Goal: Task Accomplishment & Management: Use online tool/utility

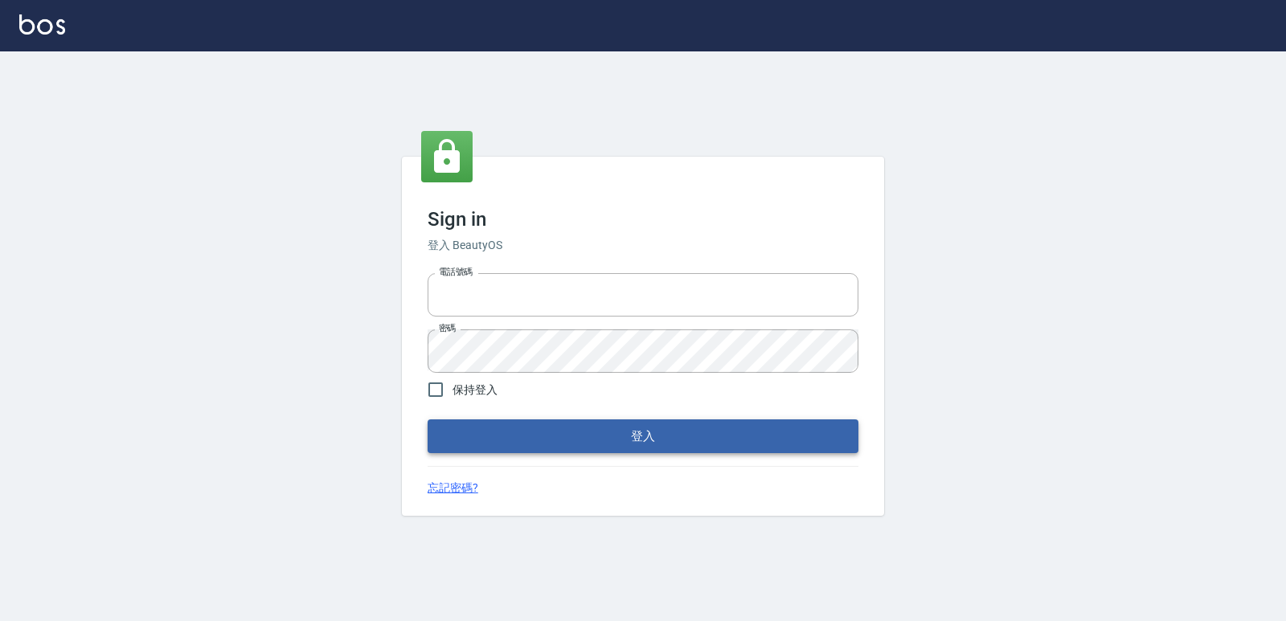
type input "0223312194"
drag, startPoint x: 678, startPoint y: 451, endPoint x: 668, endPoint y: 440, distance: 14.8
click at [676, 452] on button "登入" at bounding box center [643, 436] width 431 height 34
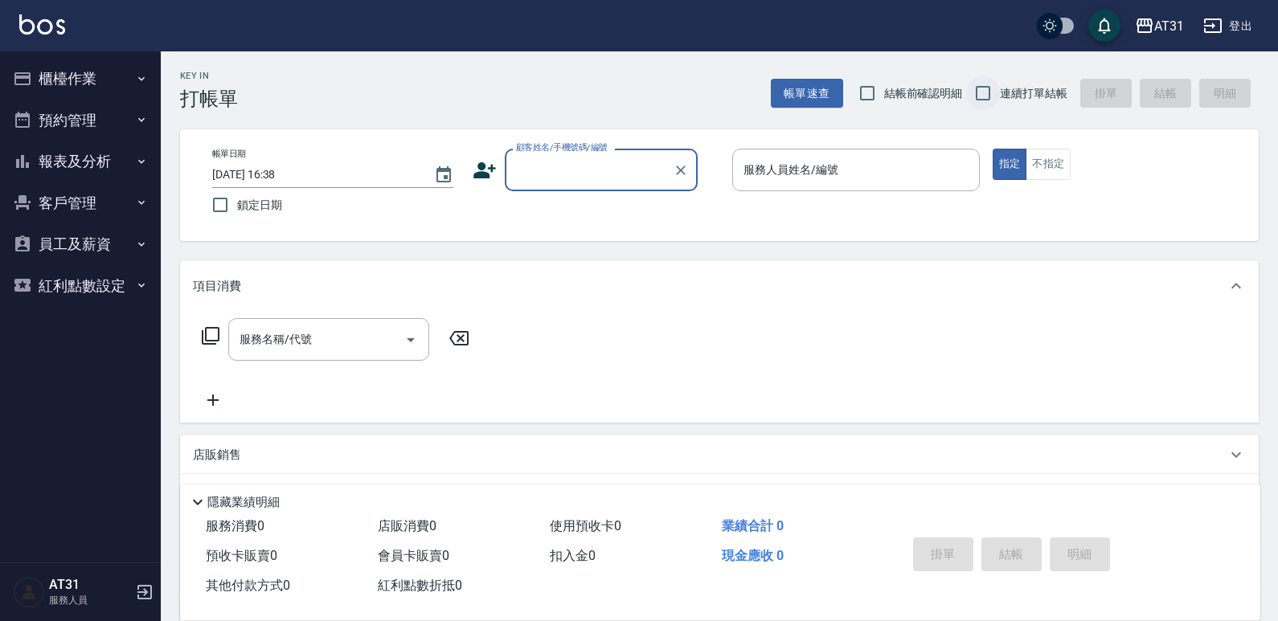
click at [986, 96] on input "連續打單結帳" at bounding box center [983, 93] width 34 height 34
checkbox input "true"
click at [633, 162] on input "顧客姓名/手機號碼/編號" at bounding box center [589, 170] width 154 height 28
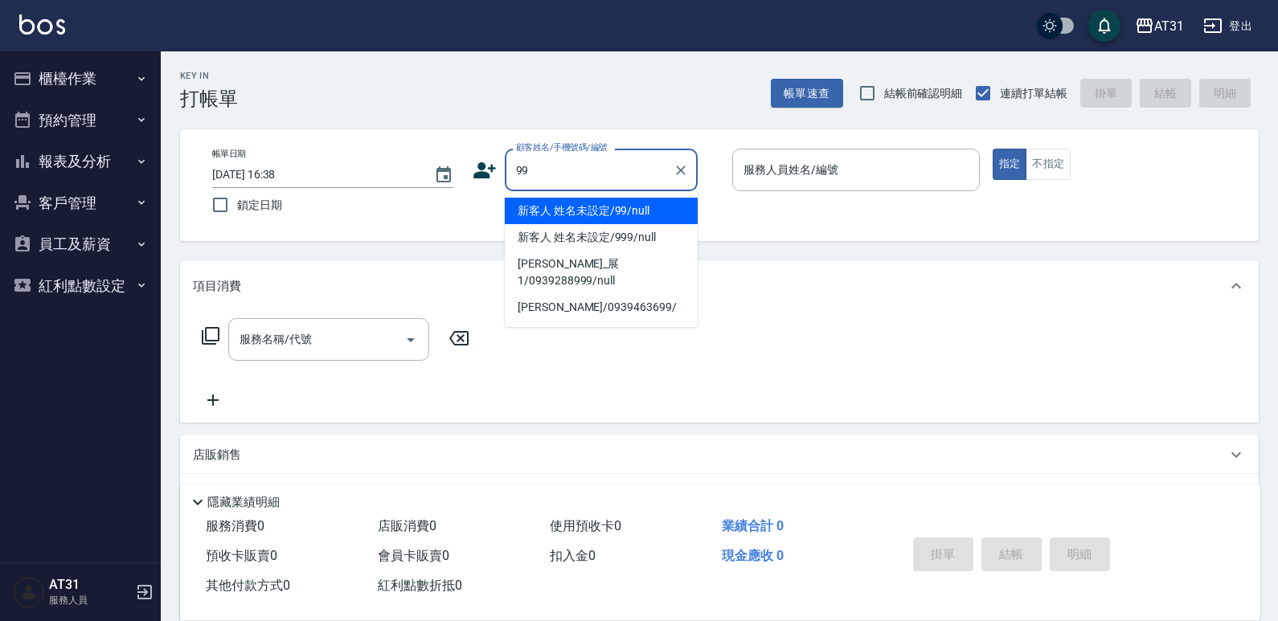
type input "新客人 姓名未設定/99/null"
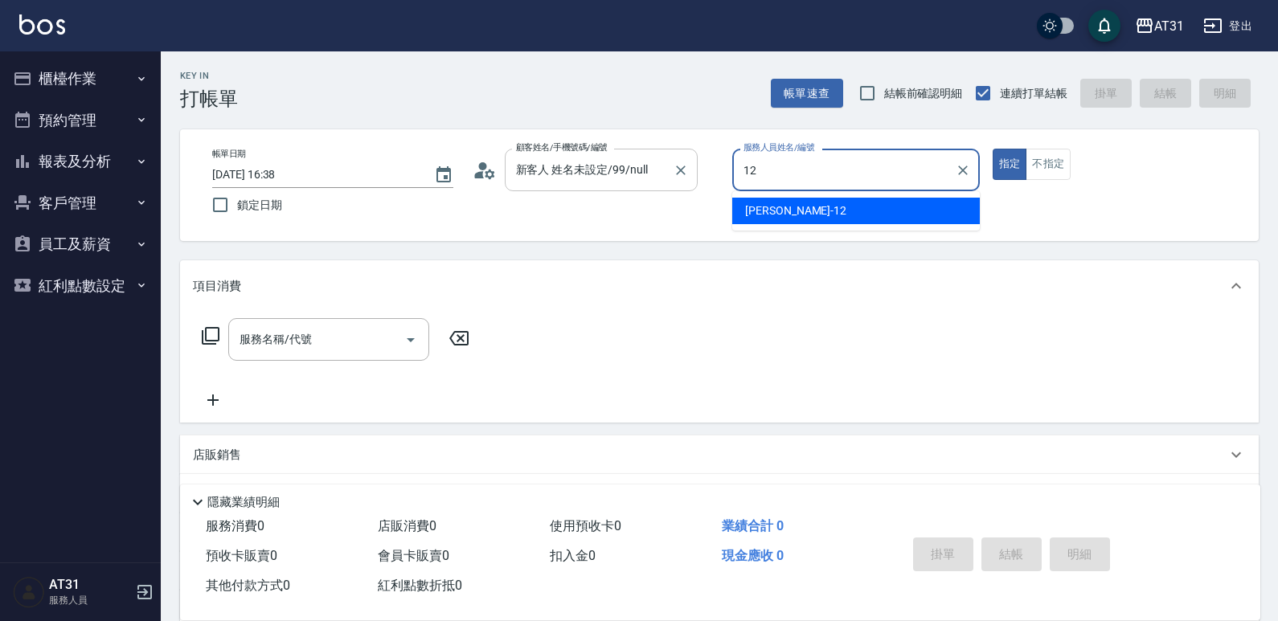
type input "[PERSON_NAME]-12"
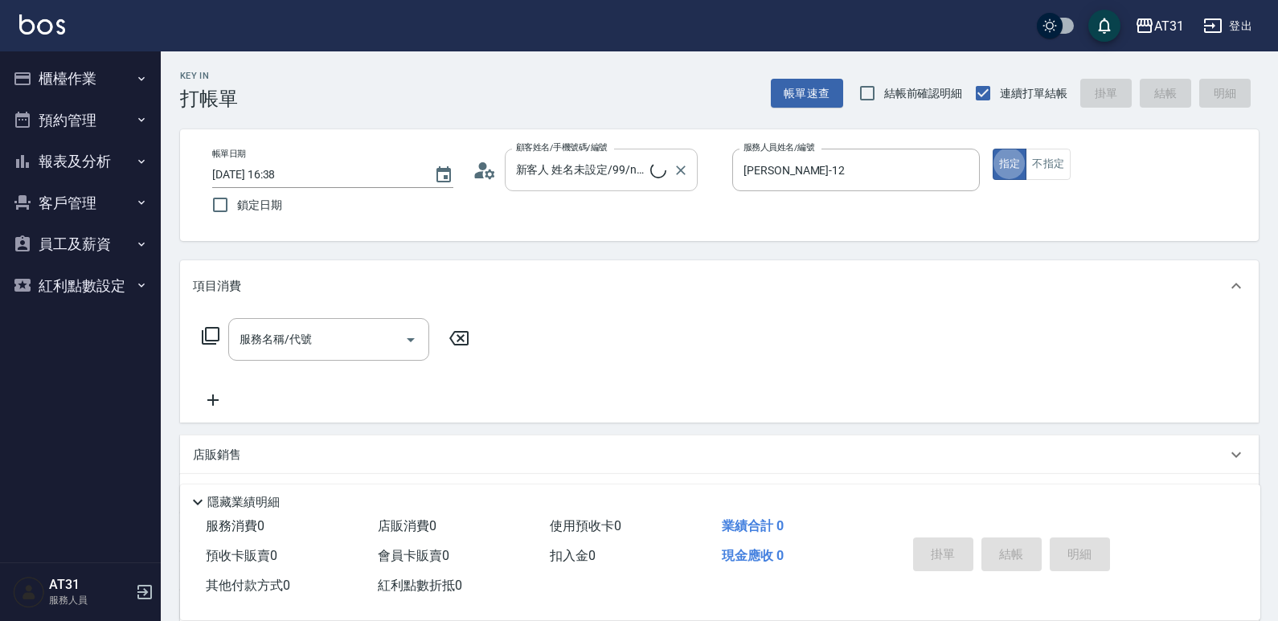
type button "true"
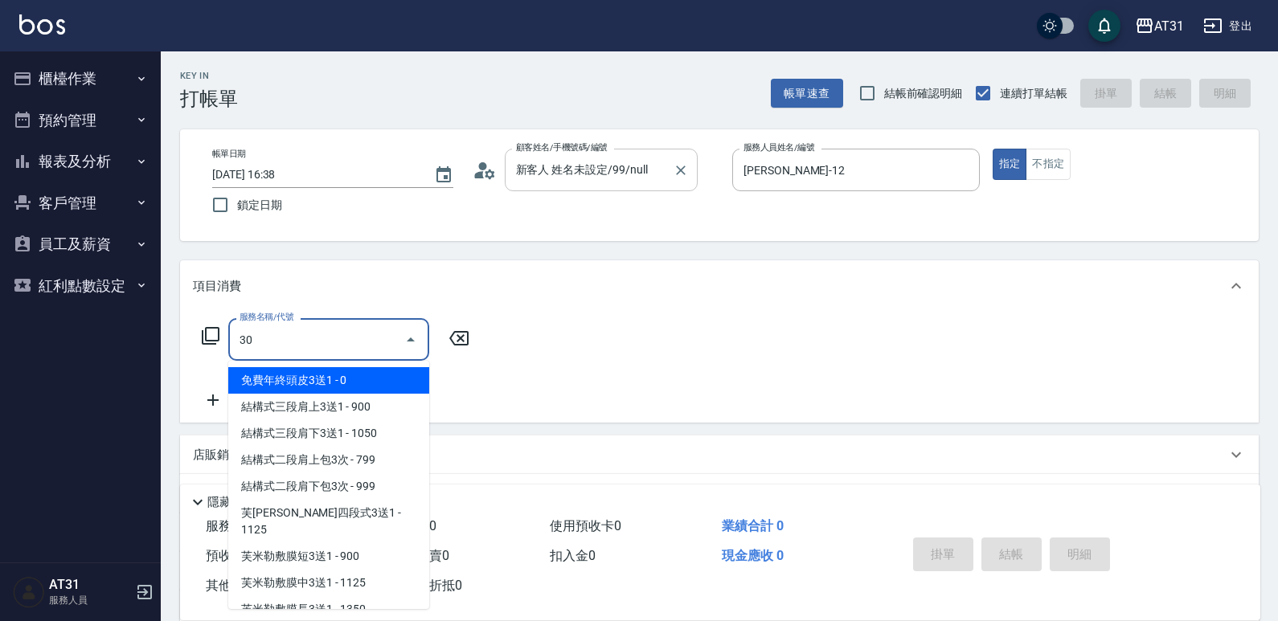
type input "301"
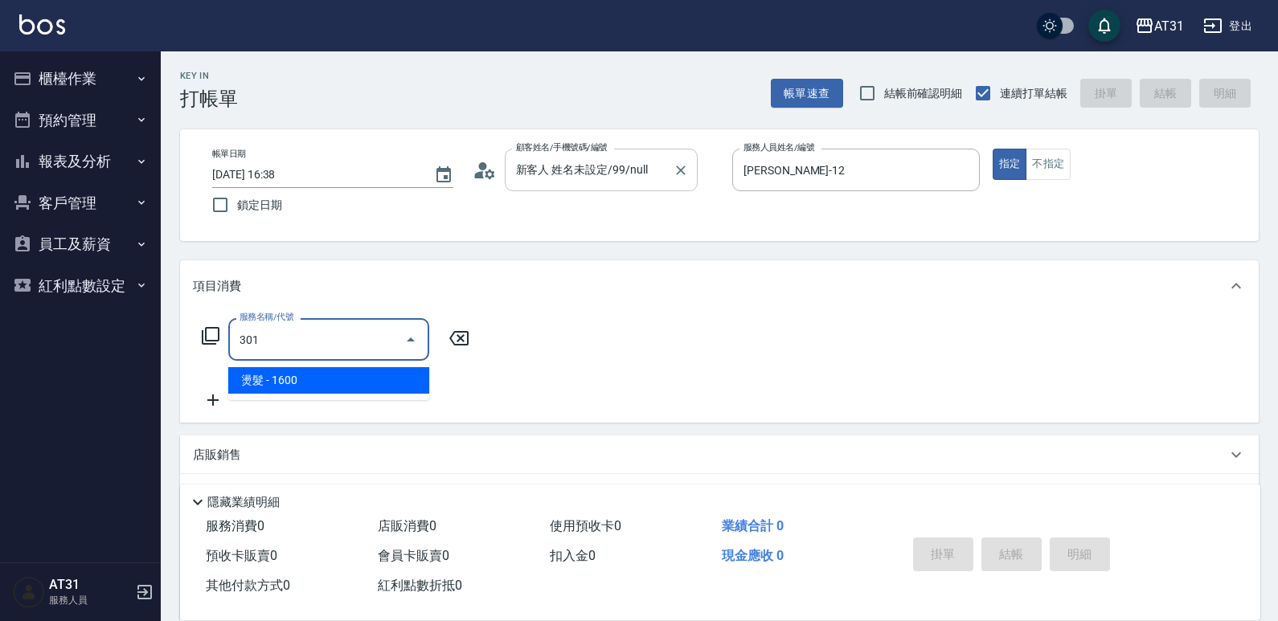
type input "160"
type input "燙髮(301)"
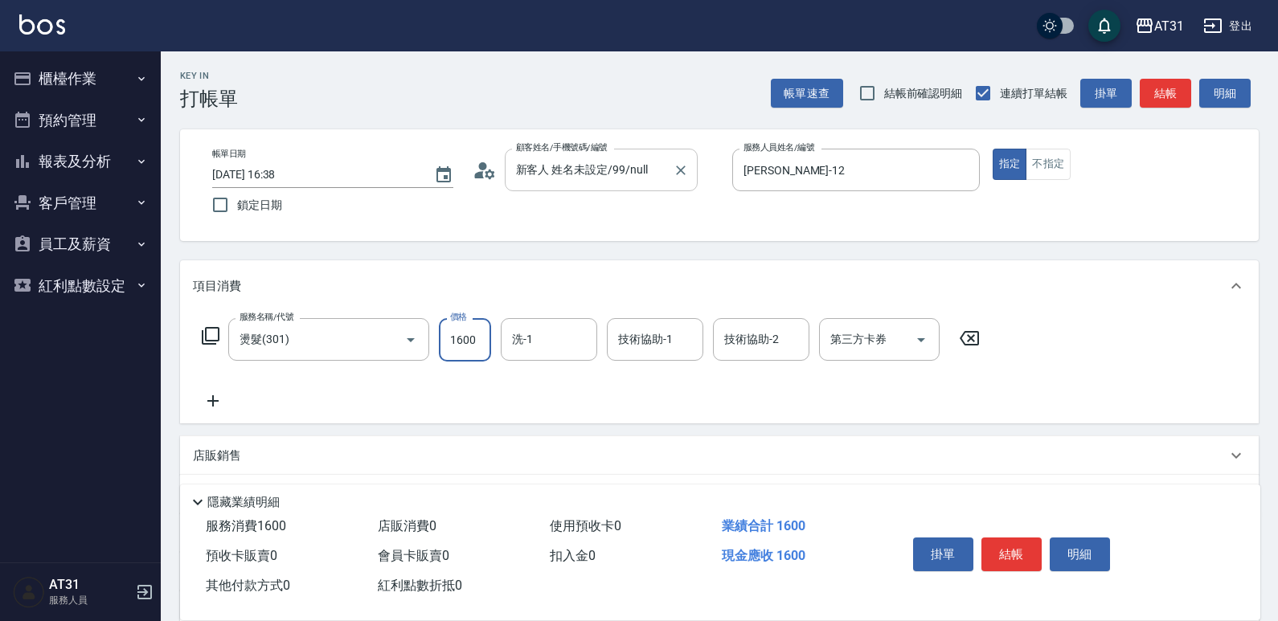
type input "0"
type input "40"
type input "400"
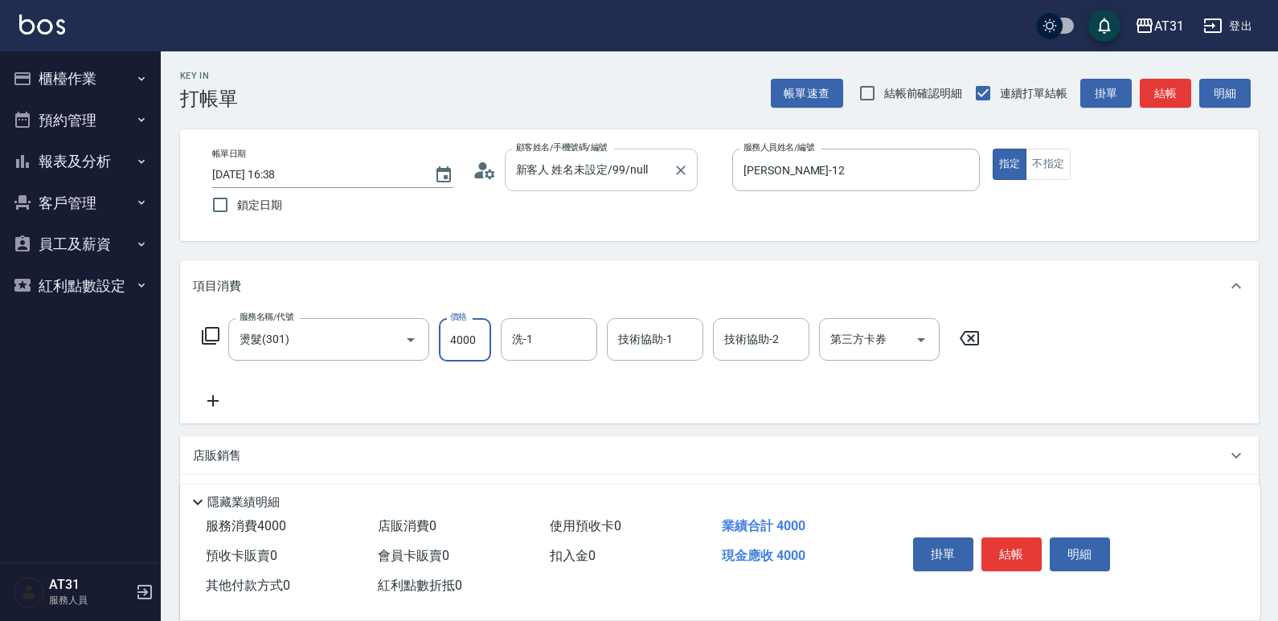
type input "4000"
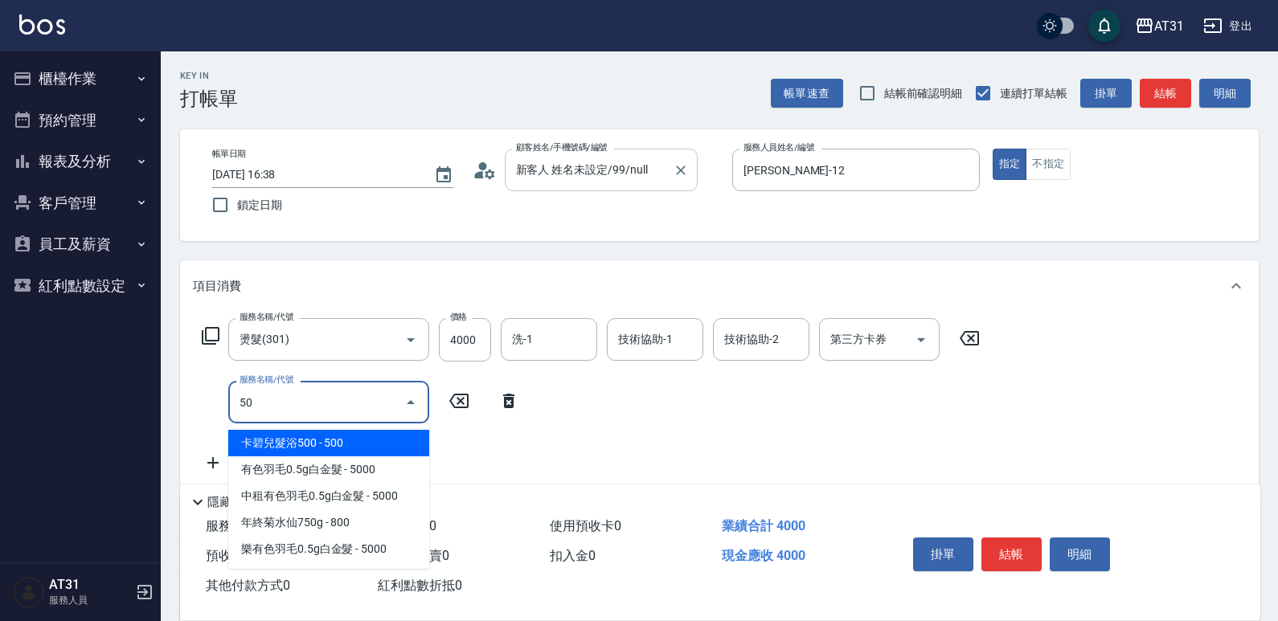
type input "501"
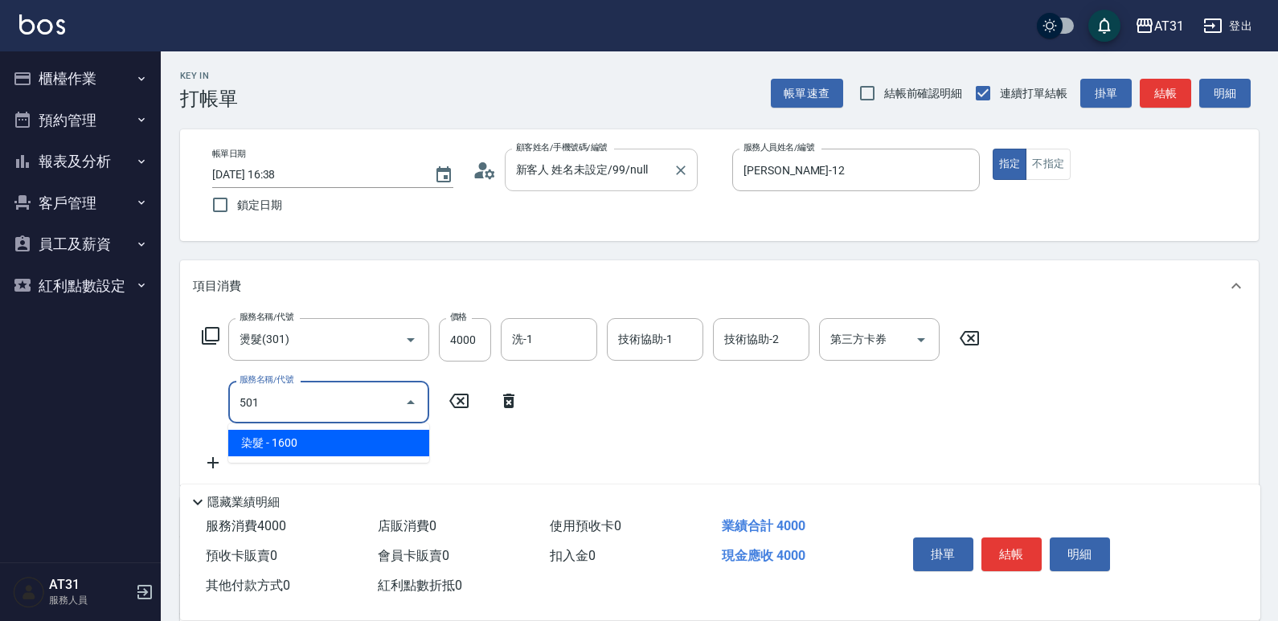
type input "560"
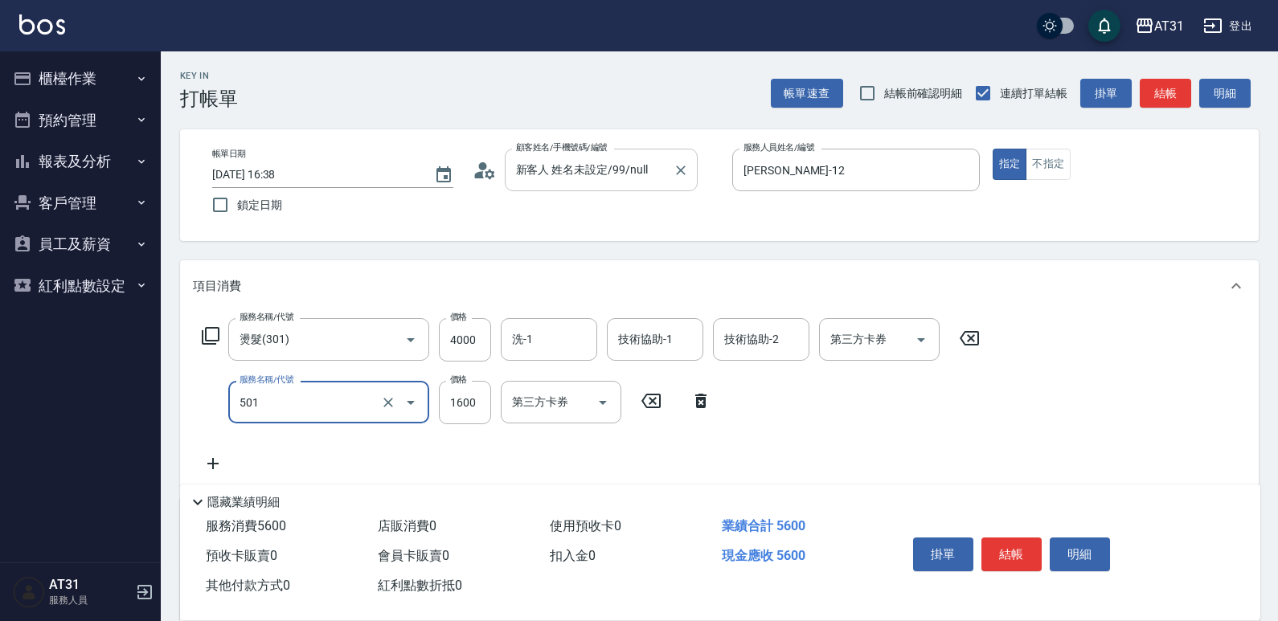
type input "染髮(501)"
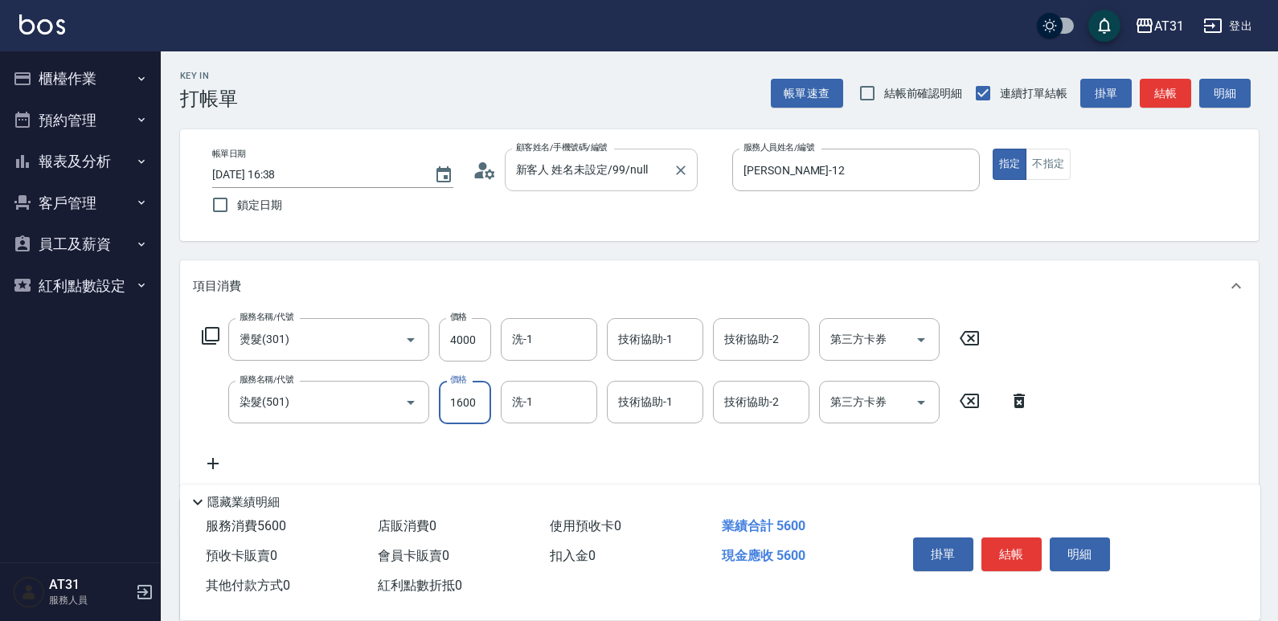
type input "400"
type input "30"
type input "430"
type input "300"
type input "700"
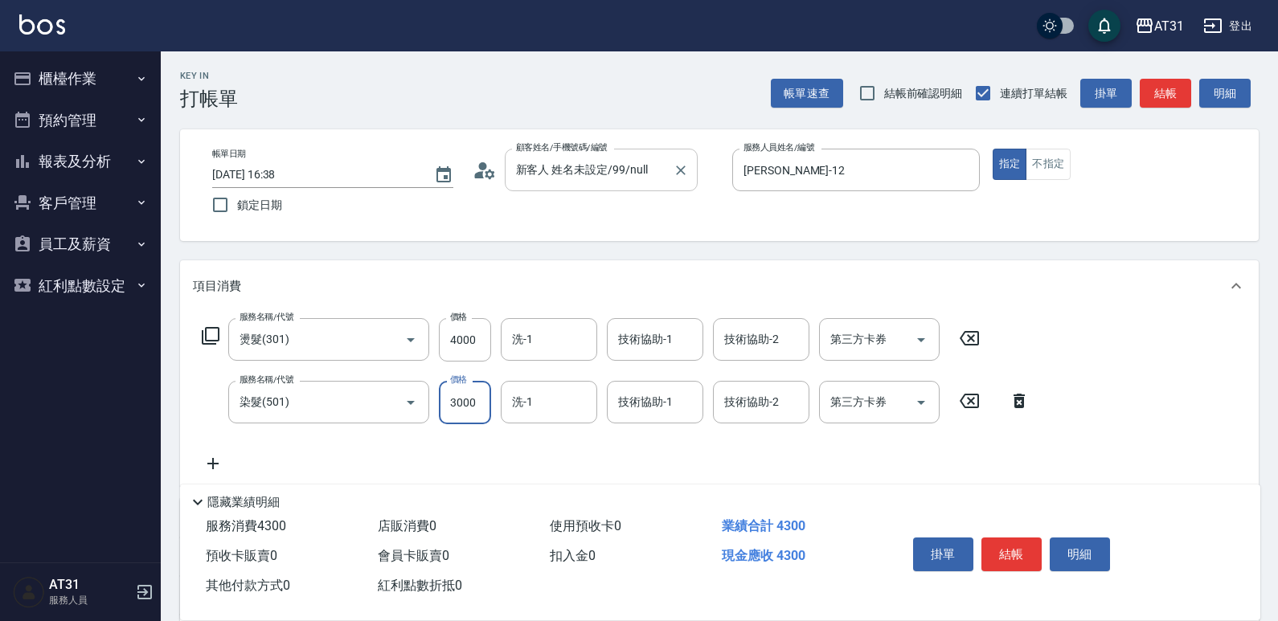
type input "3000"
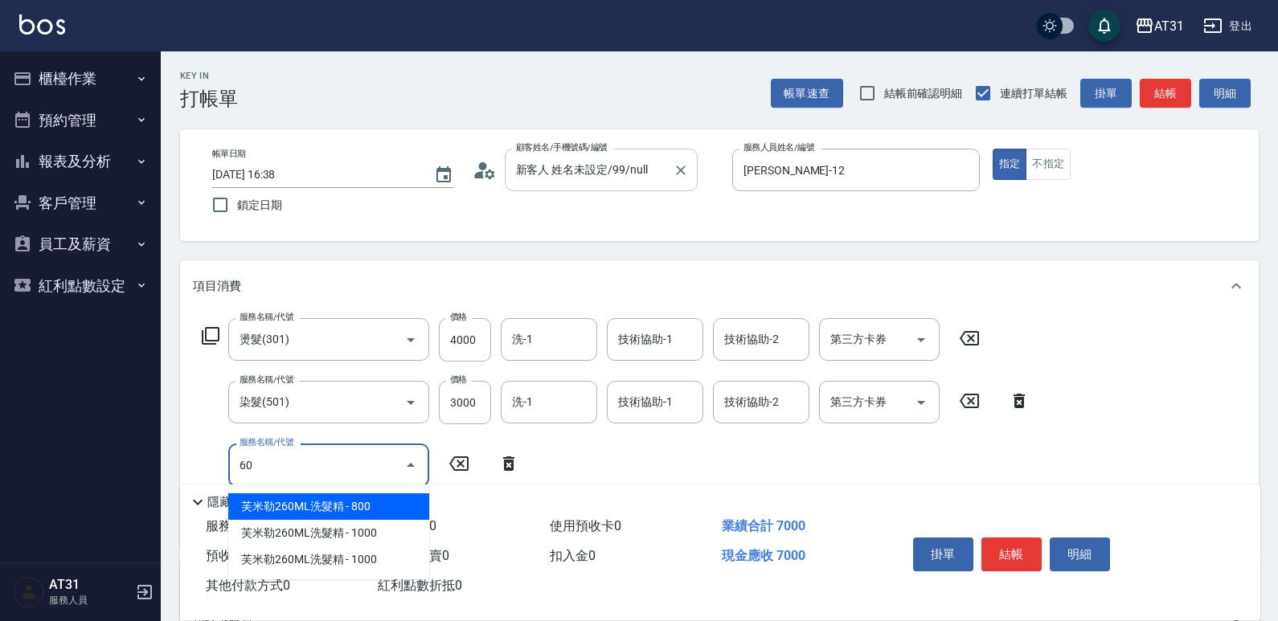
type input "609"
type input "810"
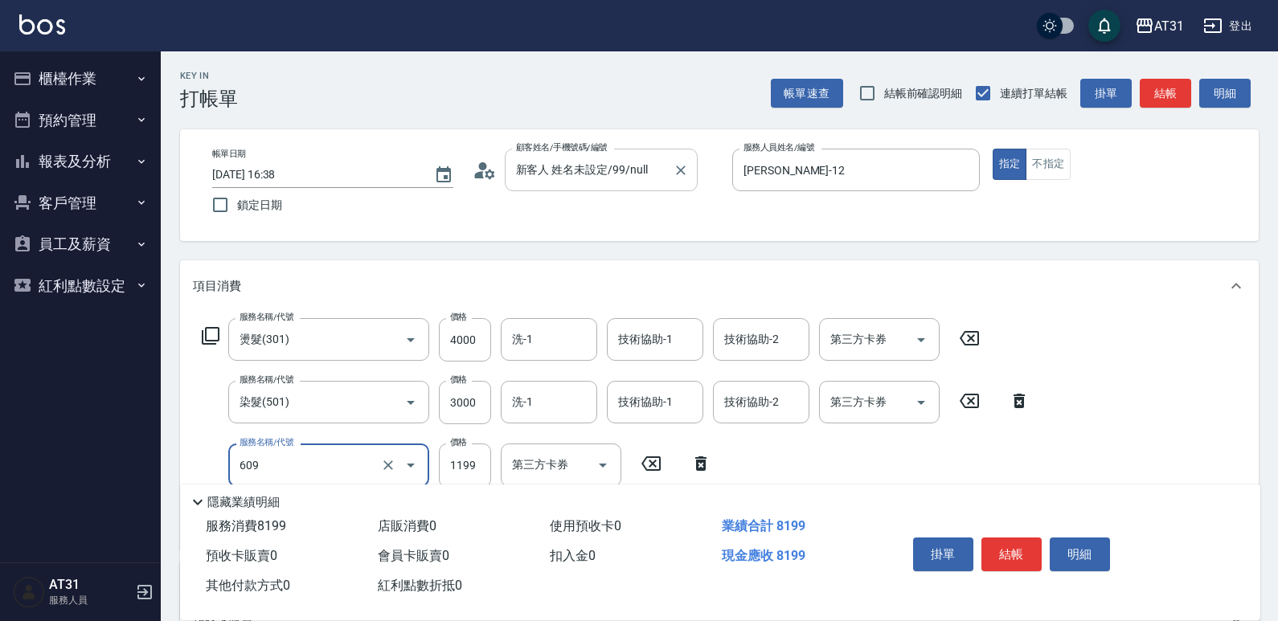
type input "自購三段(609)"
type input "700"
type input "150"
type input "850"
type input "1500"
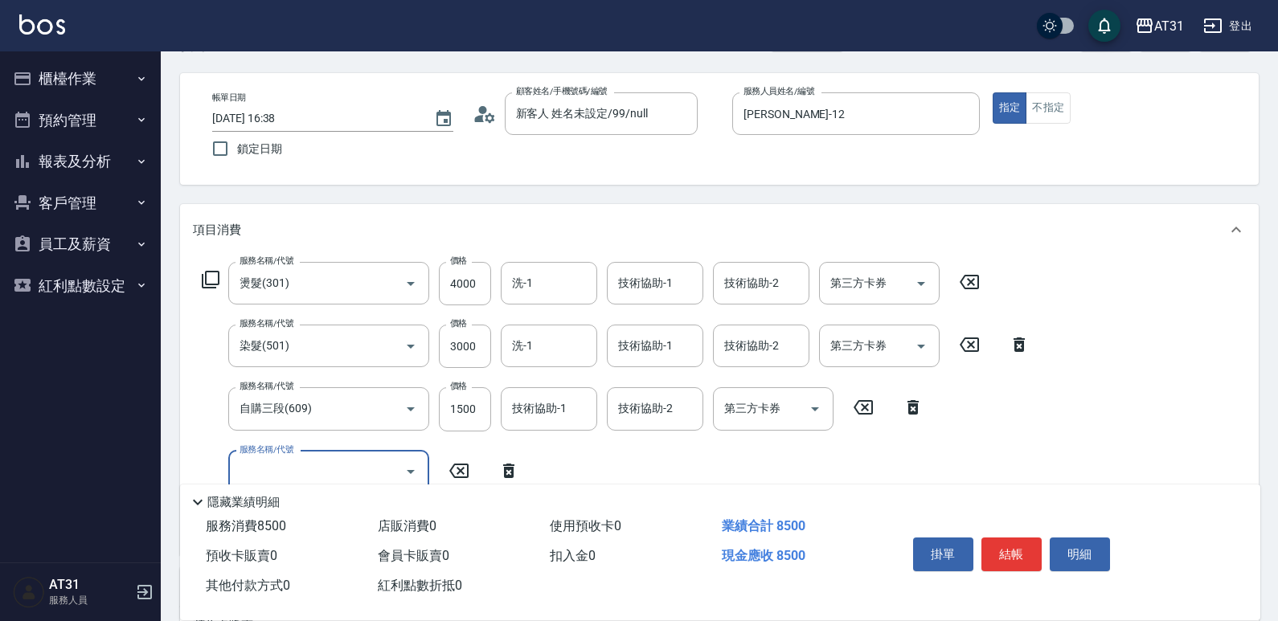
scroll to position [241, 0]
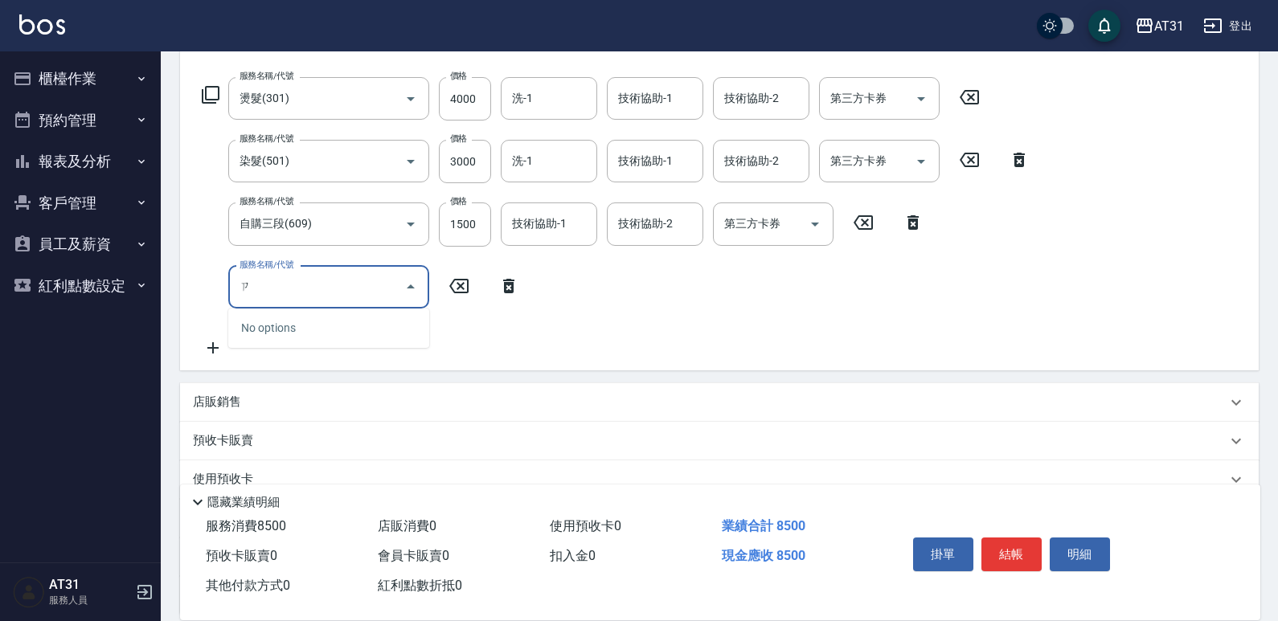
type input "自"
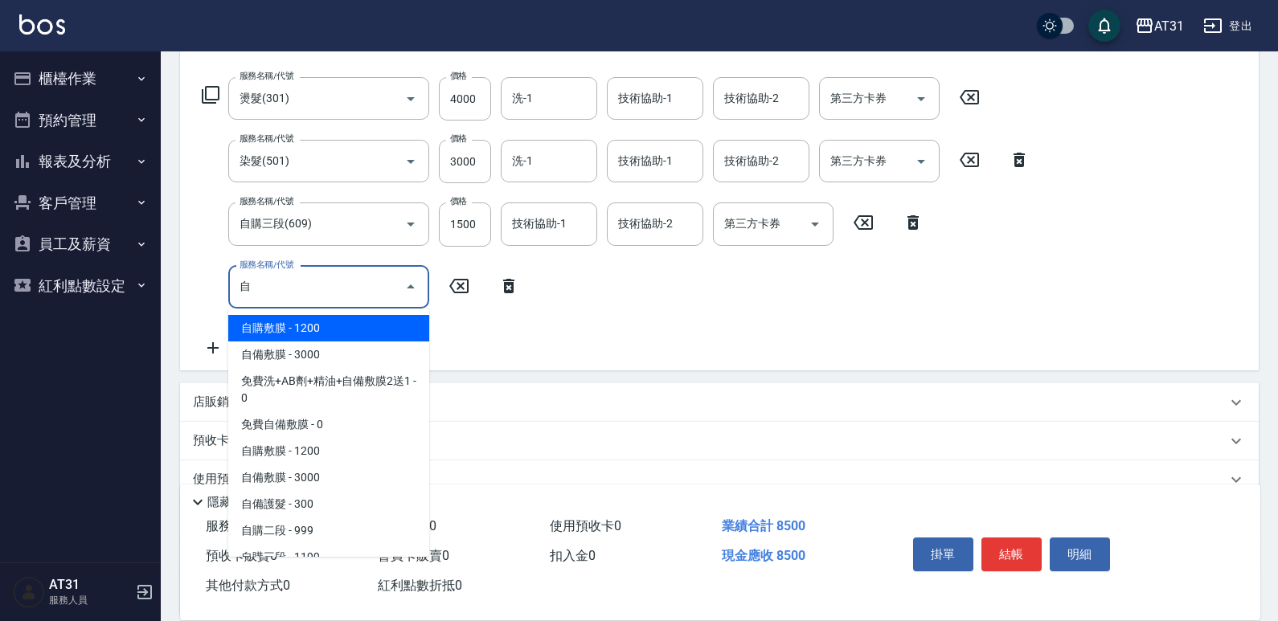
click at [338, 331] on span "自購敷膜 - 1200" at bounding box center [328, 328] width 201 height 27
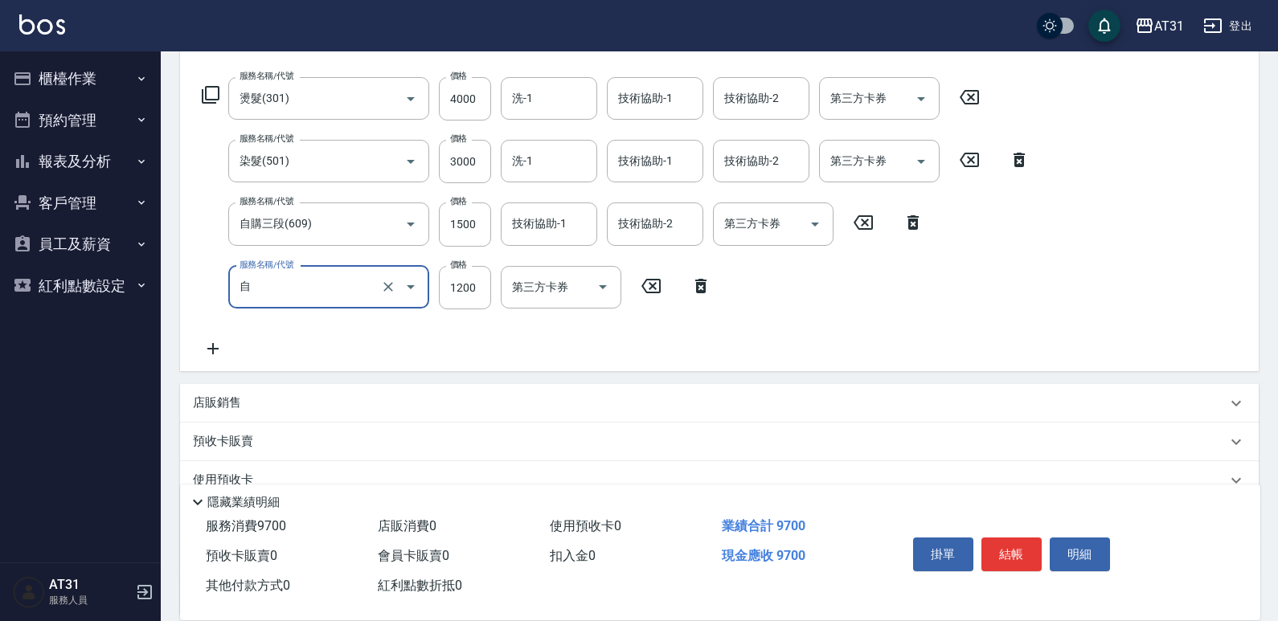
type input "970"
type input "自購敷膜(105)"
click at [450, 298] on input "1200" at bounding box center [465, 287] width 52 height 43
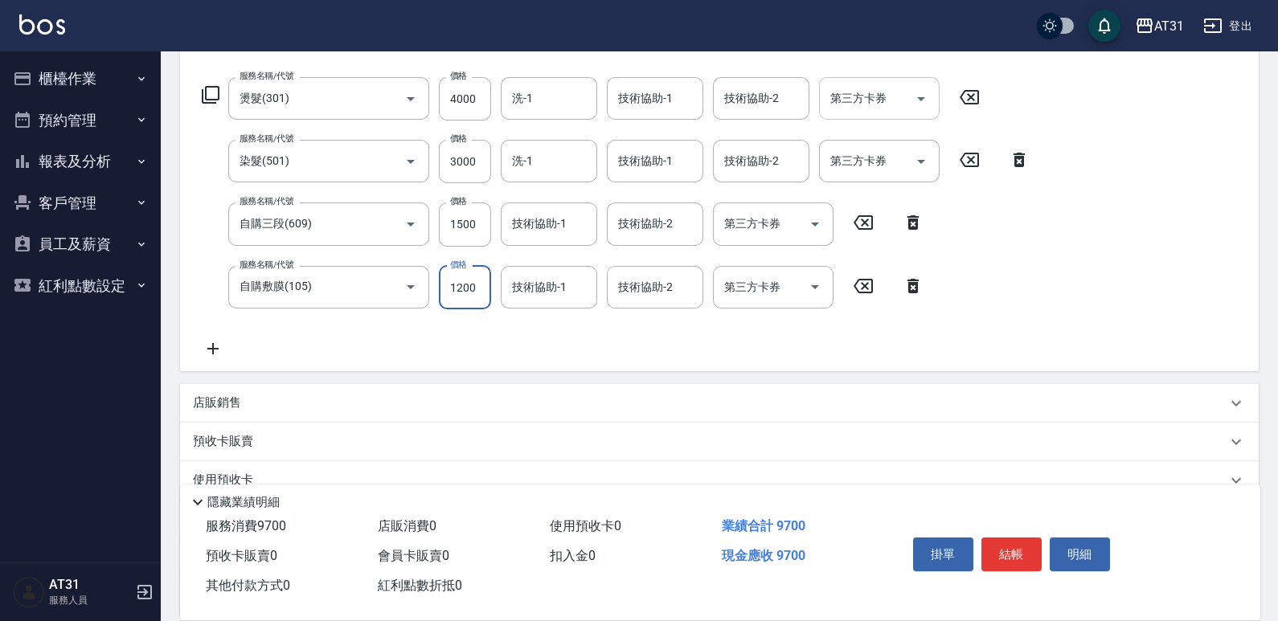
type input "1"
type input "850"
type input "120"
type input "860"
type input "1200"
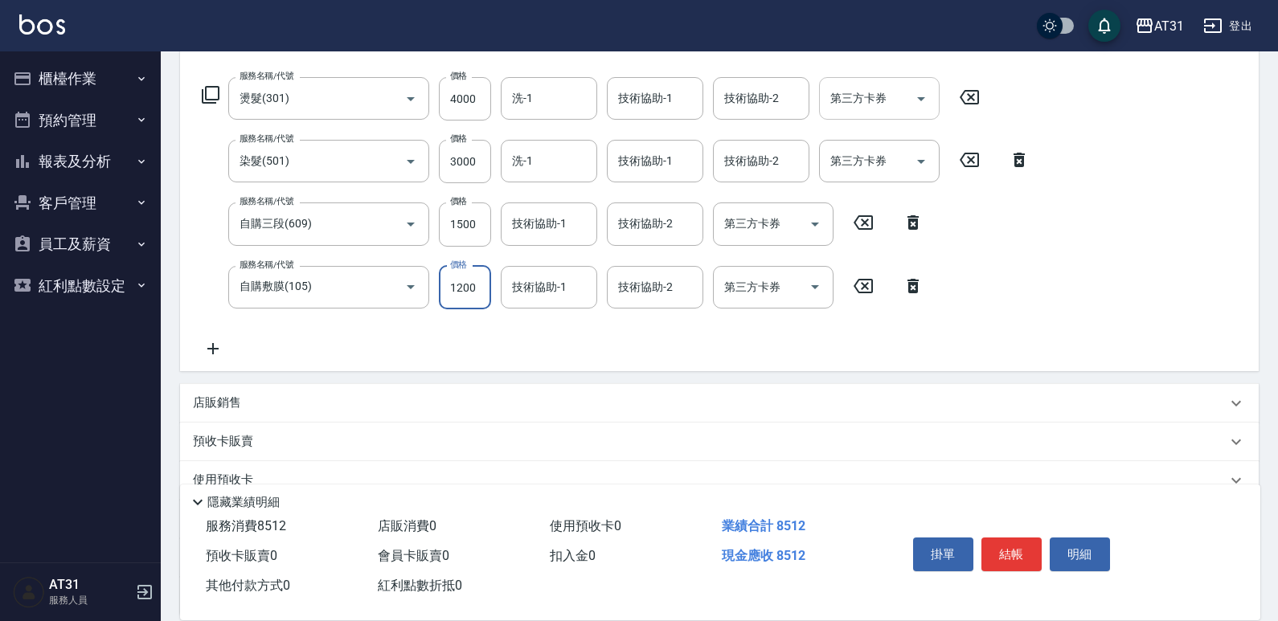
type input "970"
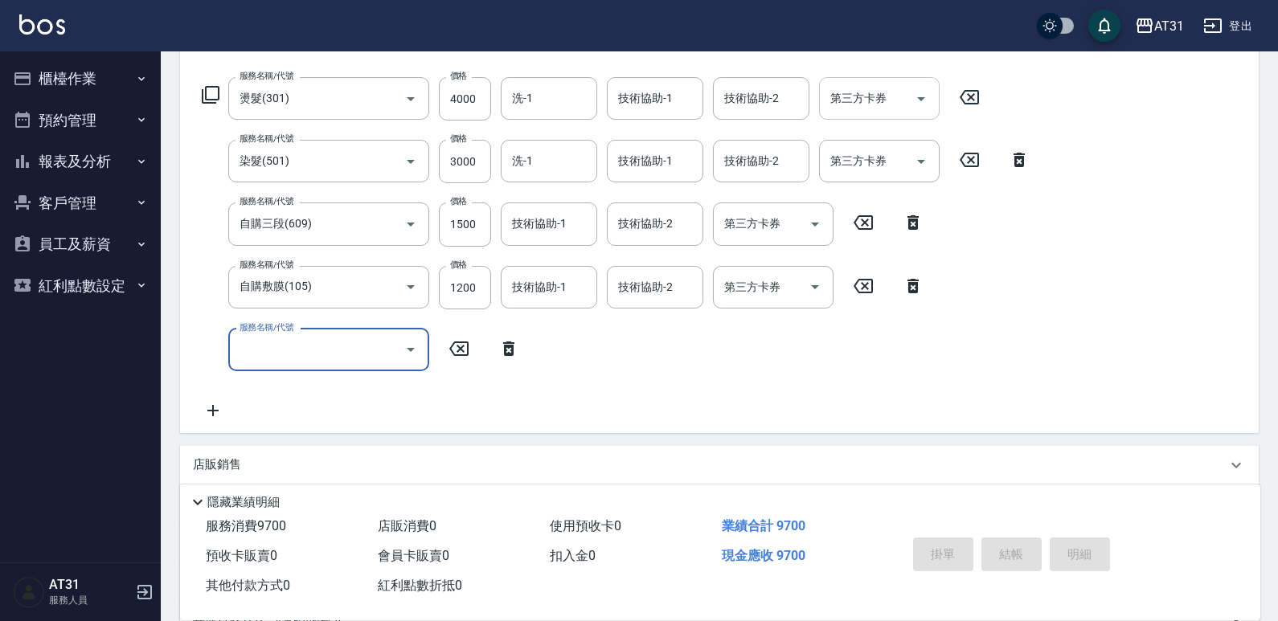
type input "[DATE] 16:39"
type input "0"
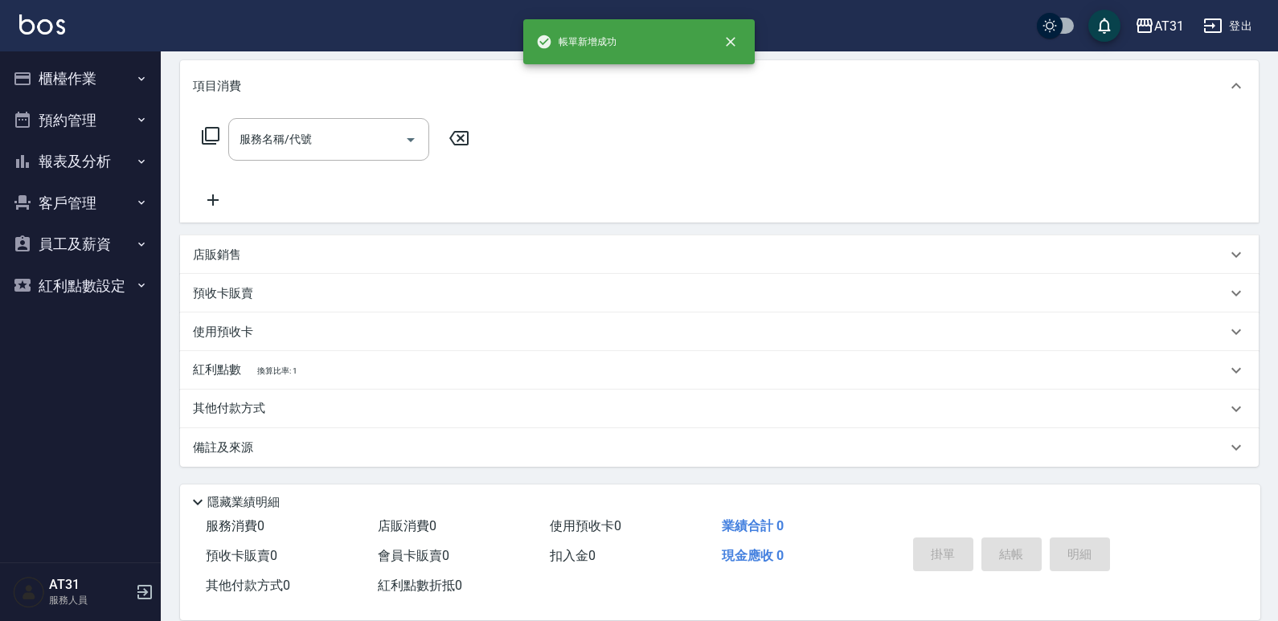
scroll to position [0, 0]
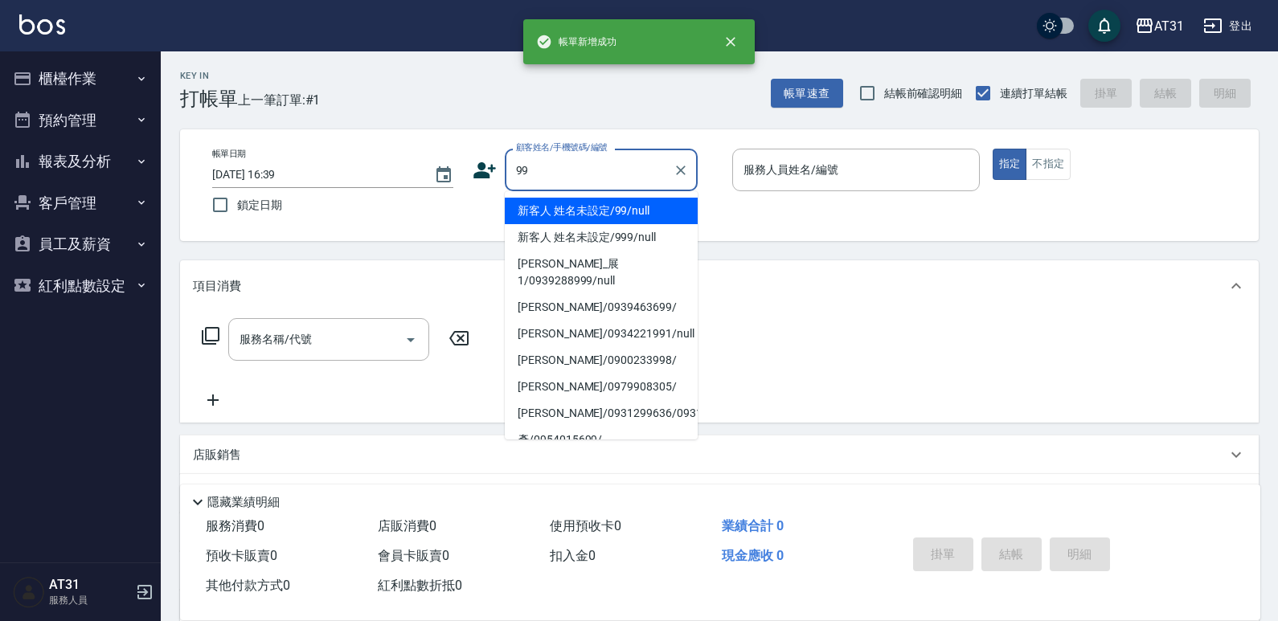
type input "新客人 姓名未設定/99/null"
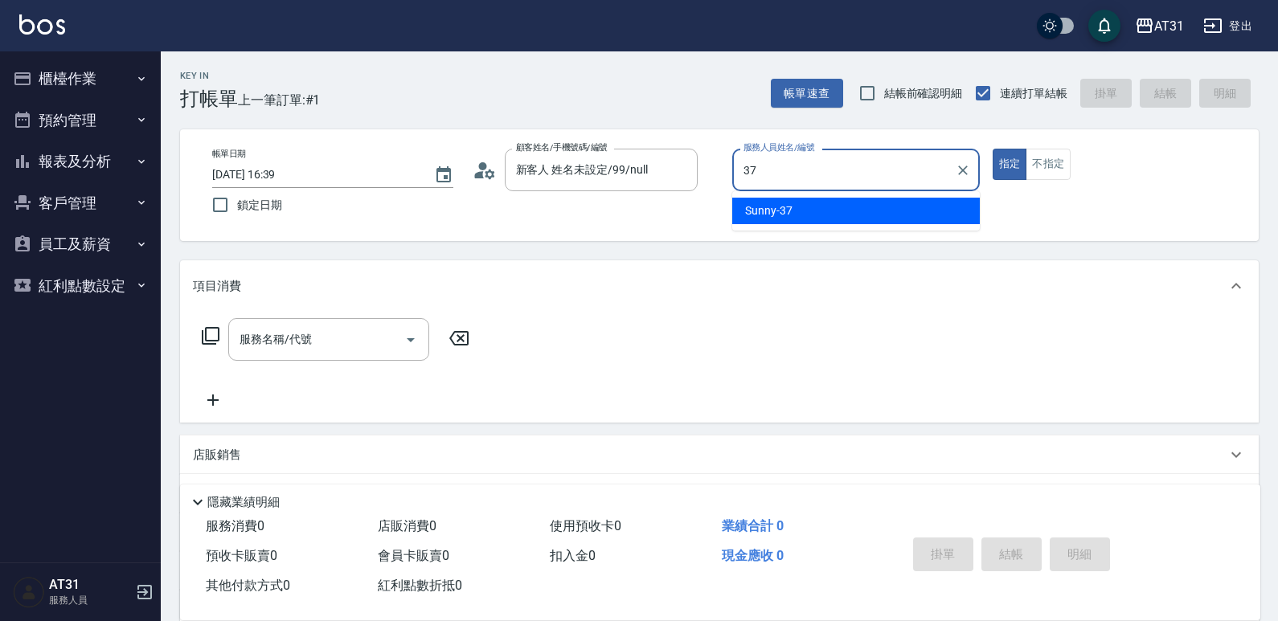
type input "Sunny-37"
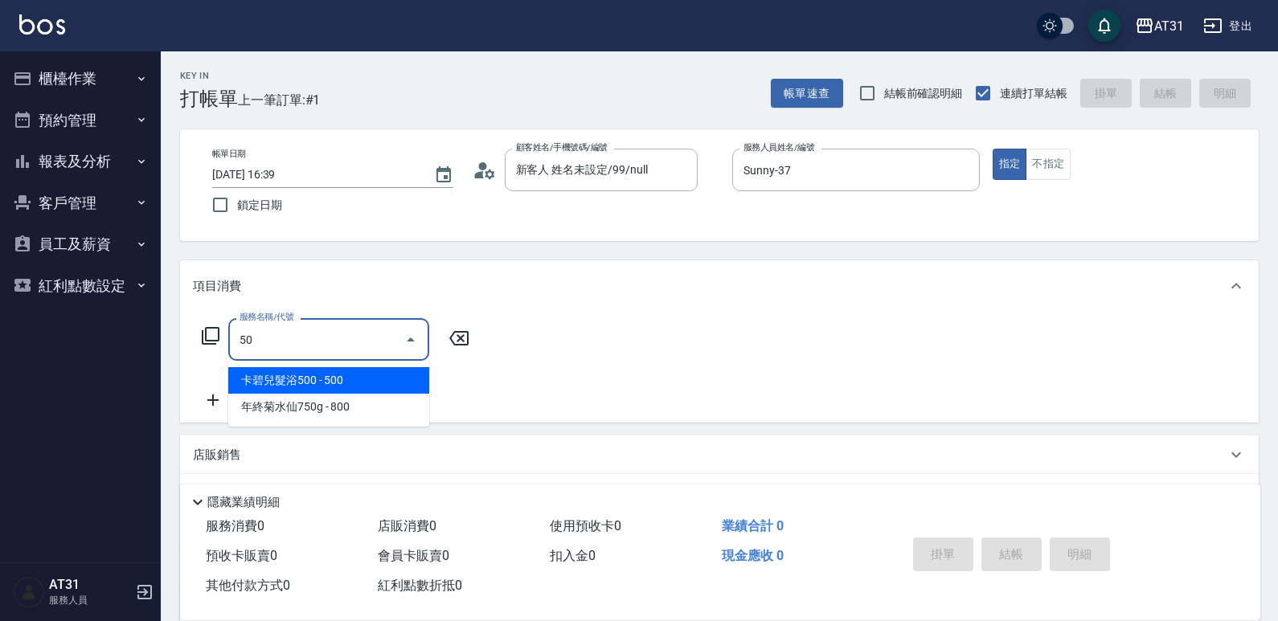
type input "501"
type input "160"
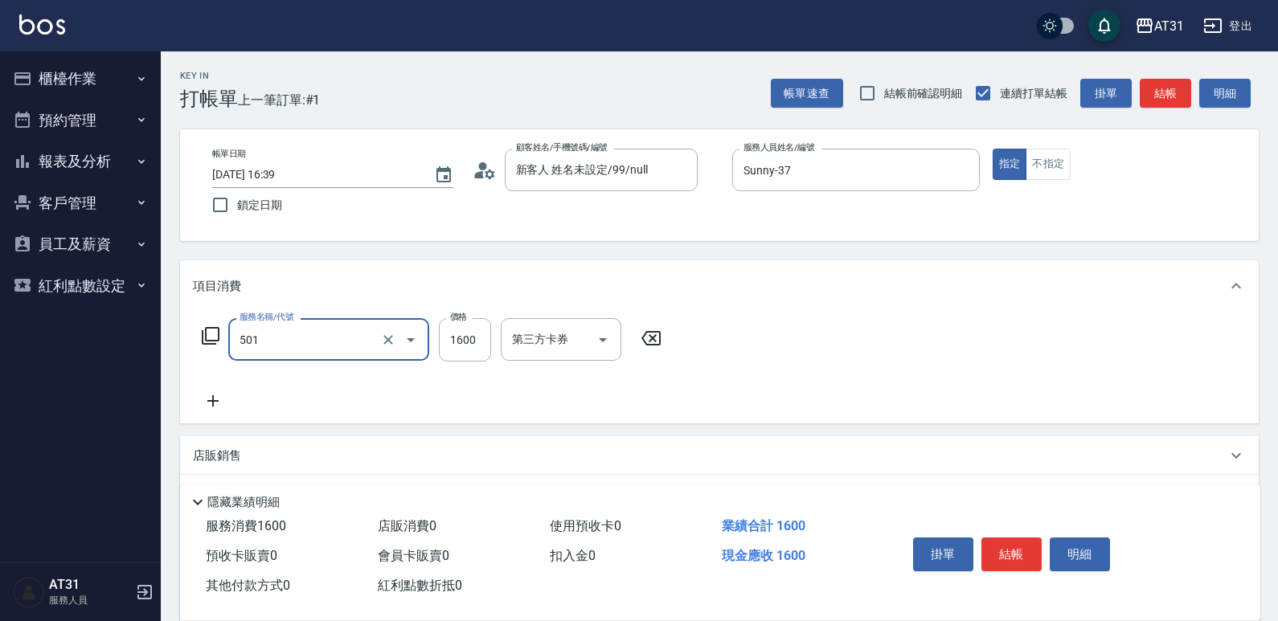
type input "染髮(501)"
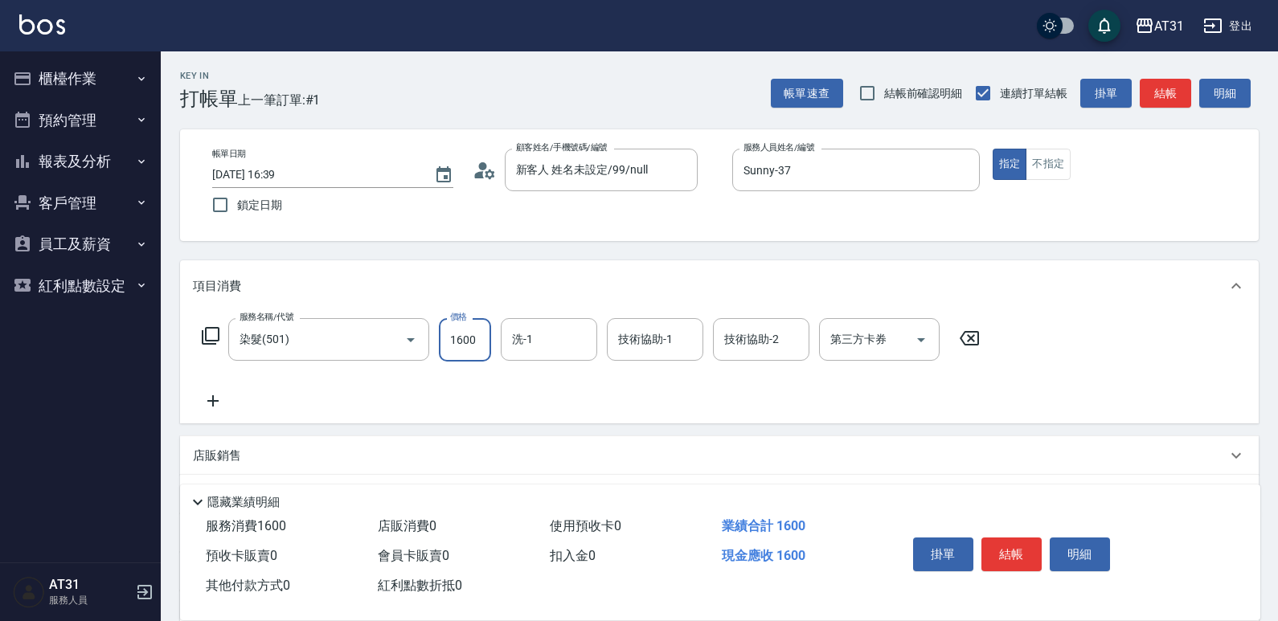
type input "0"
type input "17"
type input "10"
type input "178"
type input "170"
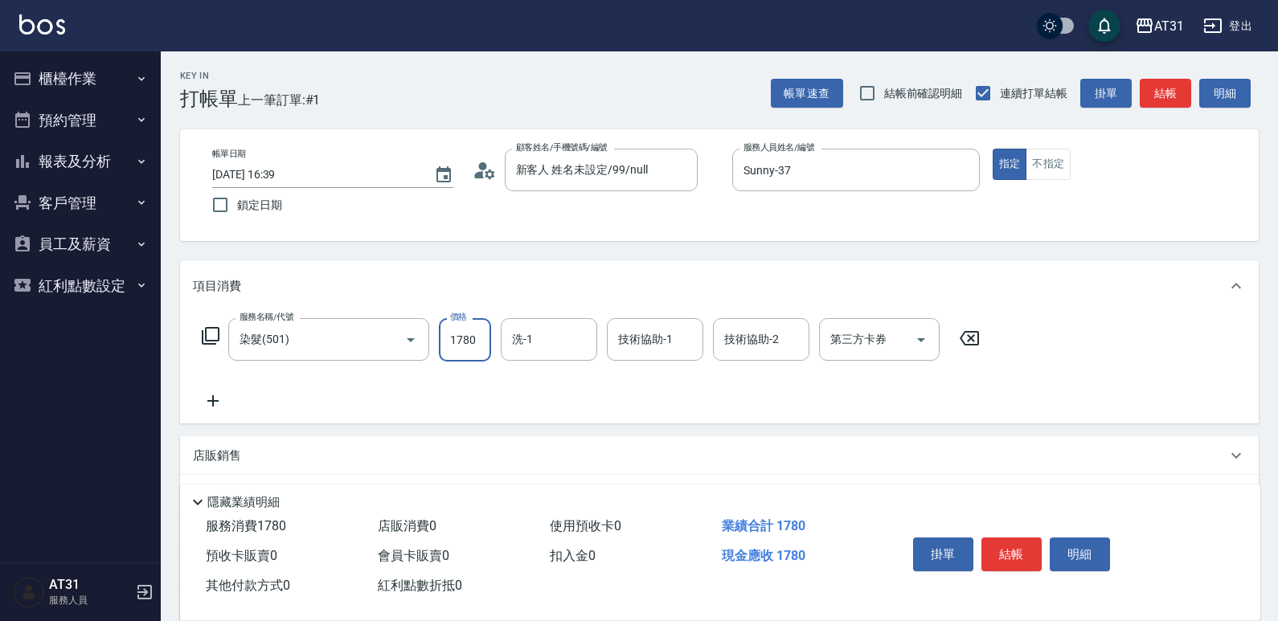
type input "1780"
type input "Lyan-45"
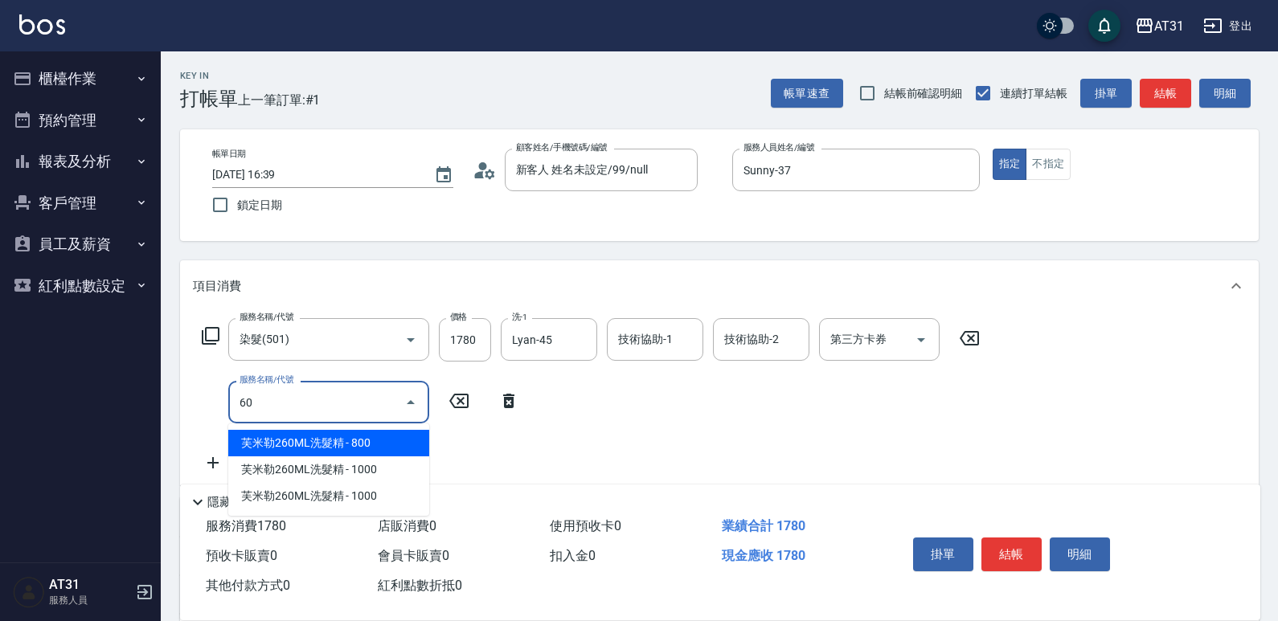
type input "609"
type input "290"
type input "自購三段(609)"
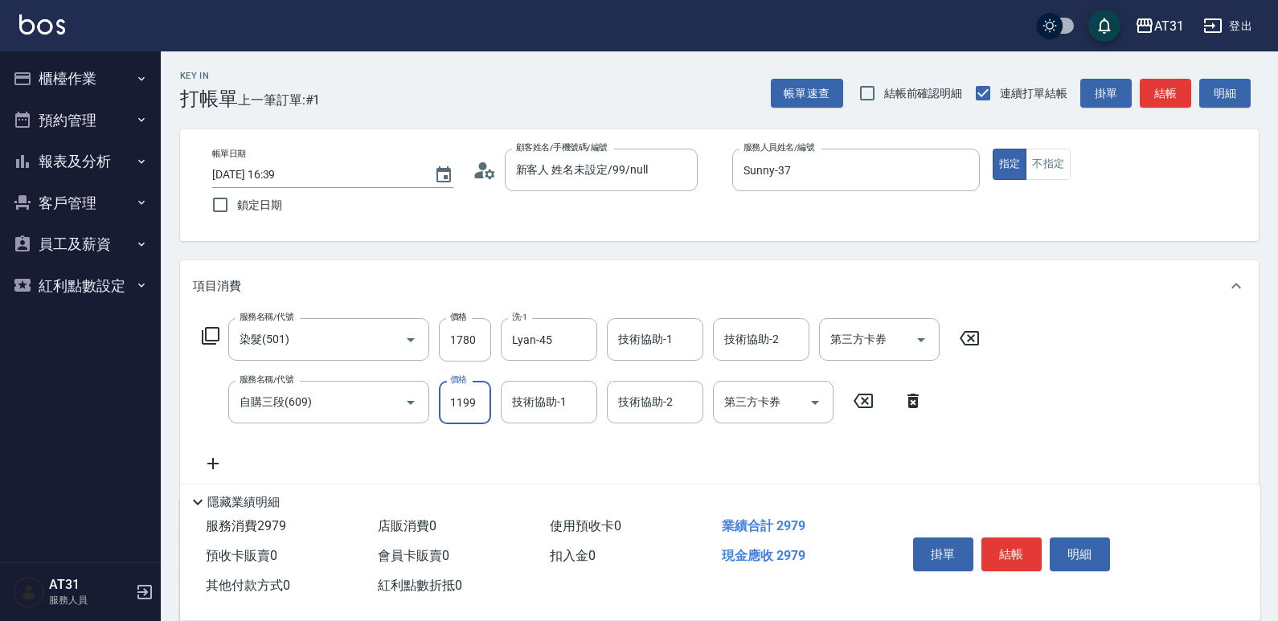
type input "2"
type input "170"
type input "22"
type input "200"
type input "225"
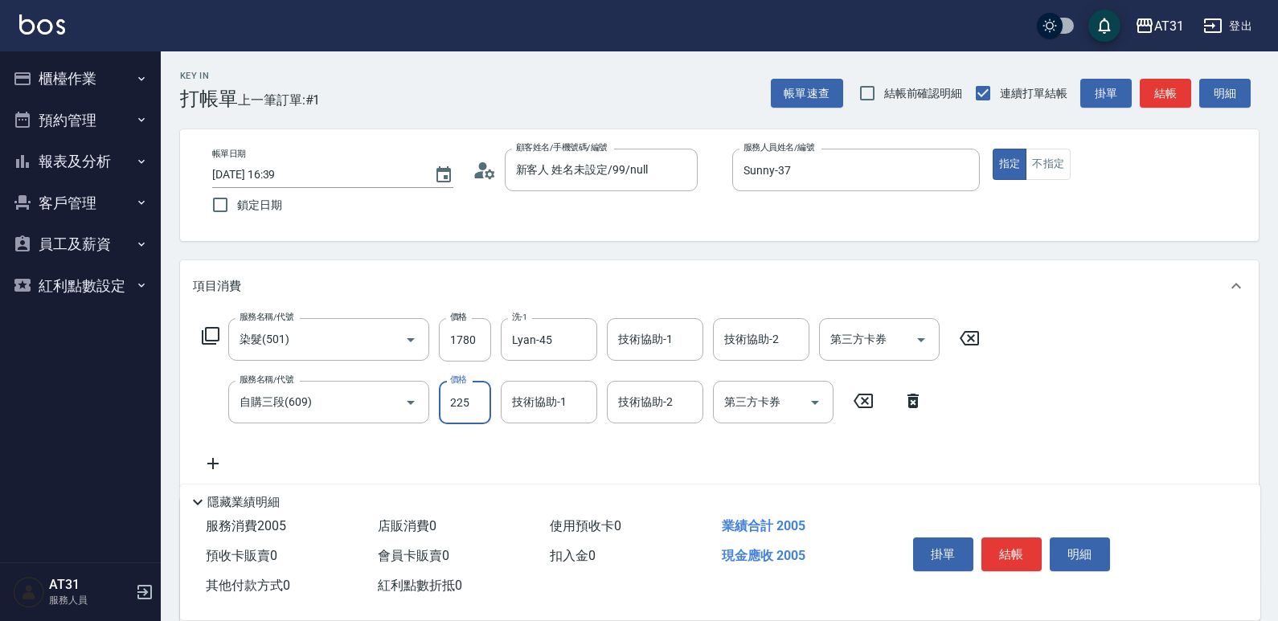
type input "400"
type input "2250"
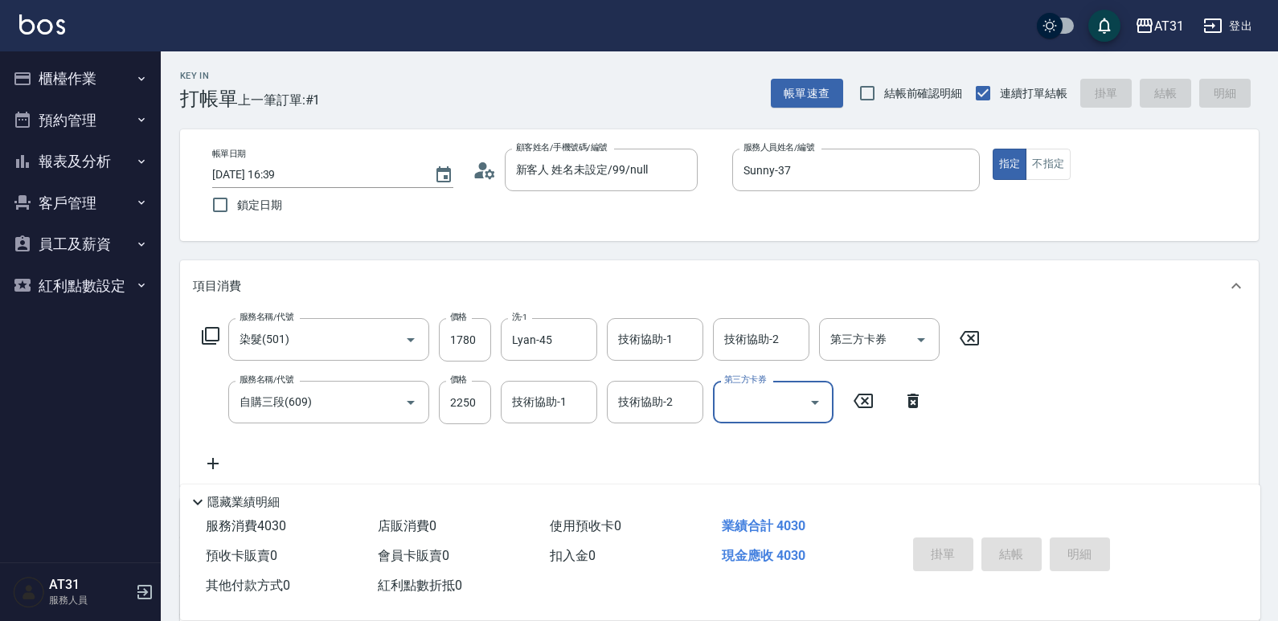
type input "0"
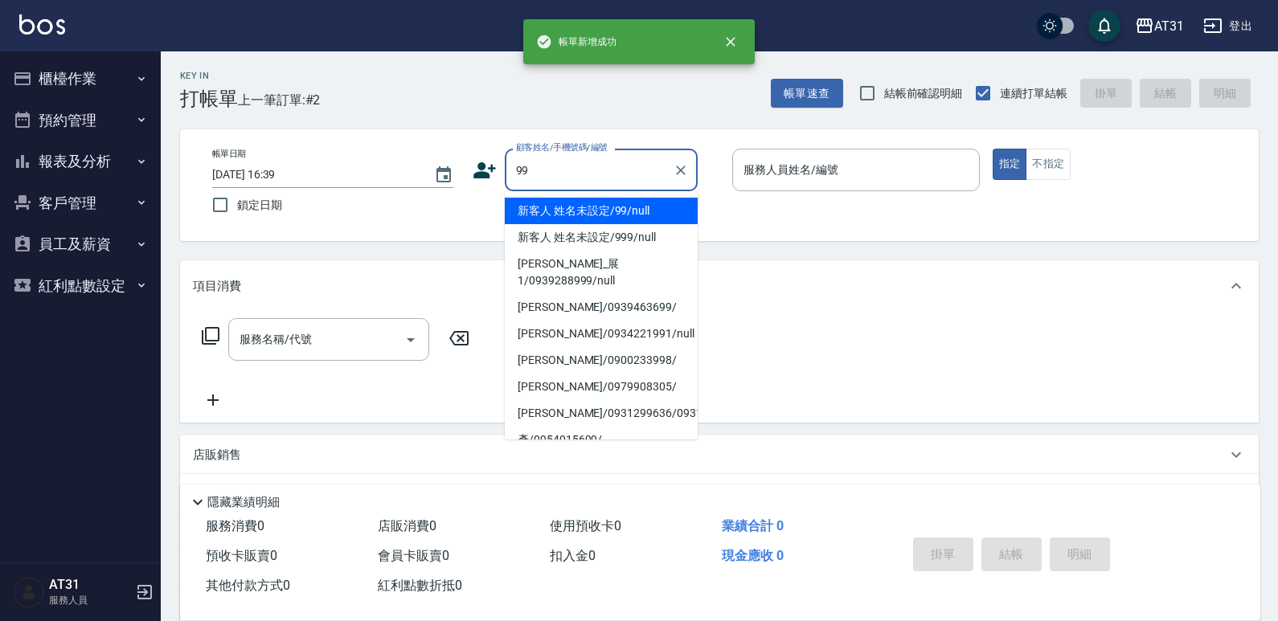
type input "新客人 姓名未設定/99/null"
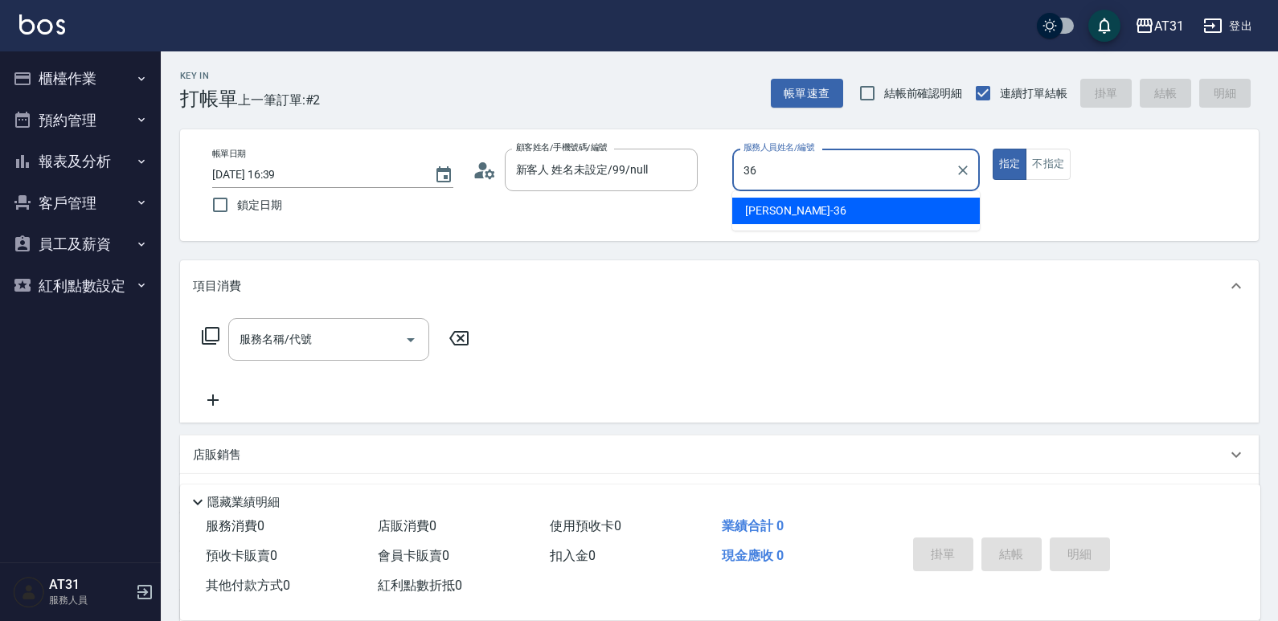
type input "[PERSON_NAME]-36"
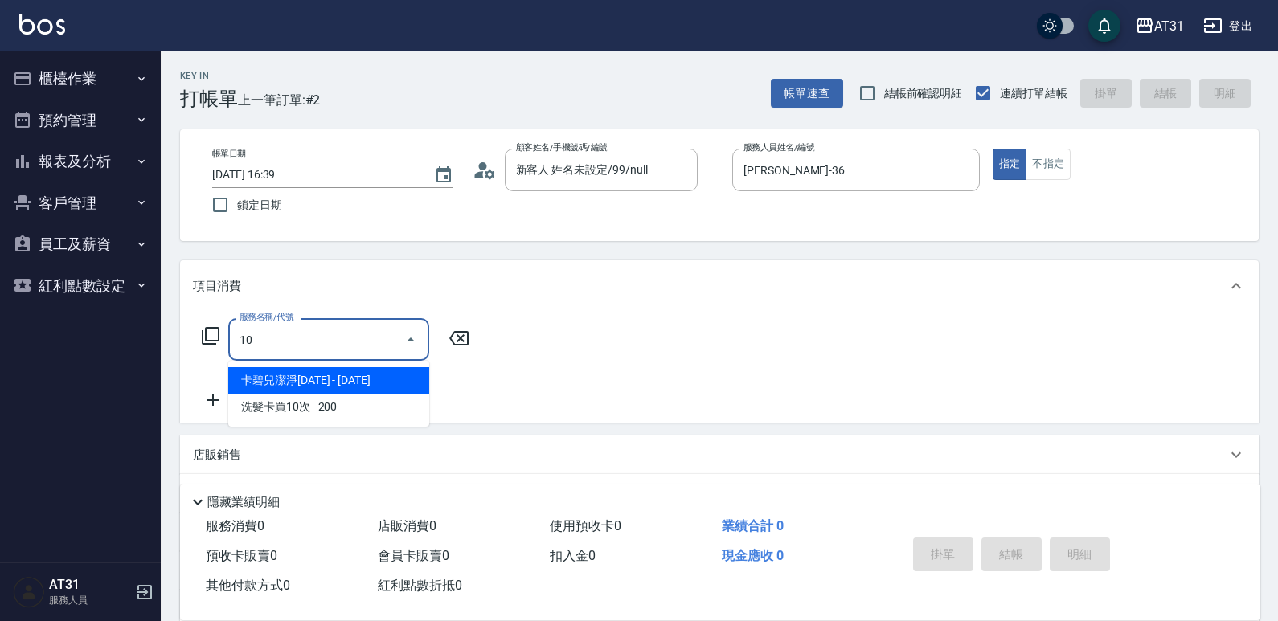
type input "101"
type input "70"
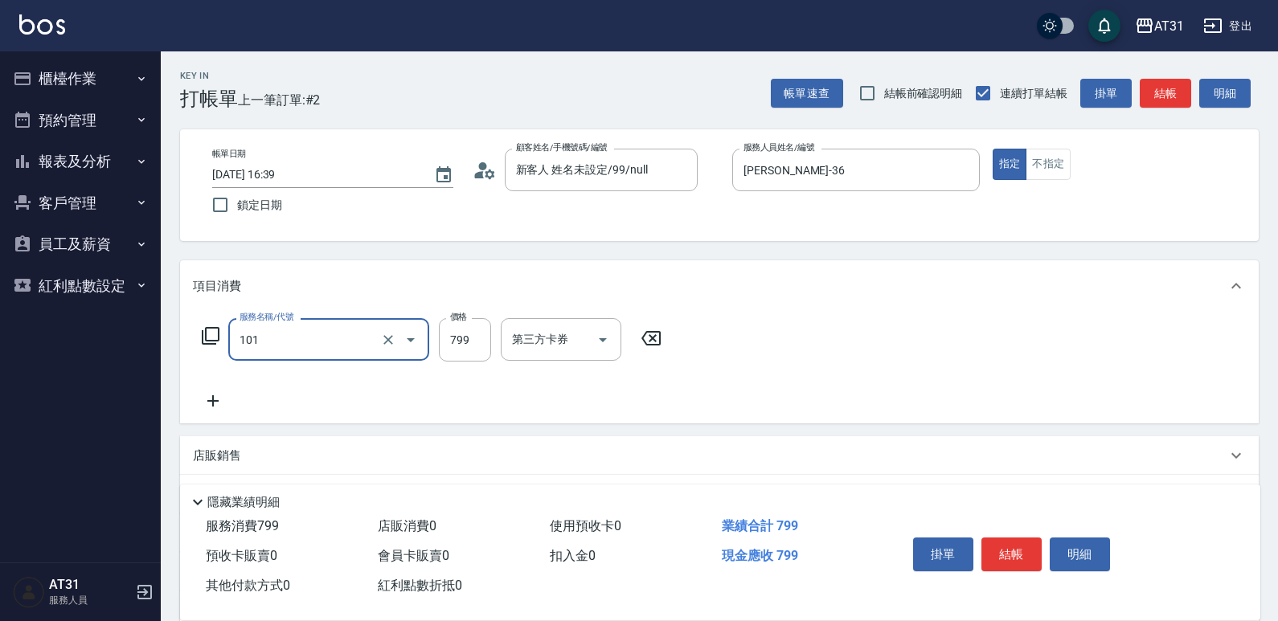
type input "洗+AB劑(101)"
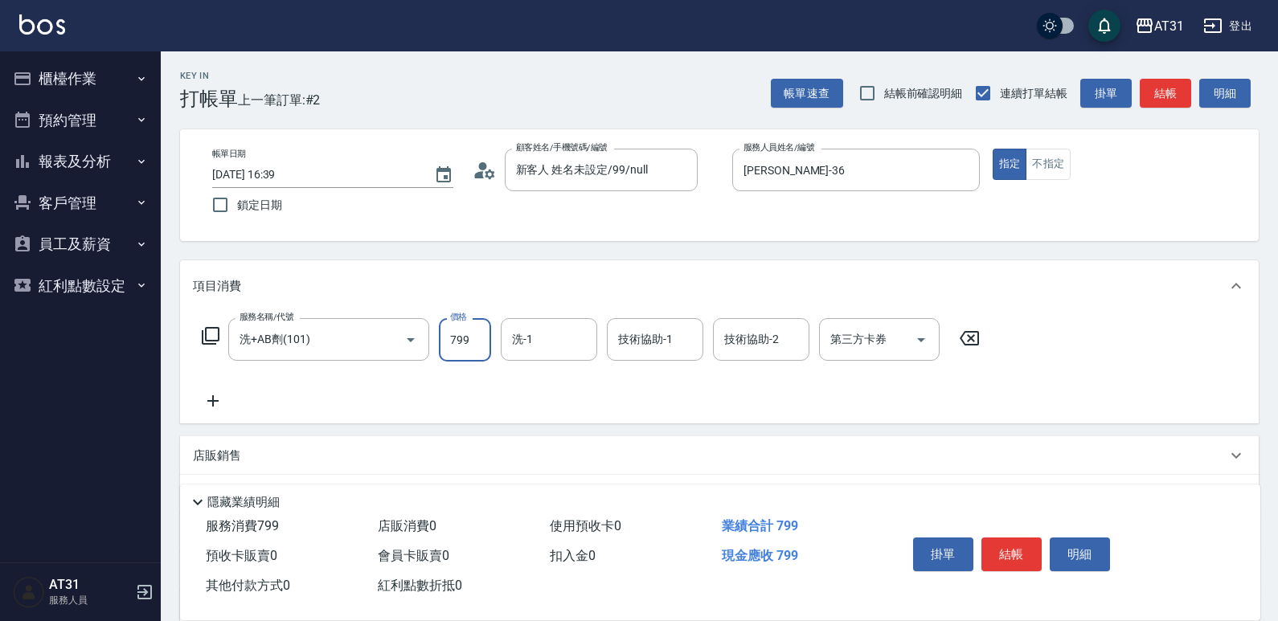
type input "0"
type input "80"
type input "800"
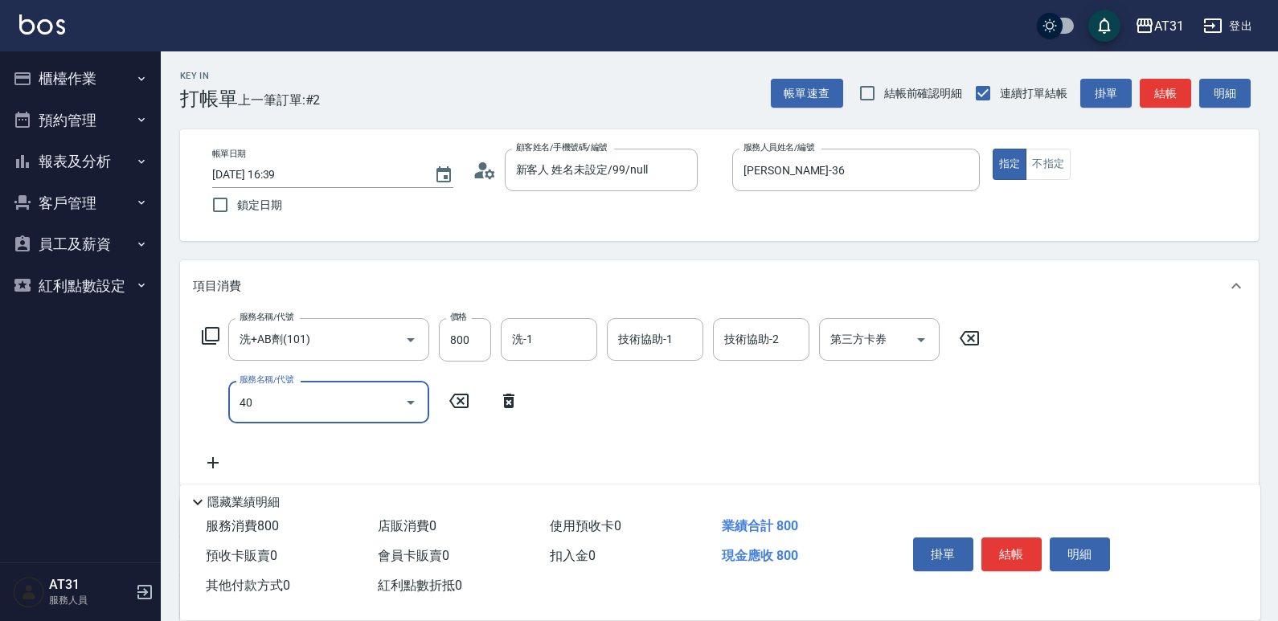
type input "401"
type input "100"
type input "剪髮(401)"
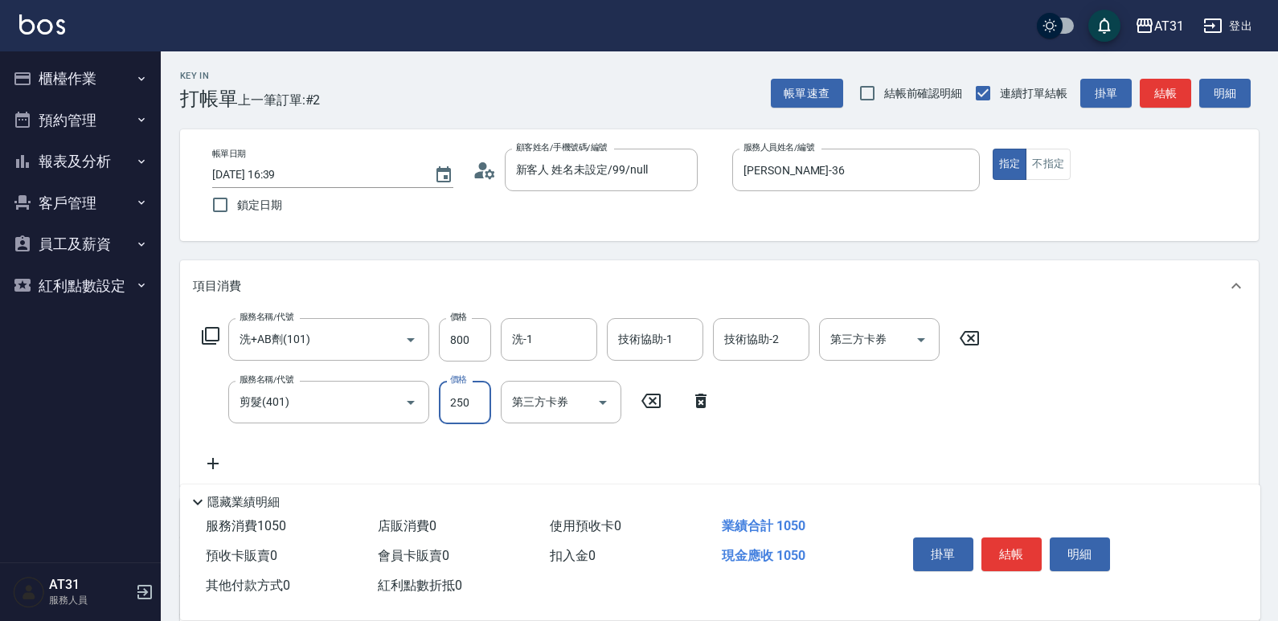
type input "80"
type input "30"
type input "110"
type input "300"
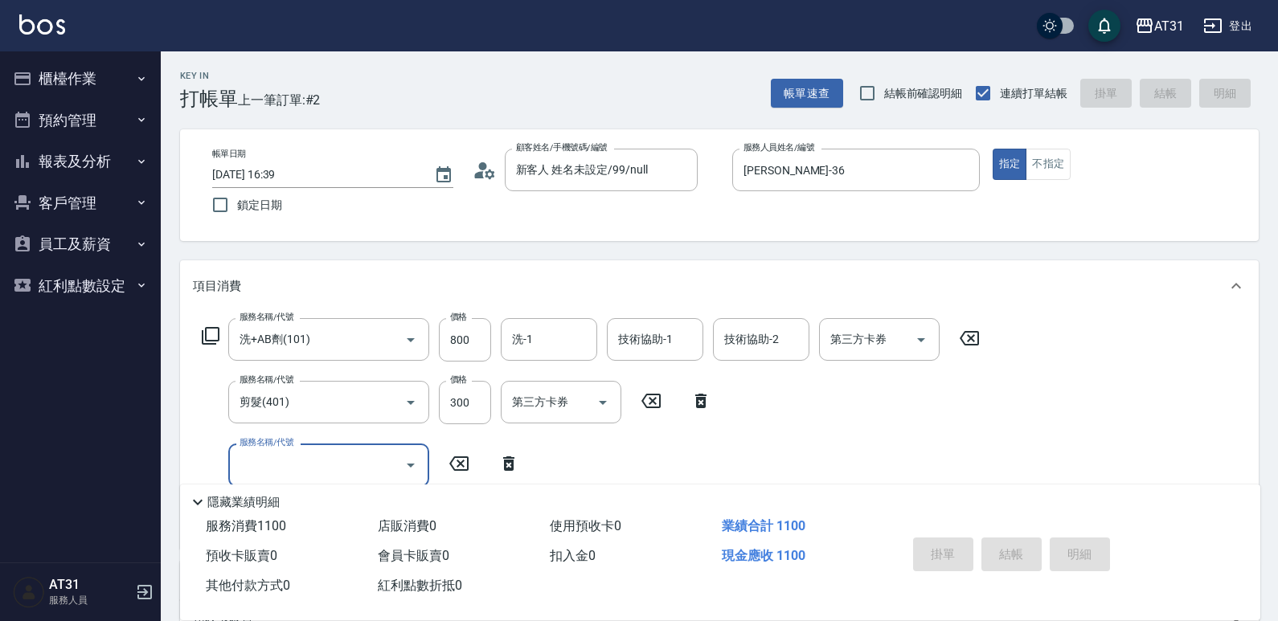
type input "0"
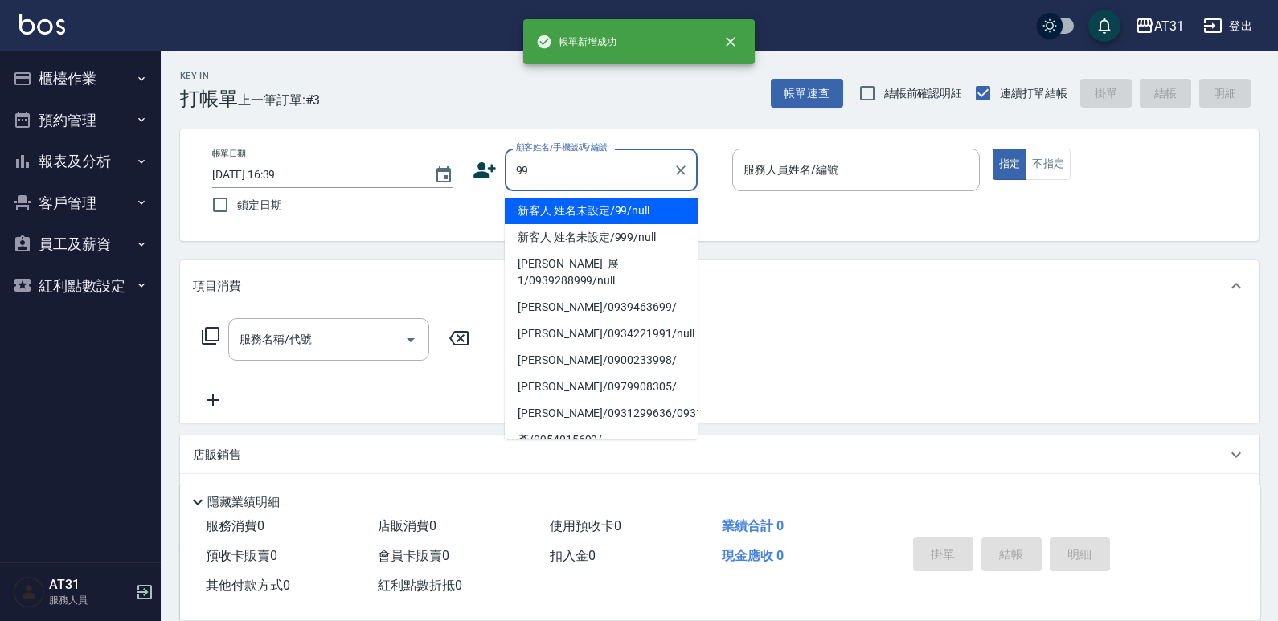
type input "新客人 姓名未設定/99/null"
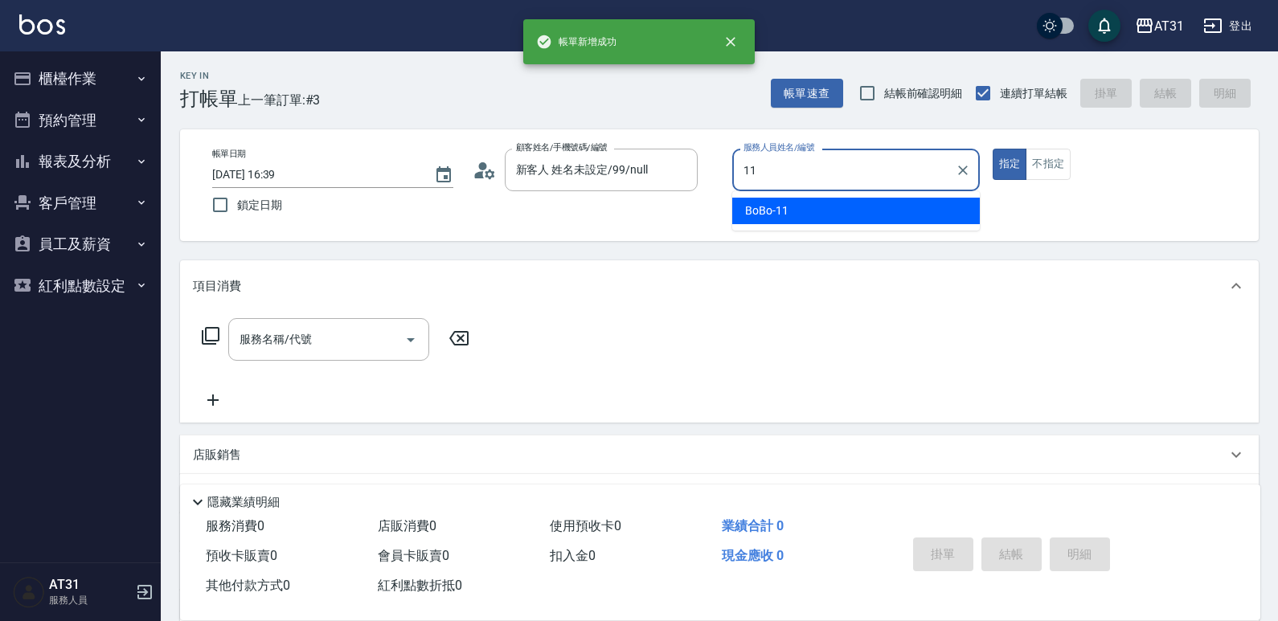
type input "BoBo-11"
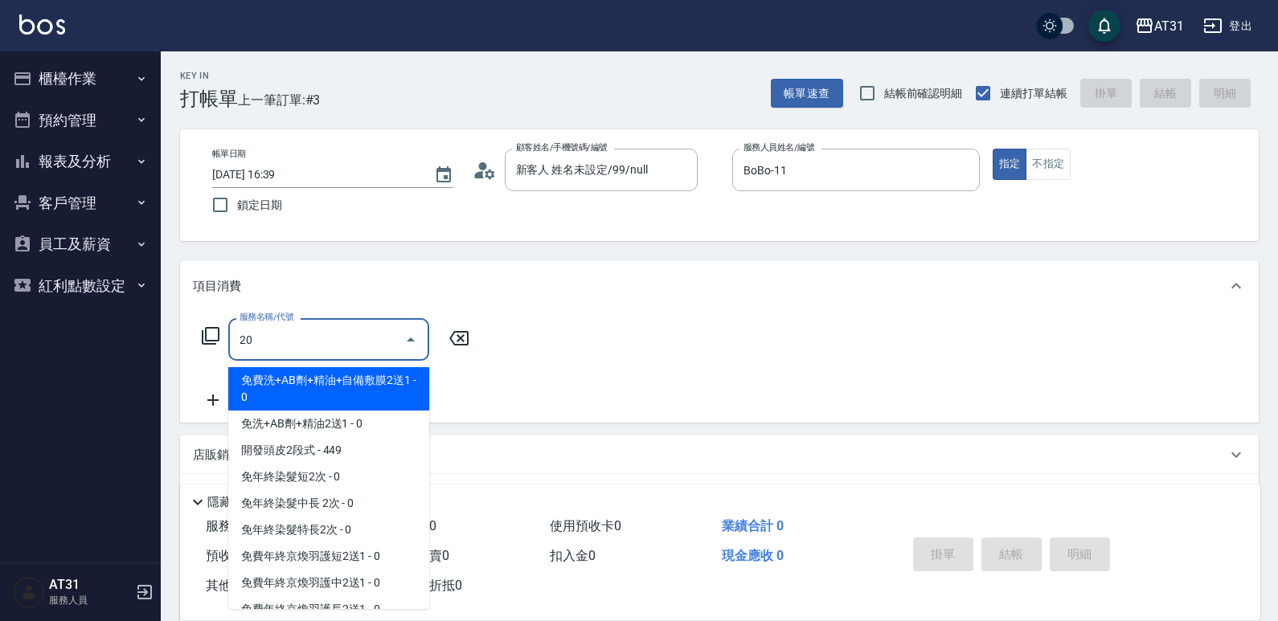
type input "201"
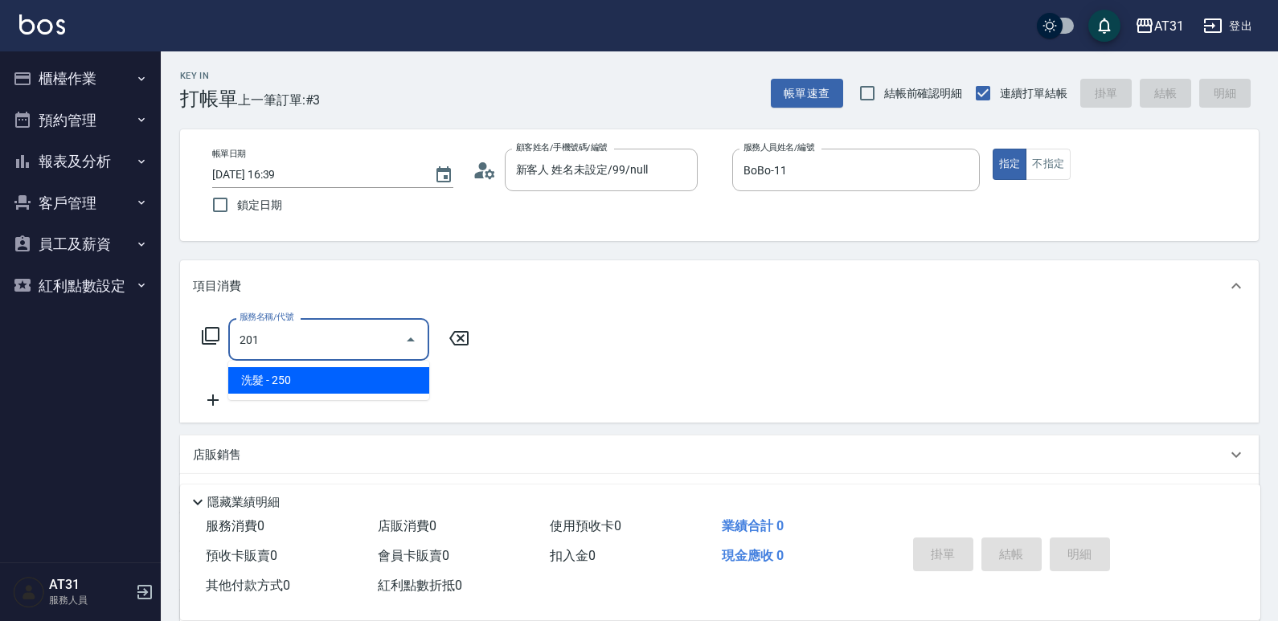
type input "20"
type input "洗髮(201)"
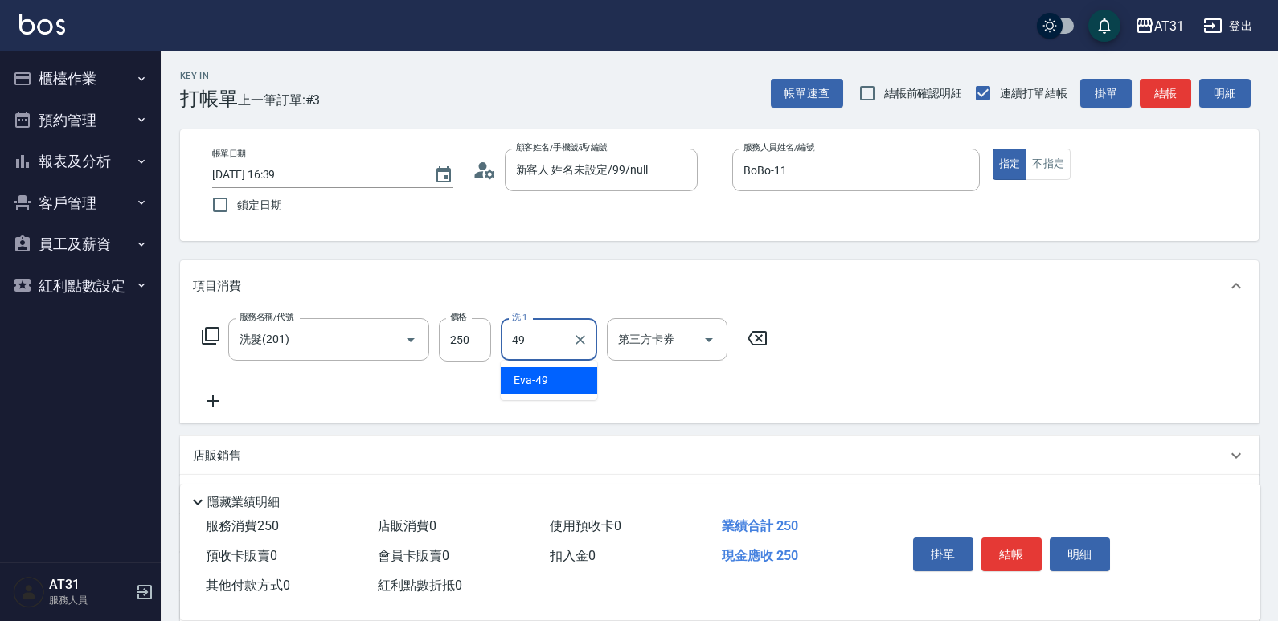
type input "[PERSON_NAME]-49"
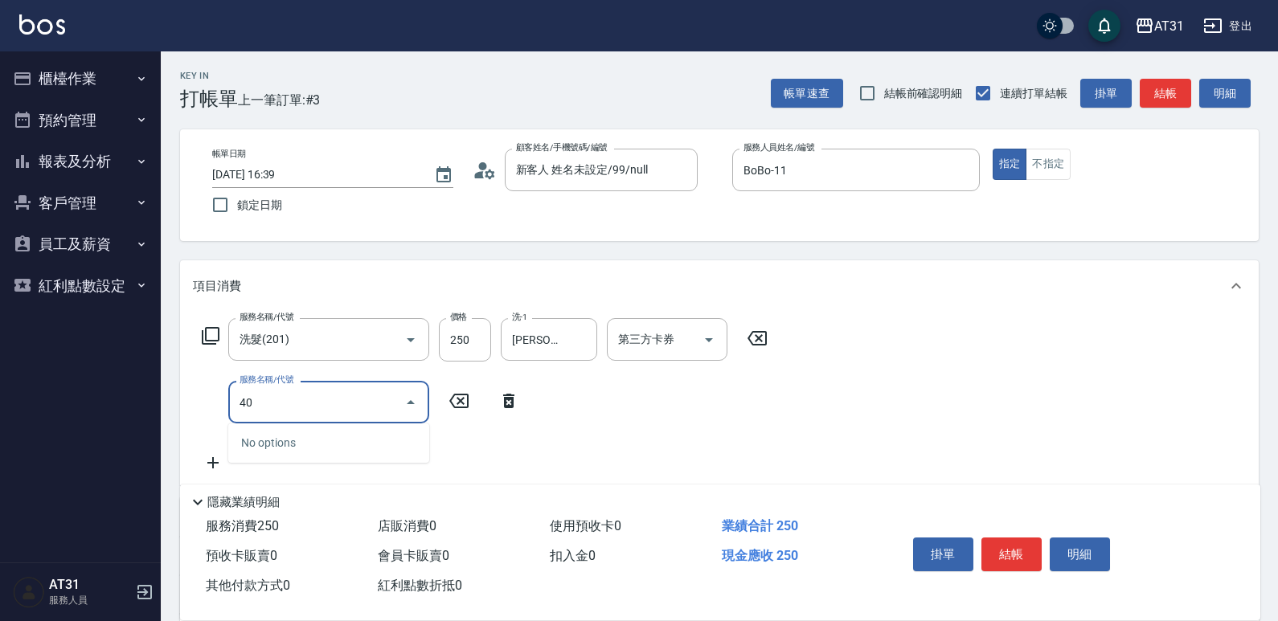
type input "401"
type input "50"
type input "剪髮(401)"
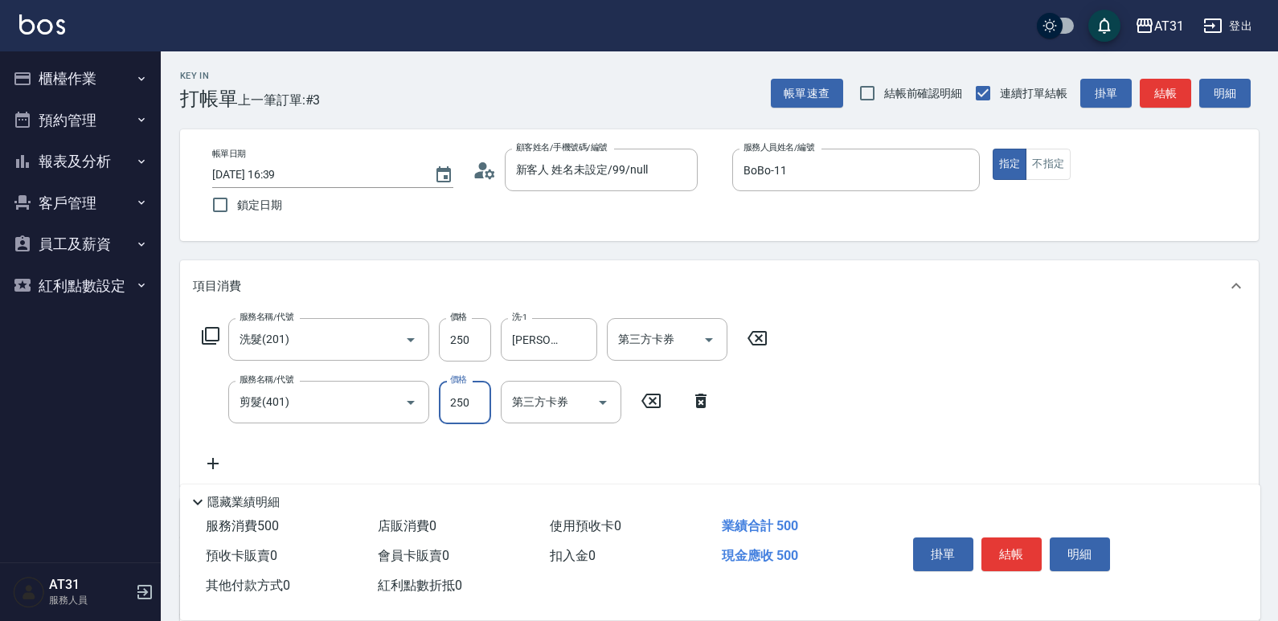
type input "20"
type input "45"
type input "70"
type input "450"
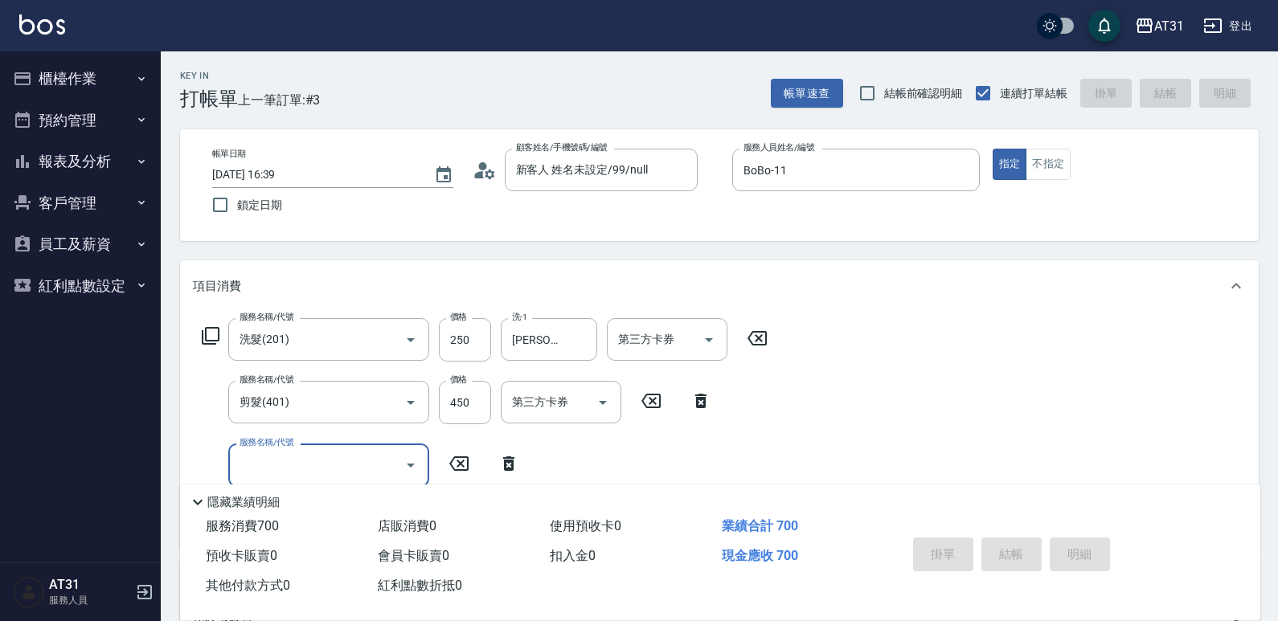
type input "0"
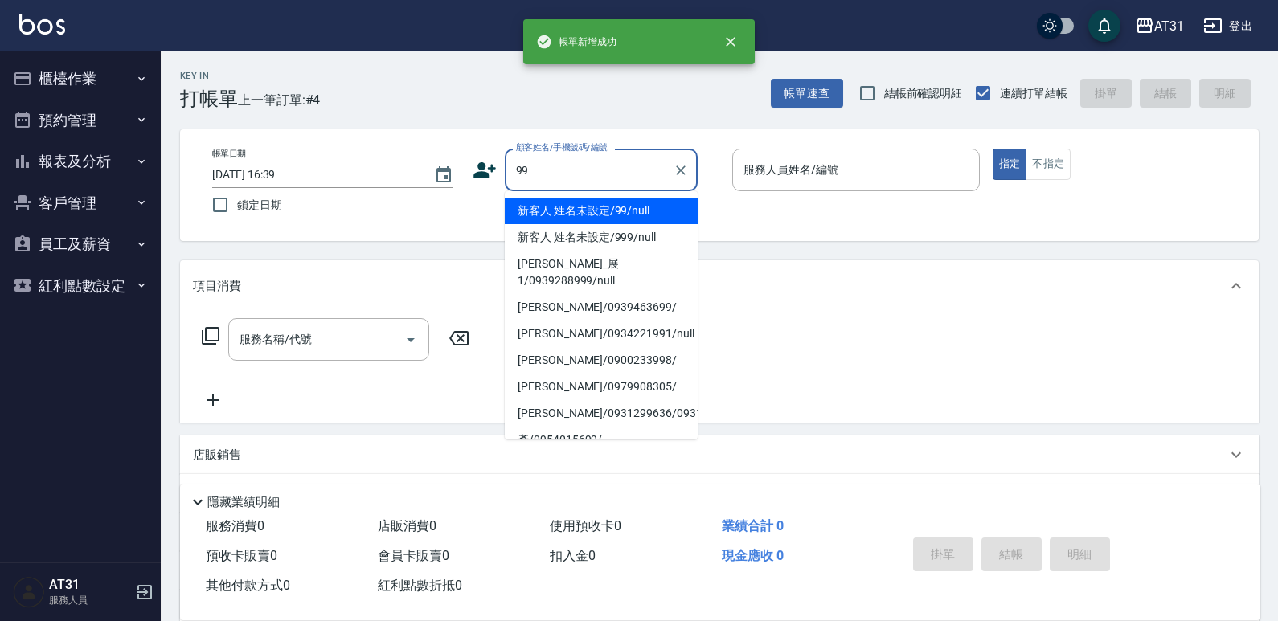
type input "新客人 姓名未設定/99/null"
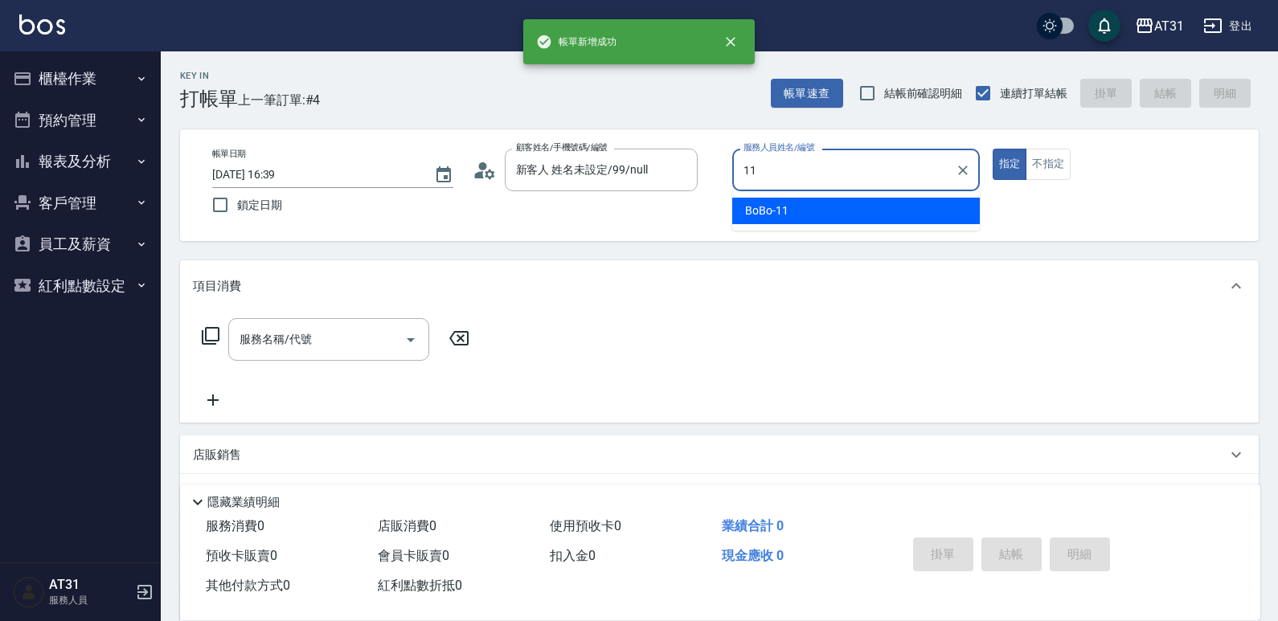
type input "BoBo-11"
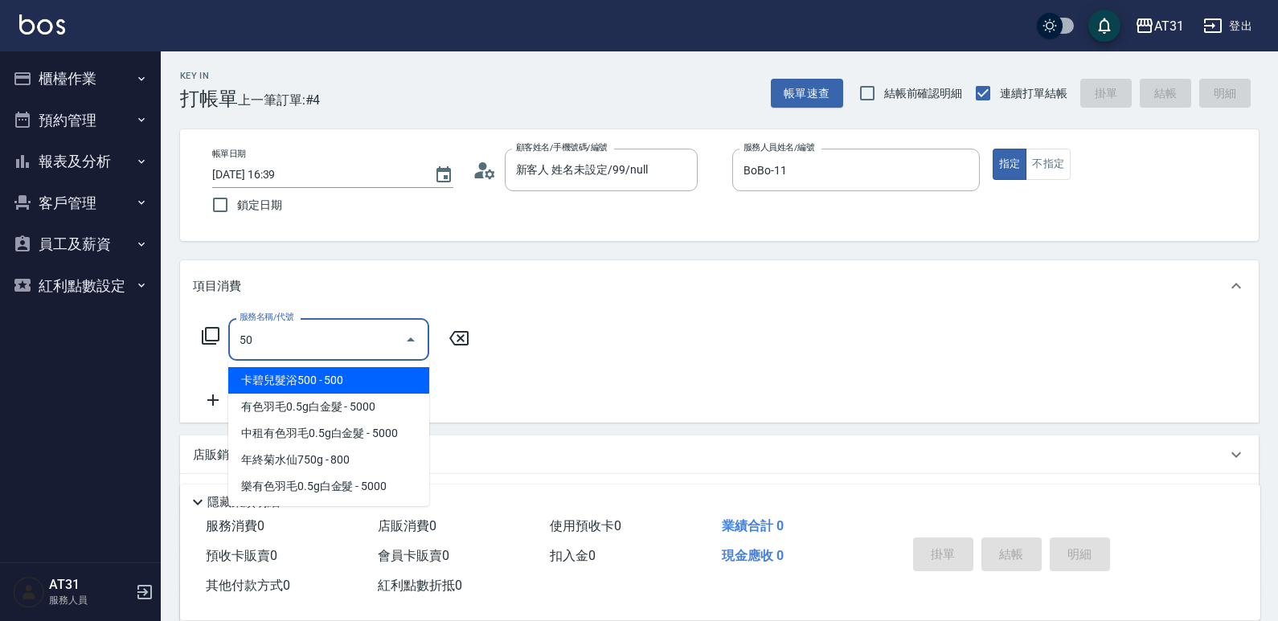
type input "501"
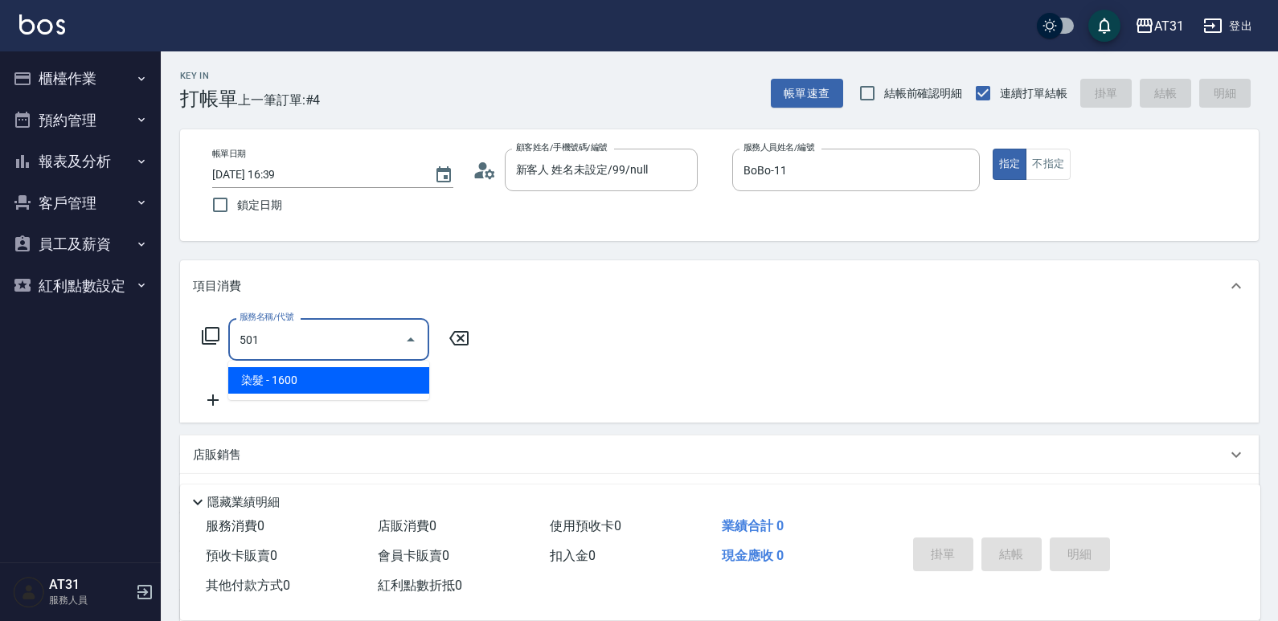
type input "160"
type input "染髮(501)"
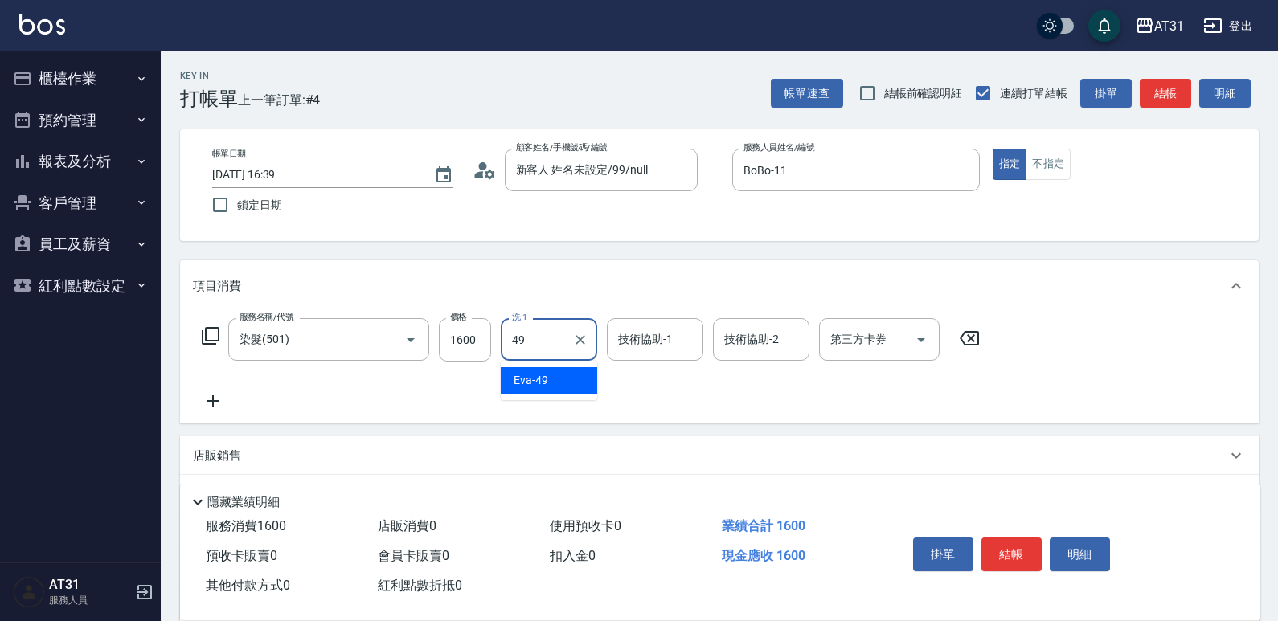
type input "[PERSON_NAME]-49"
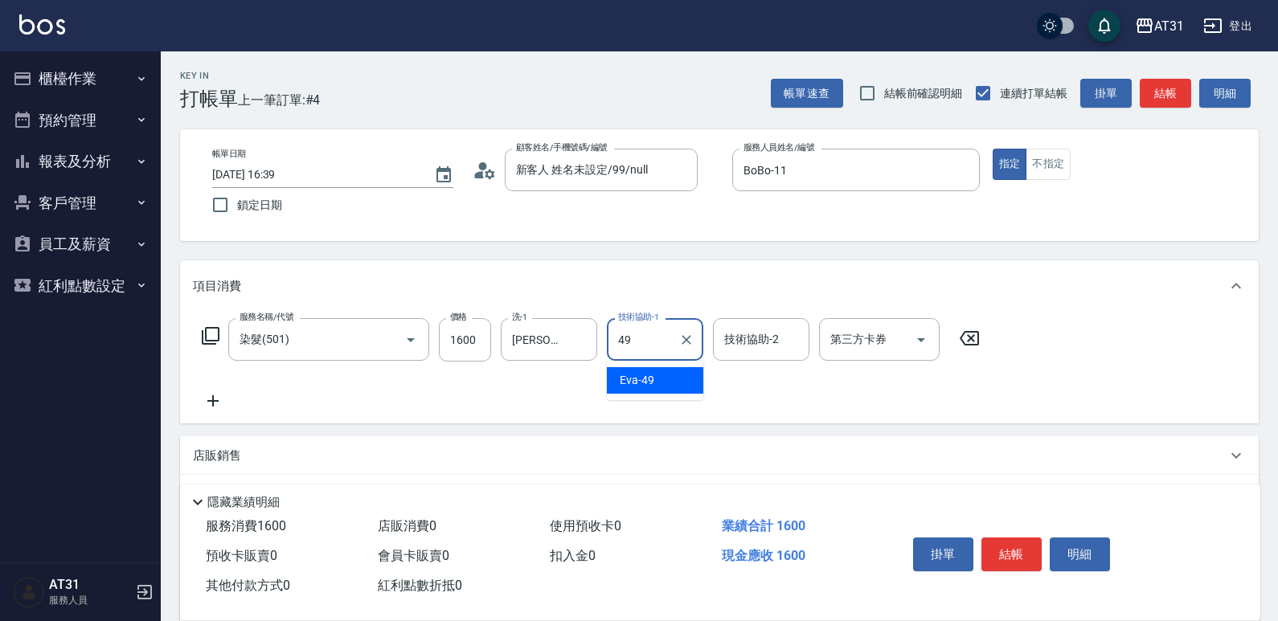
type input "[PERSON_NAME]-49"
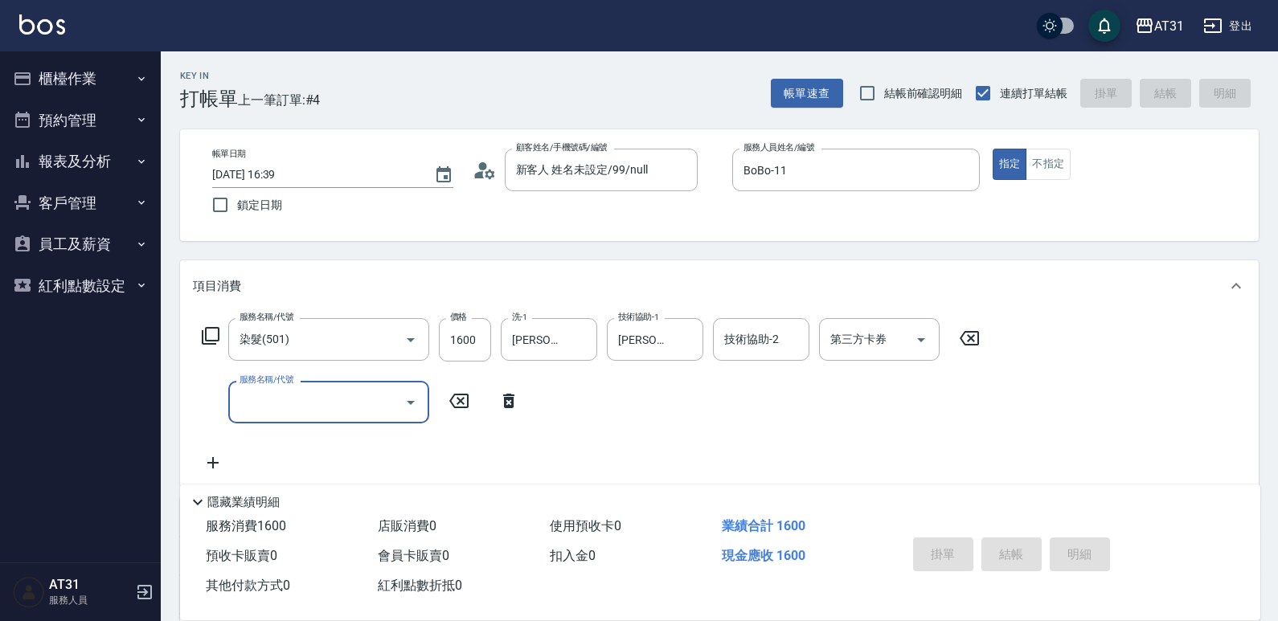
type input "0"
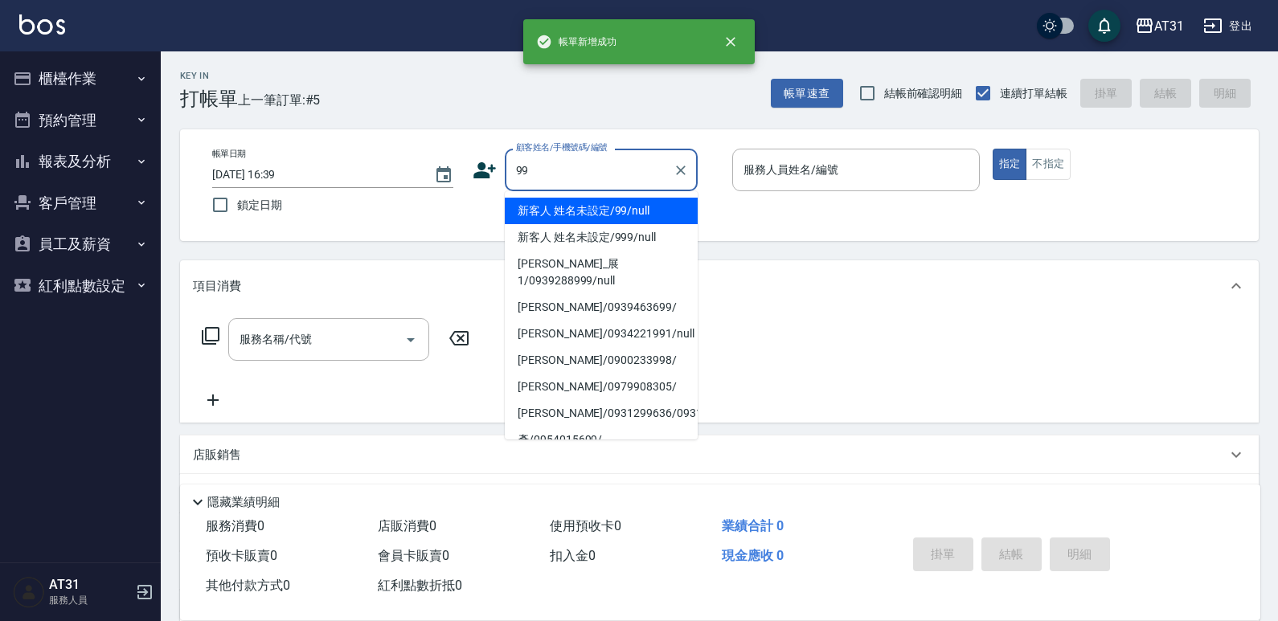
type input "新客人 姓名未設定/99/null"
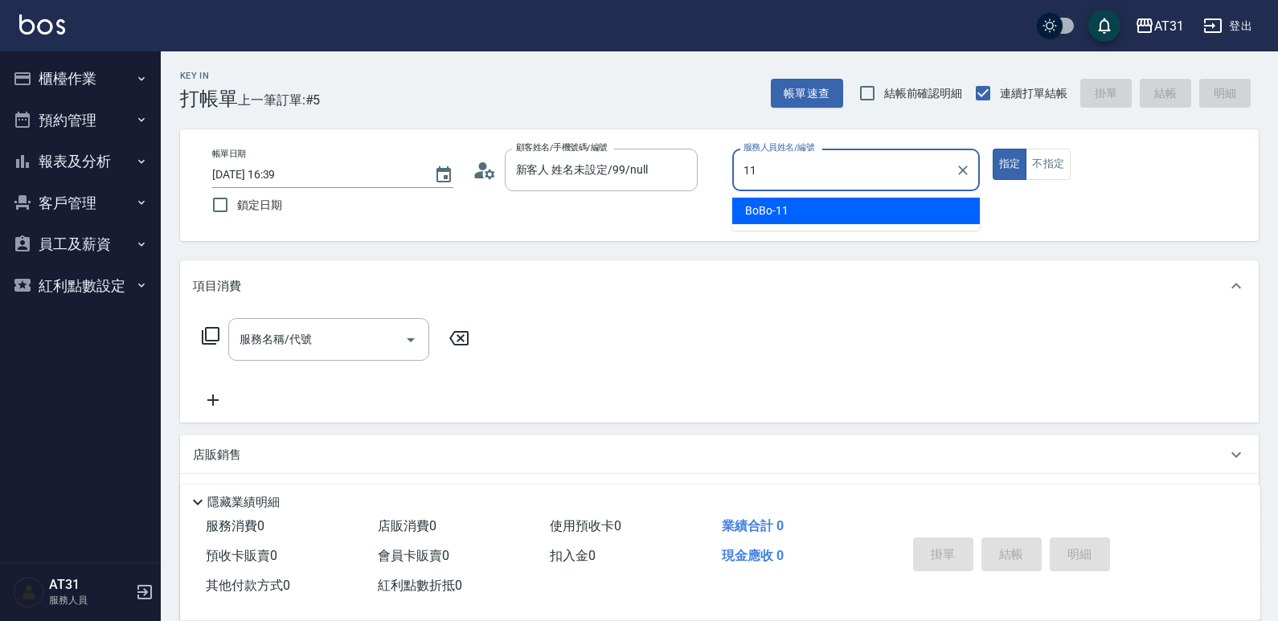
type input "BoBo-11"
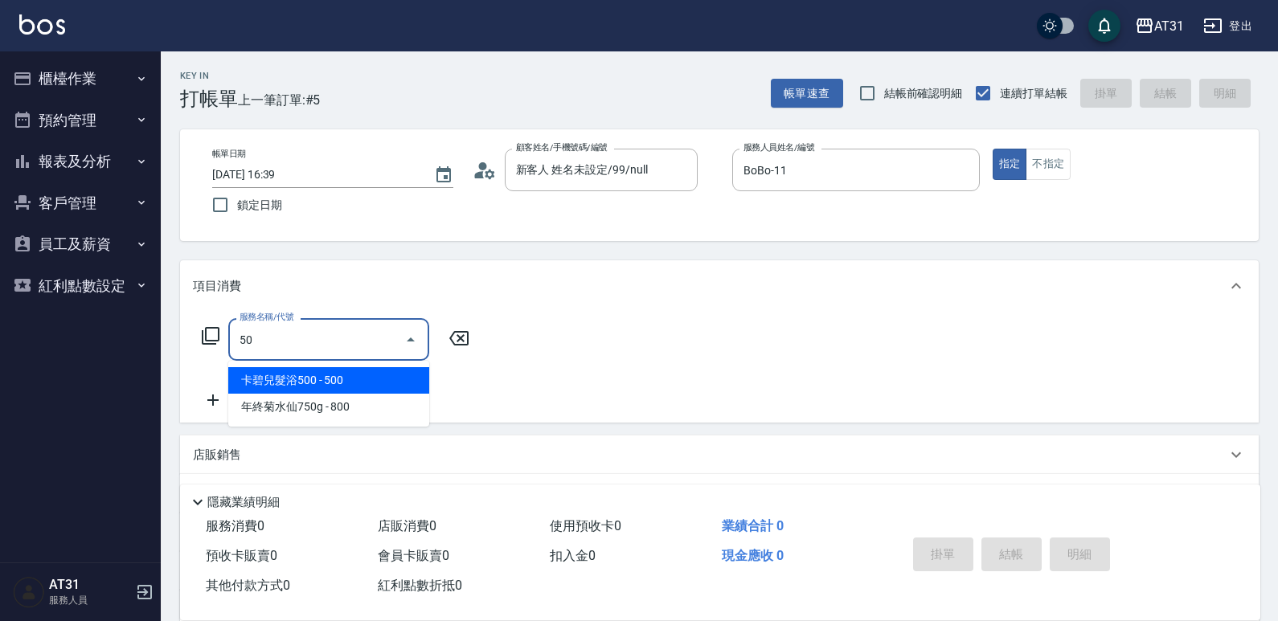
type input "501"
type input "160"
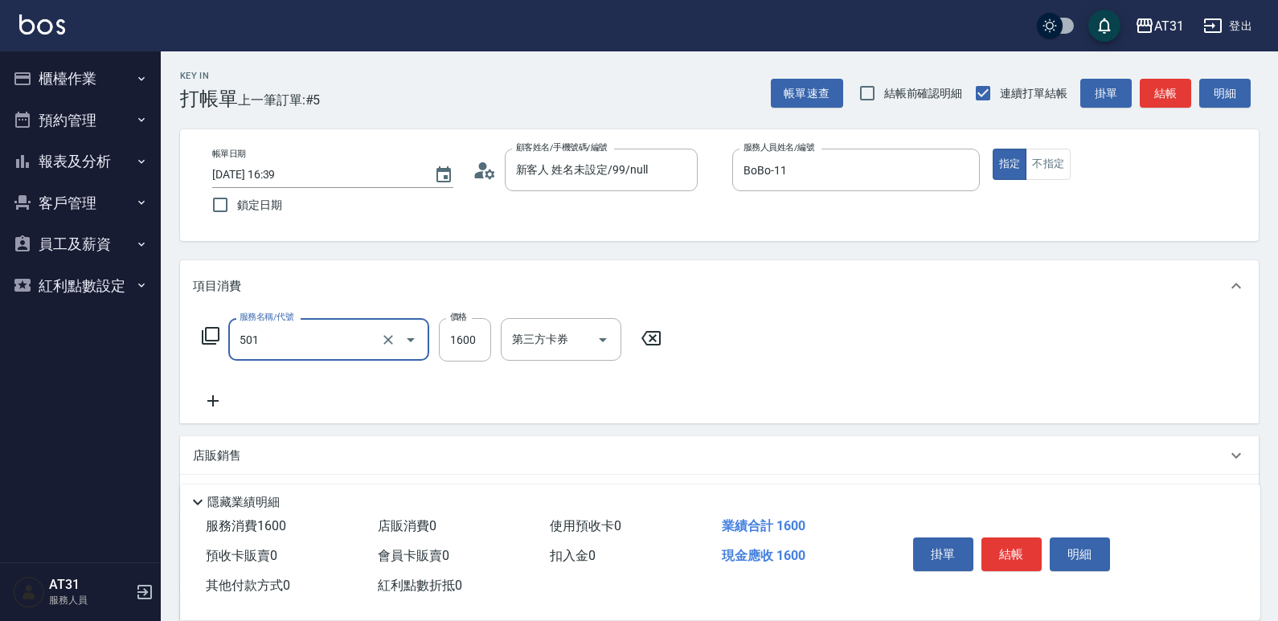
type input "染髮(501)"
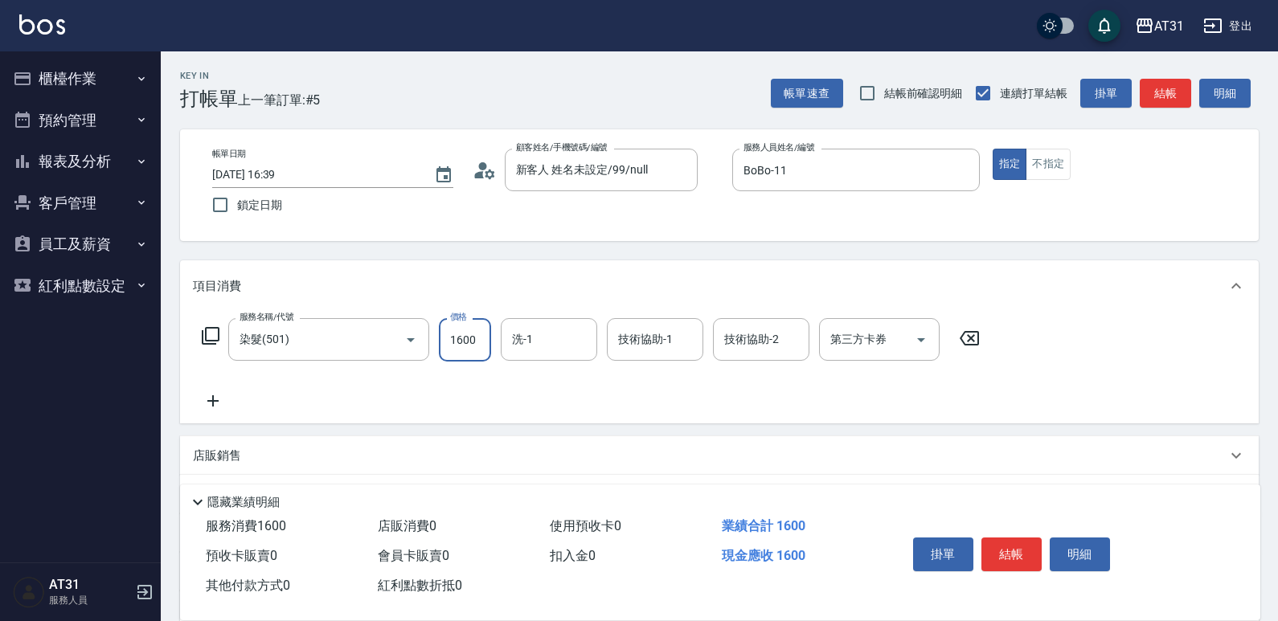
type input "0"
type input "15"
type input "10"
type input "150"
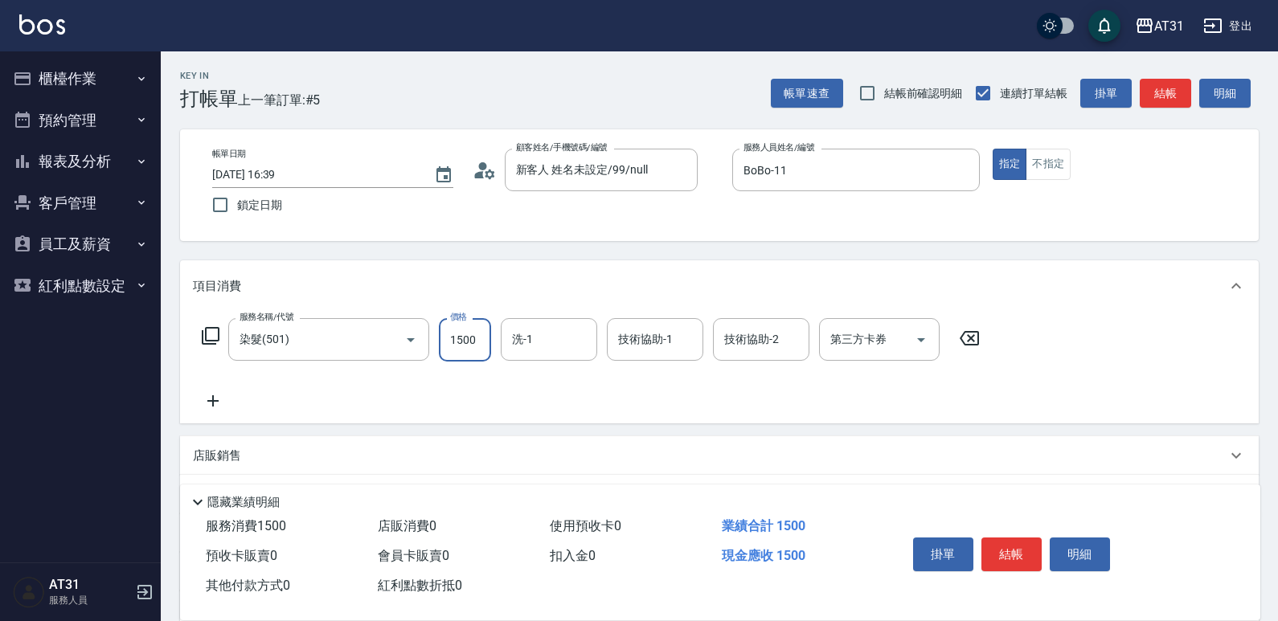
type input "1500"
type input "[PERSON_NAME]-49"
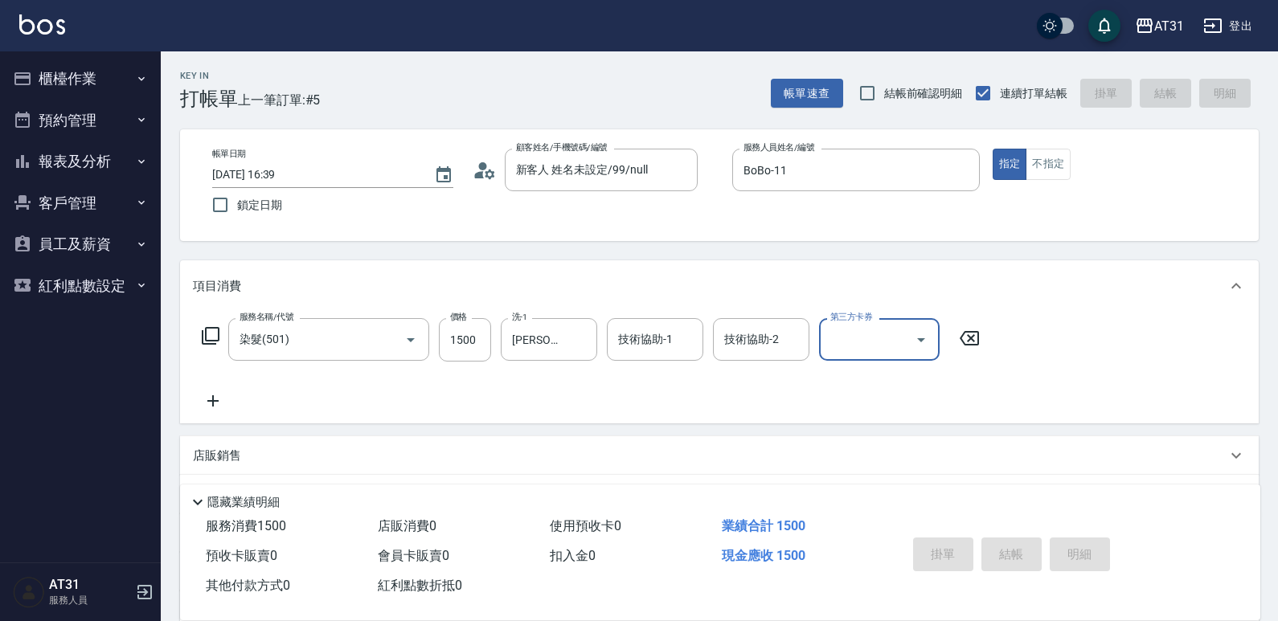
type input "[DATE] 16:40"
type input "0"
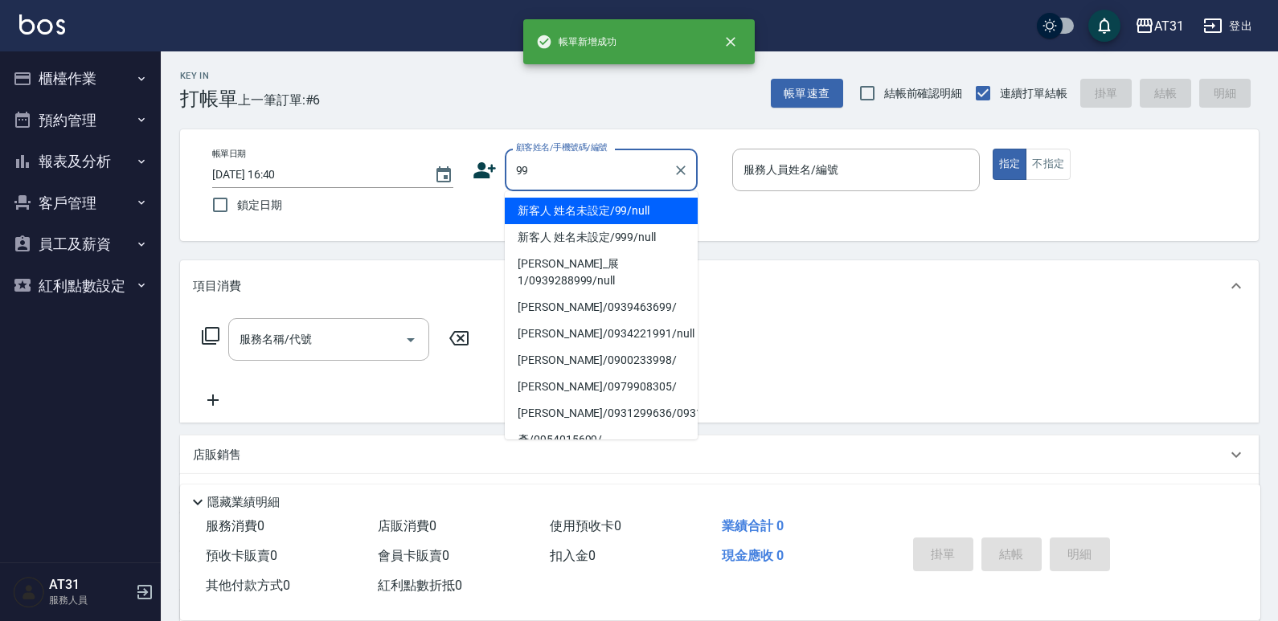
type input "新客人 姓名未設定/99/null"
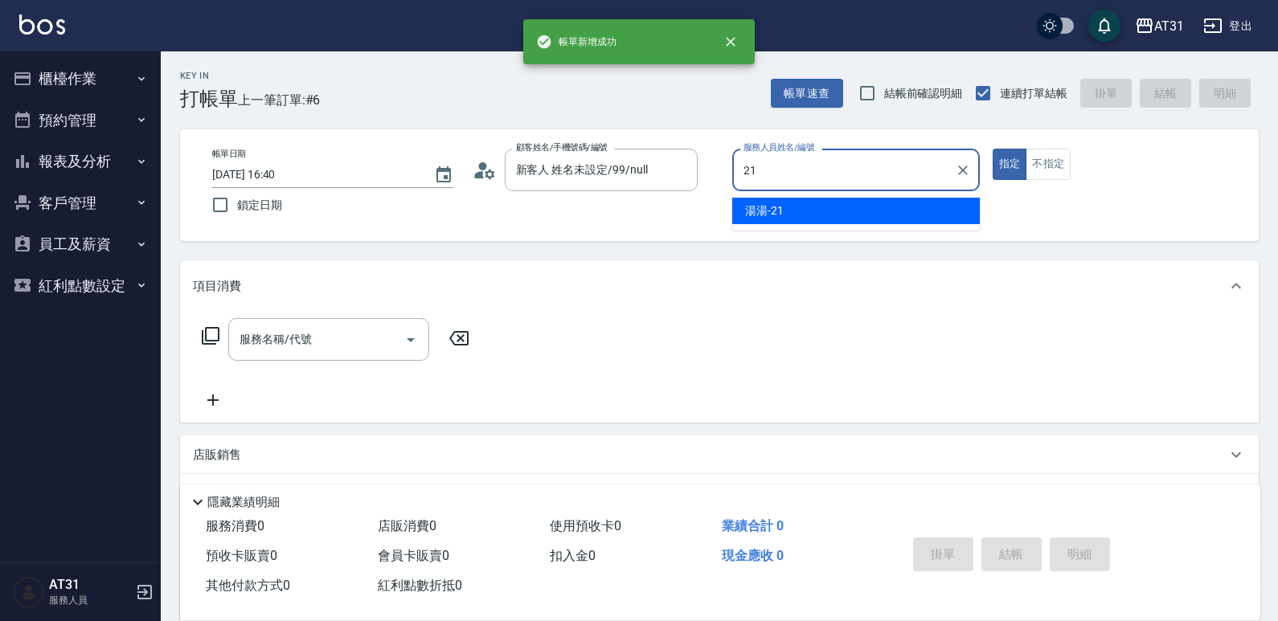
type input "湯湯-21"
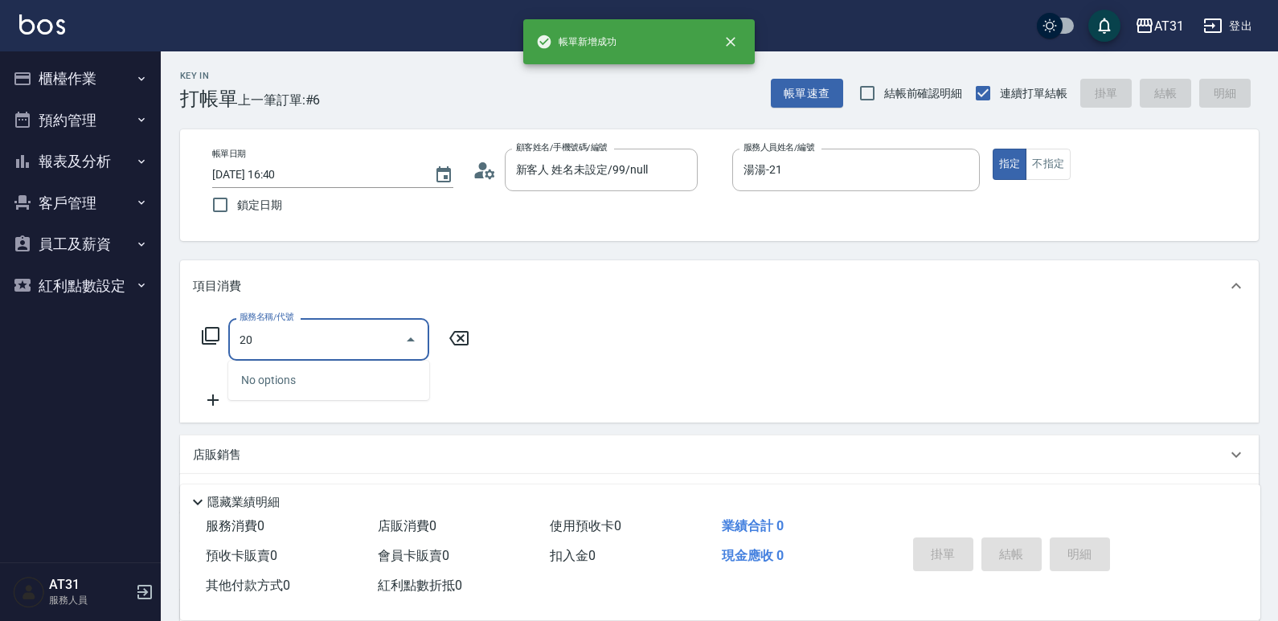
type input "201"
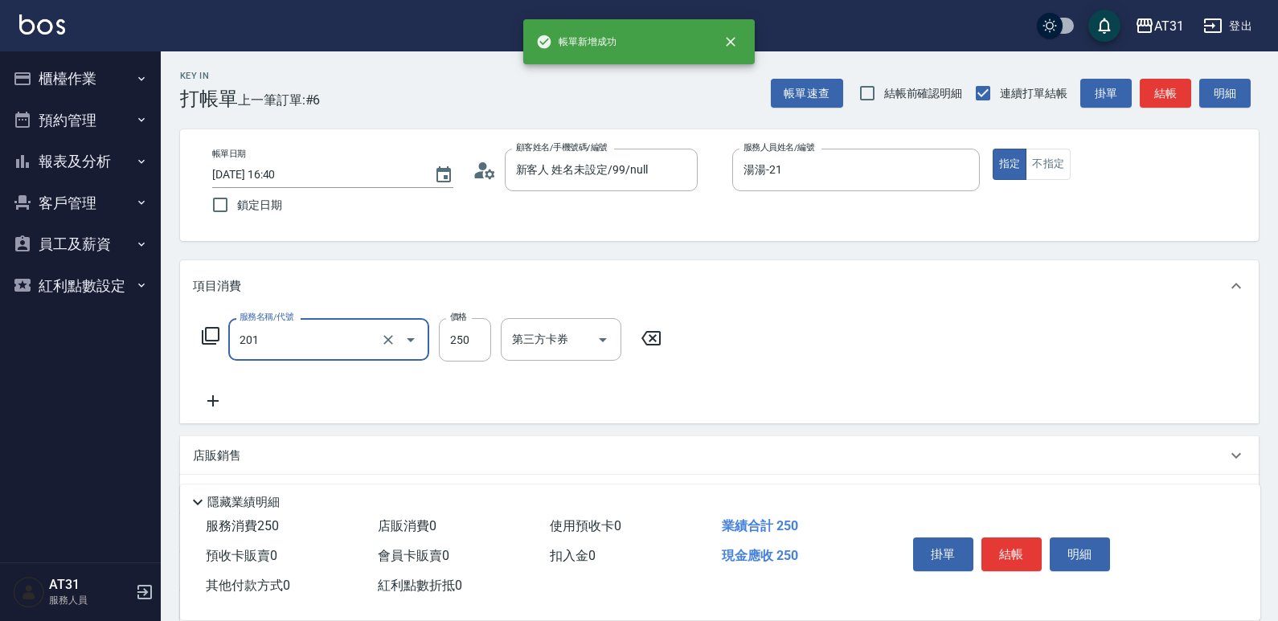
type input "20"
type input "洗髮(201)"
type input "0"
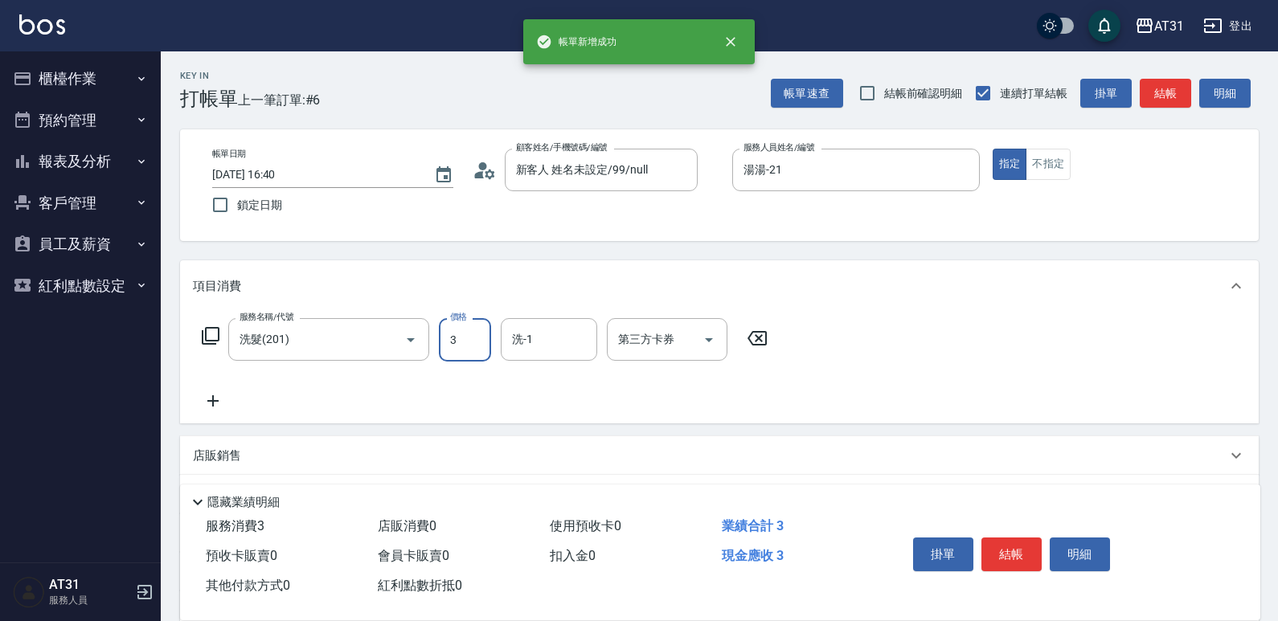
type input "30"
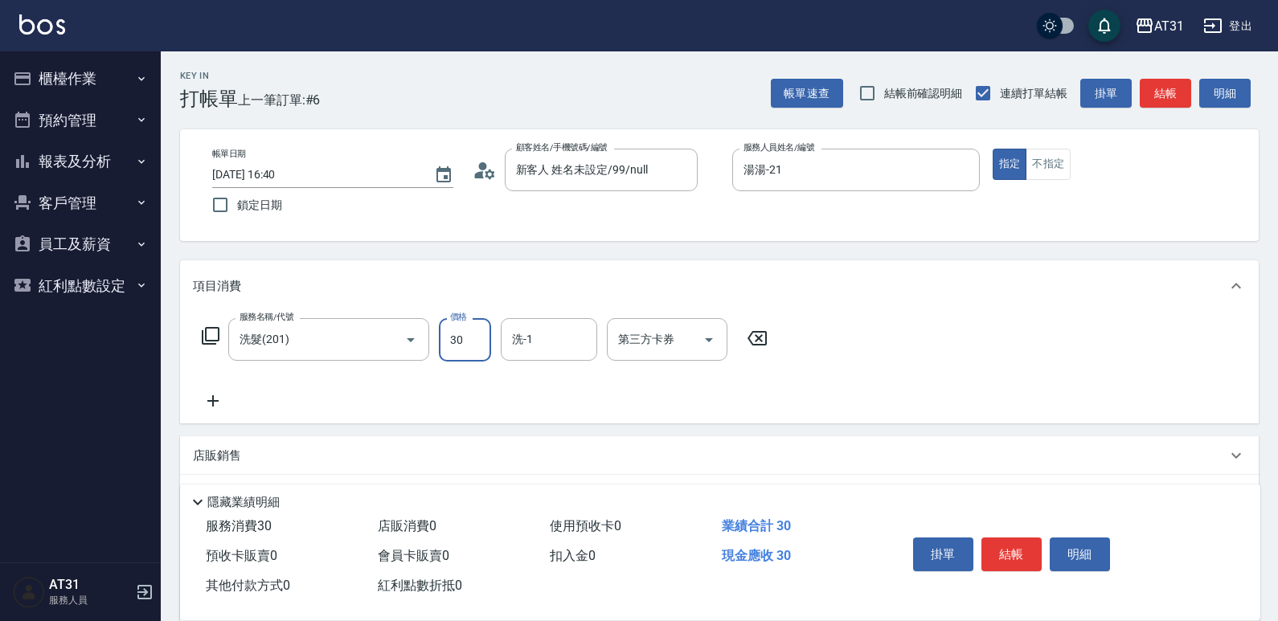
type input "30"
type input "300"
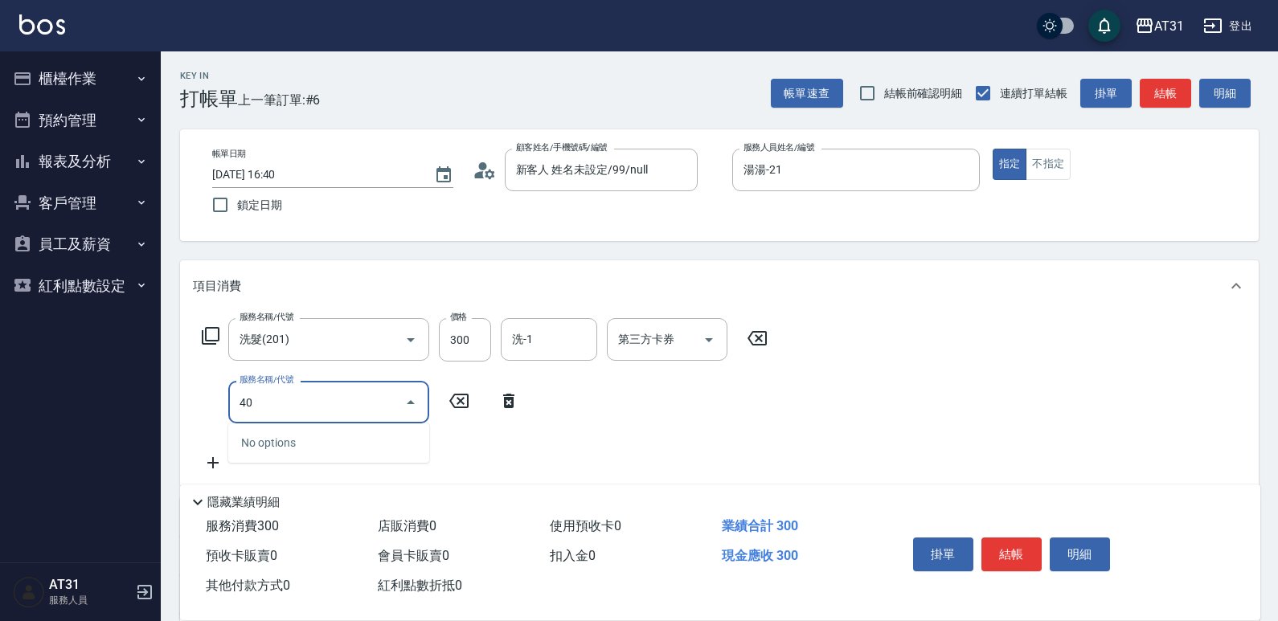
type input "401"
type input "50"
type input "剪髮(401)"
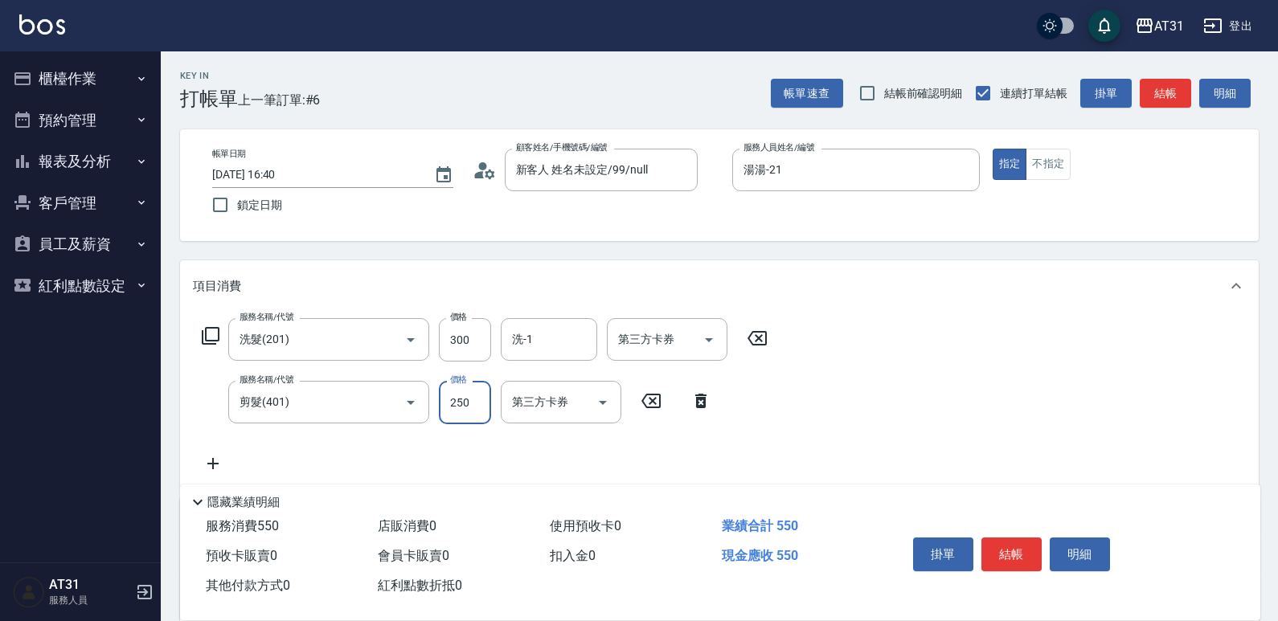
type input "30"
type input "60"
type input "300"
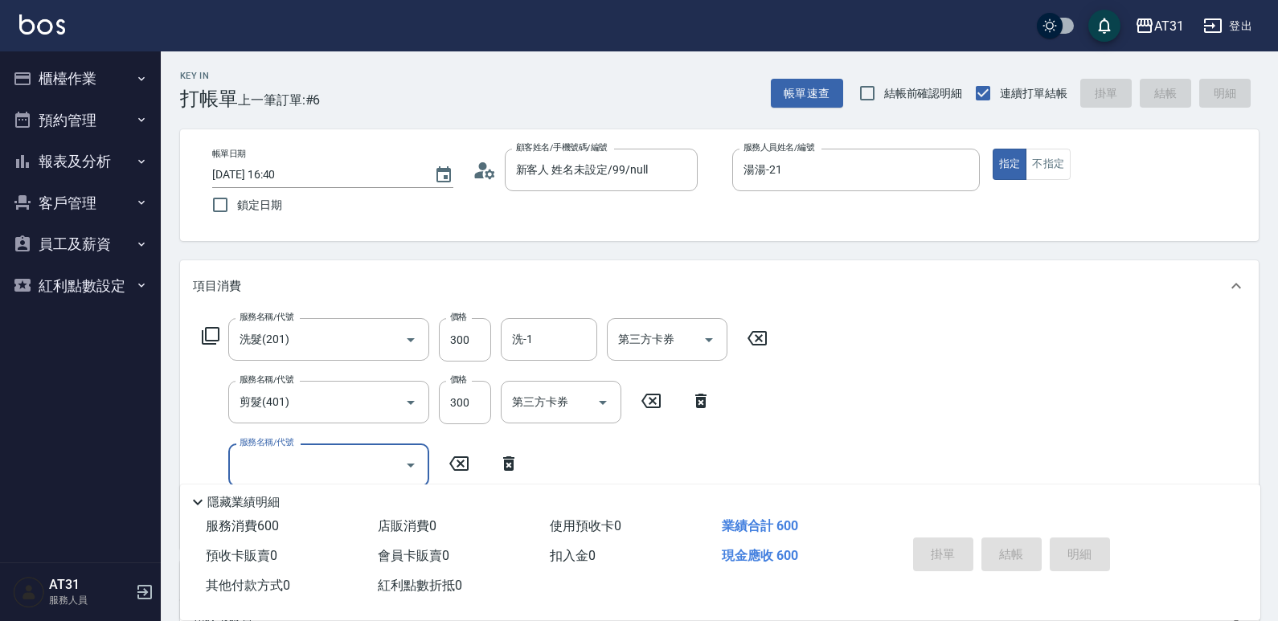
type input "0"
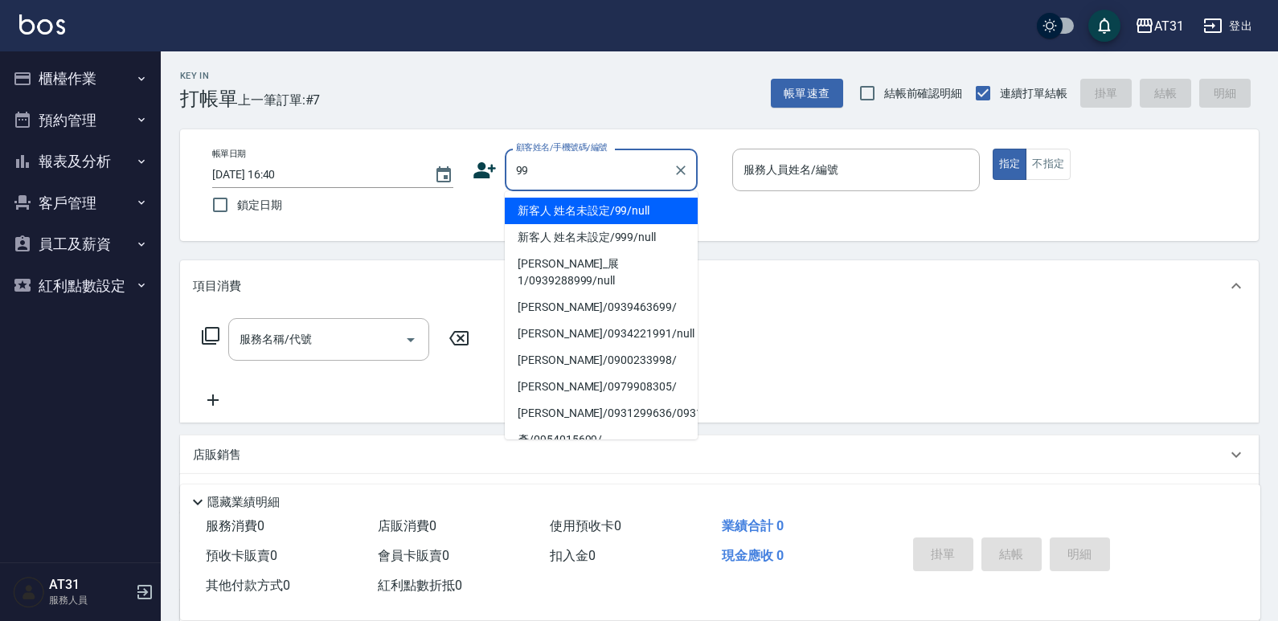
type input "新客人 姓名未設定/99/null"
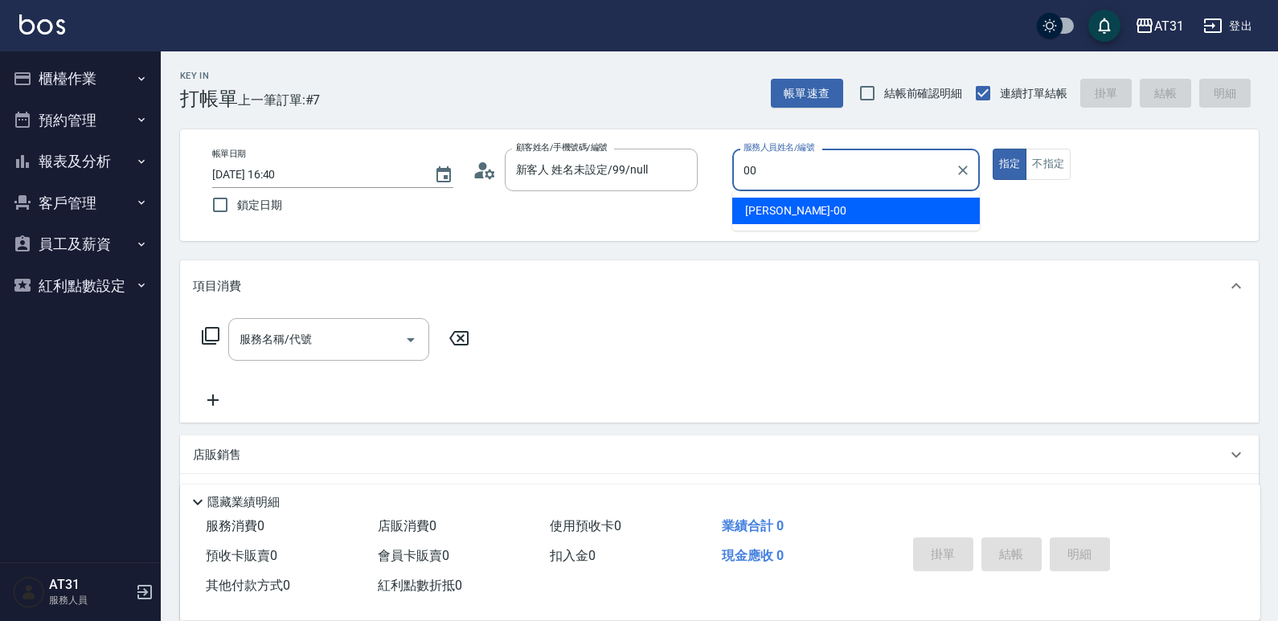
type input "[PERSON_NAME]-00"
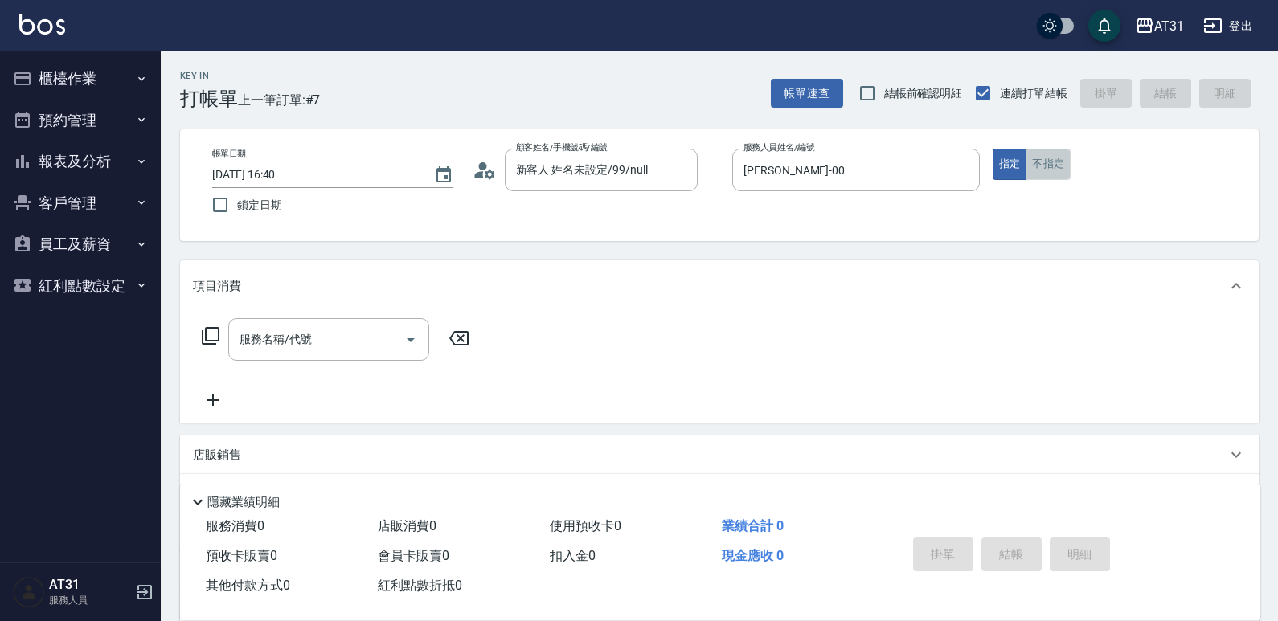
click at [1061, 161] on button "不指定" at bounding box center [1047, 164] width 45 height 31
click at [349, 354] on div "服務名稱/代號" at bounding box center [328, 339] width 201 height 43
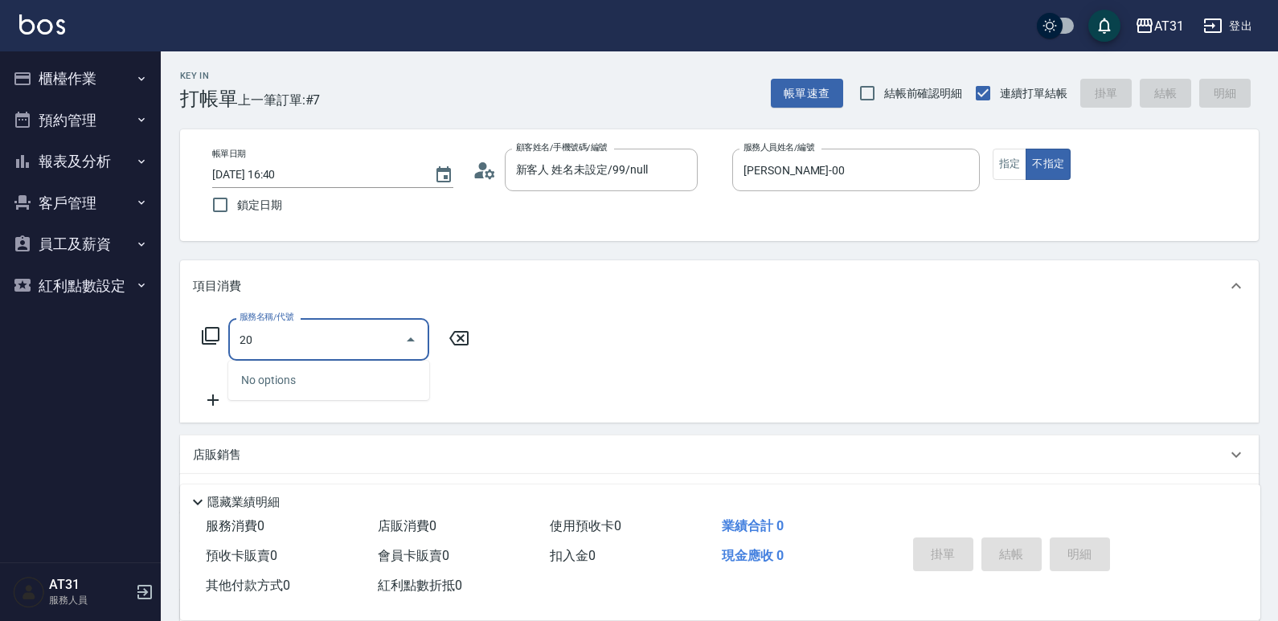
type input "201"
type input "20"
type input "洗髮(201)"
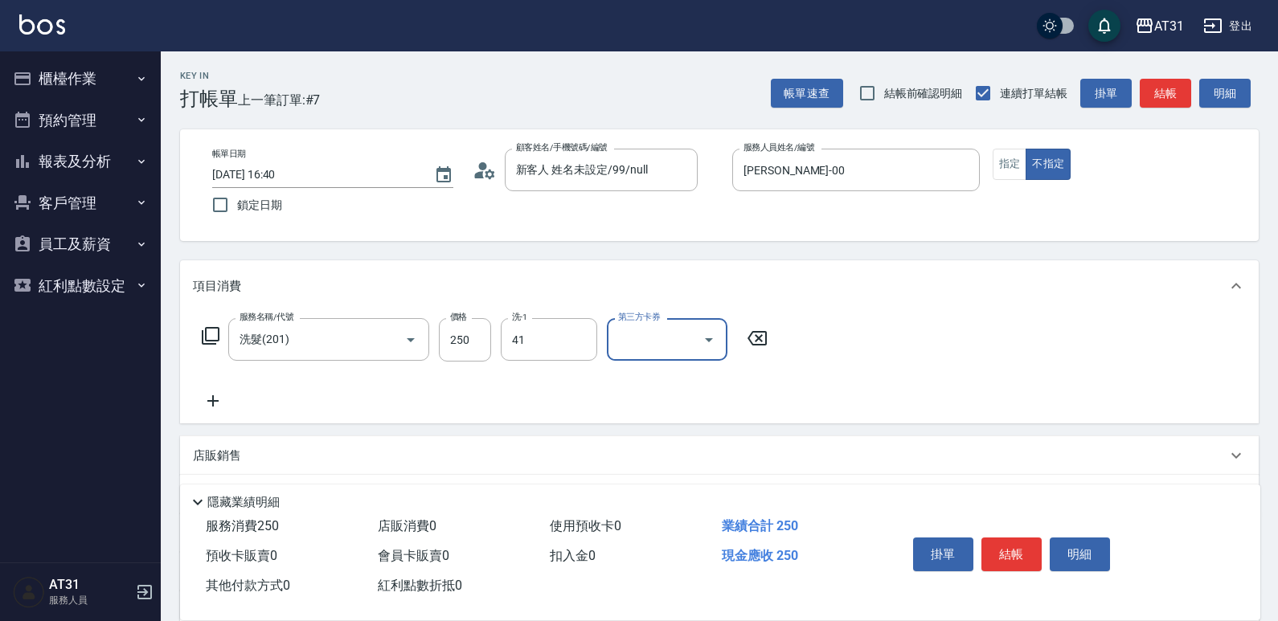
type input "鳳梨-41"
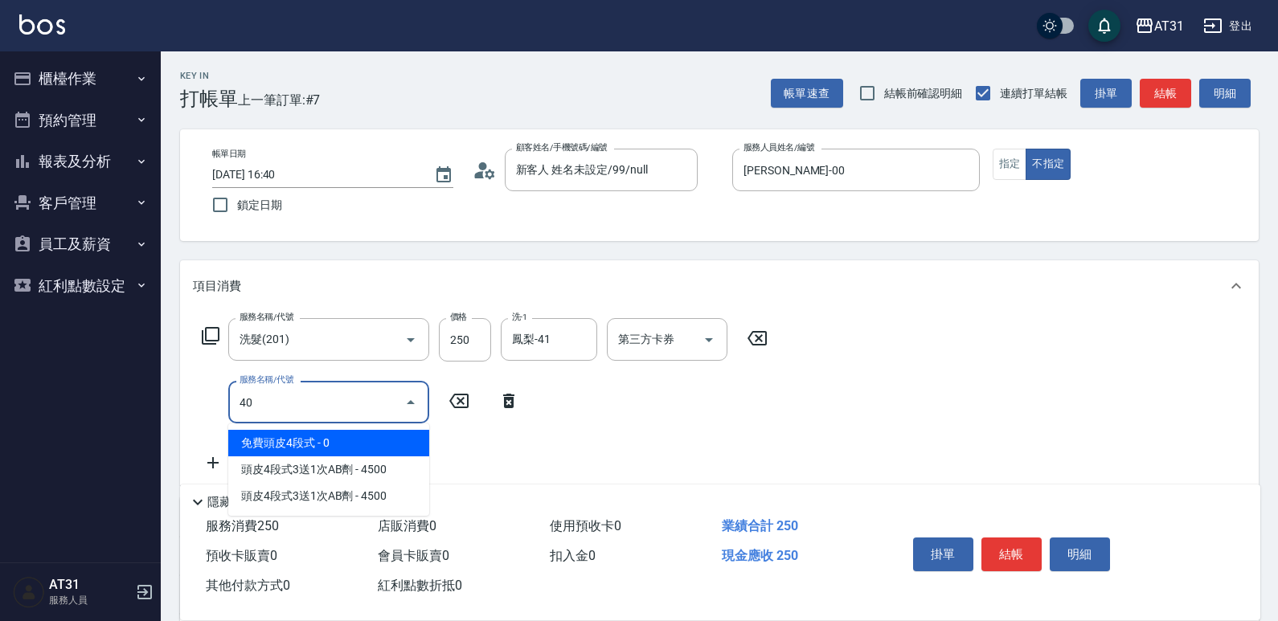
type input "401"
type input "50"
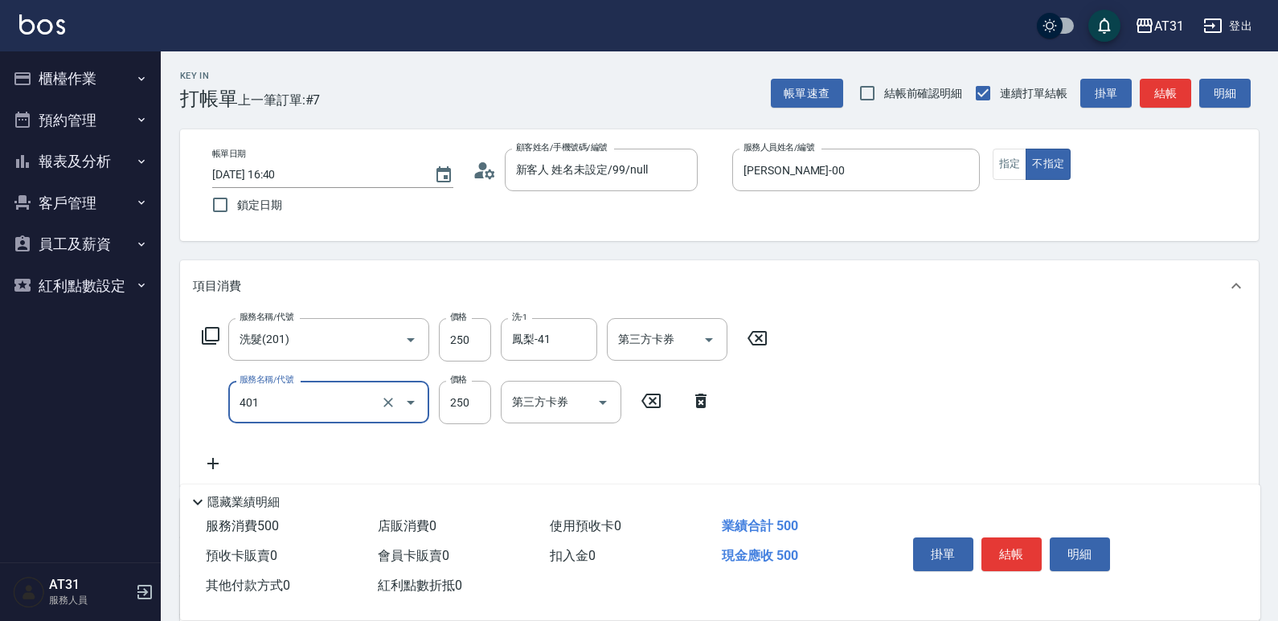
type input "剪髮(401)"
type input "20"
type input "34"
type input "50"
type input "349"
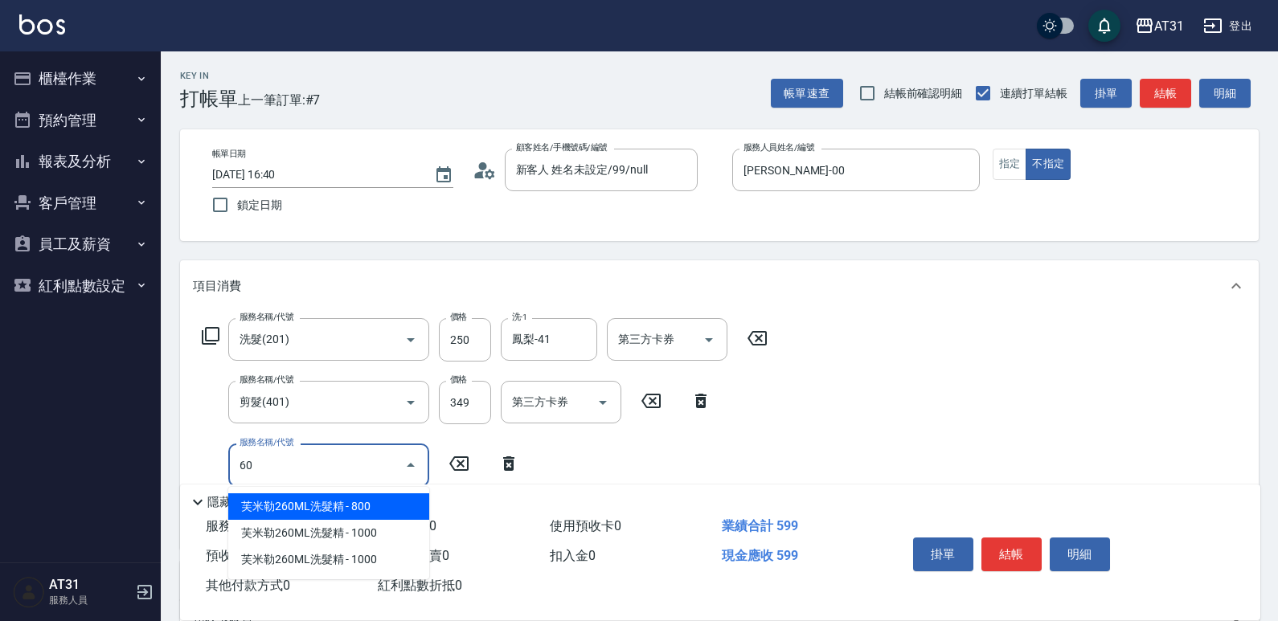
type input "601"
type input "80"
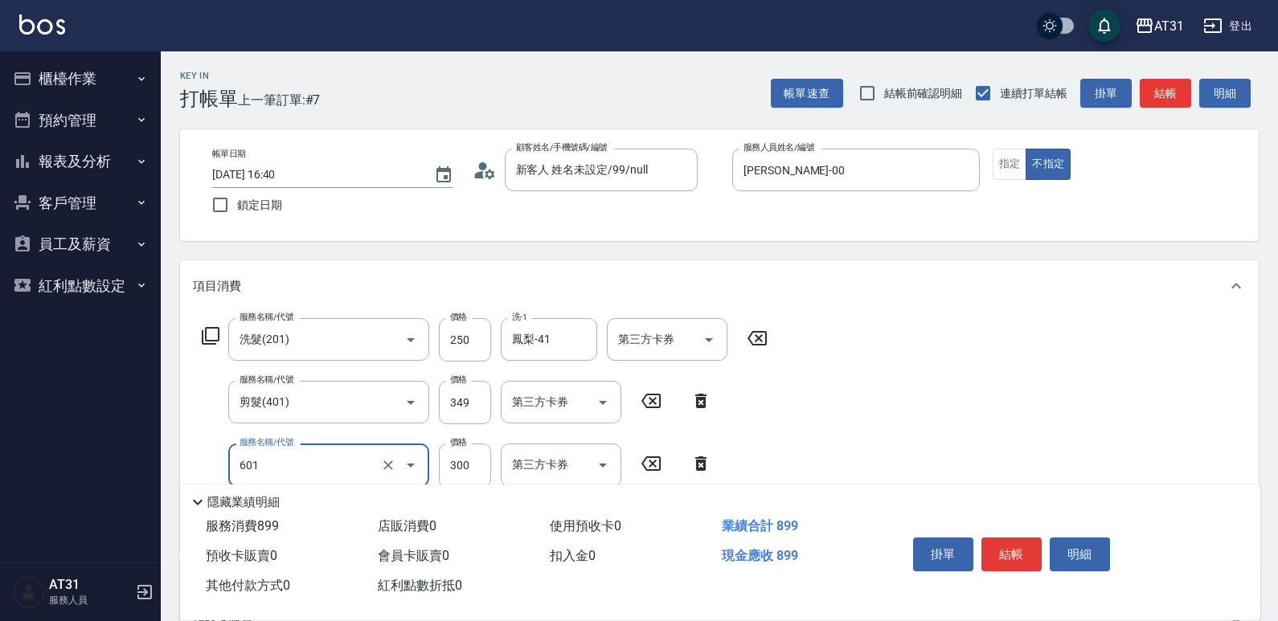
type input "自備護髮(601)"
type input "60"
type input "500"
type input "100"
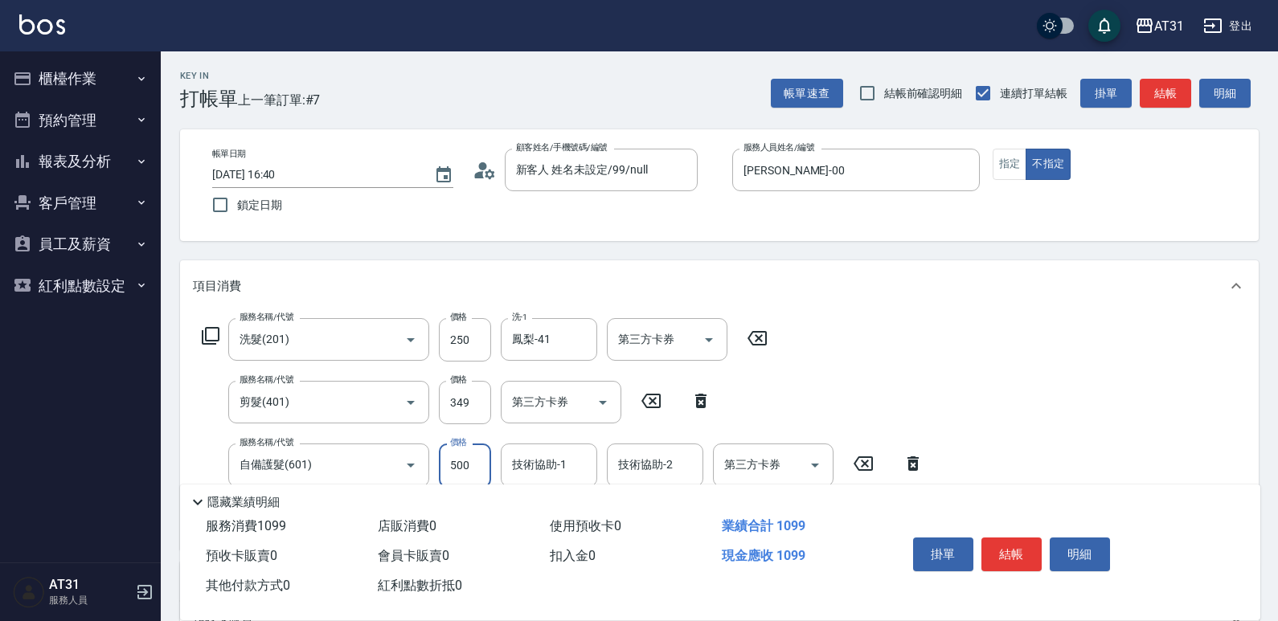
type input "500"
type input "鳳梨-41"
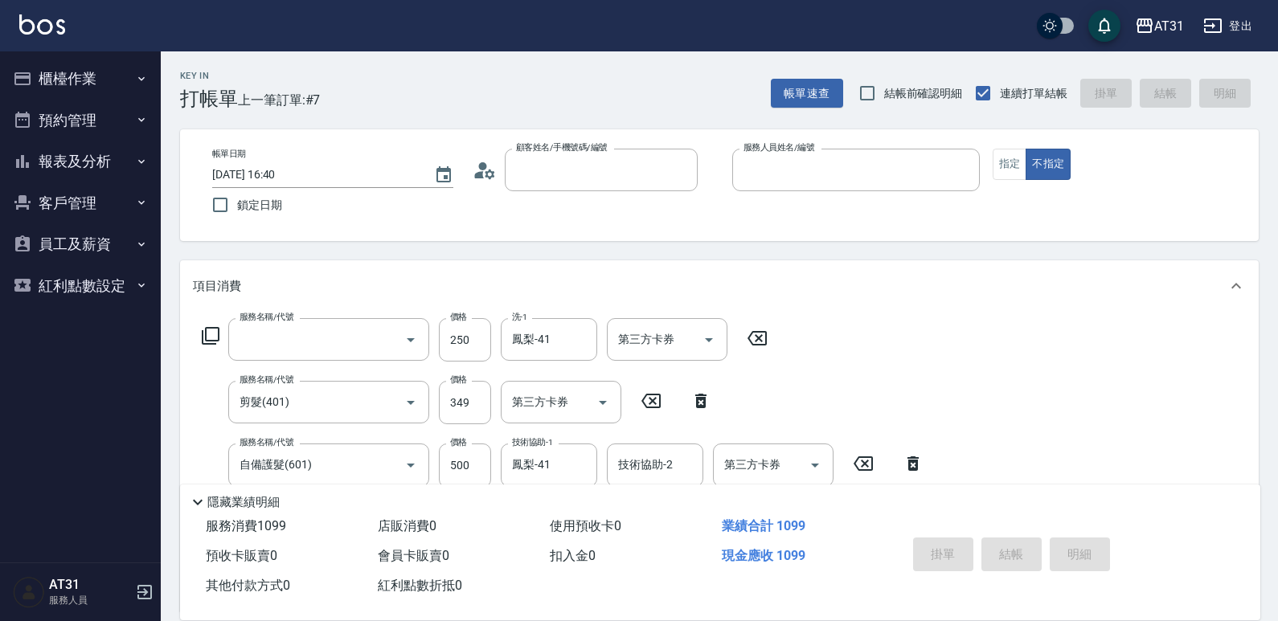
type input "0"
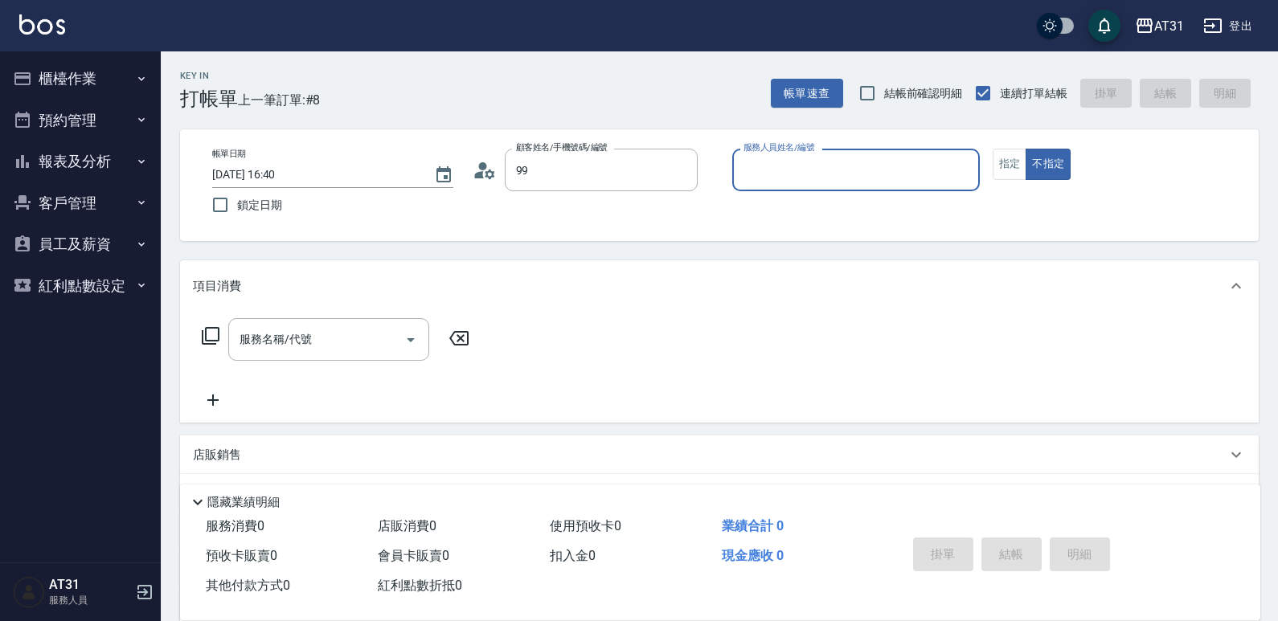
type input "新客人 姓名未設定/99/null"
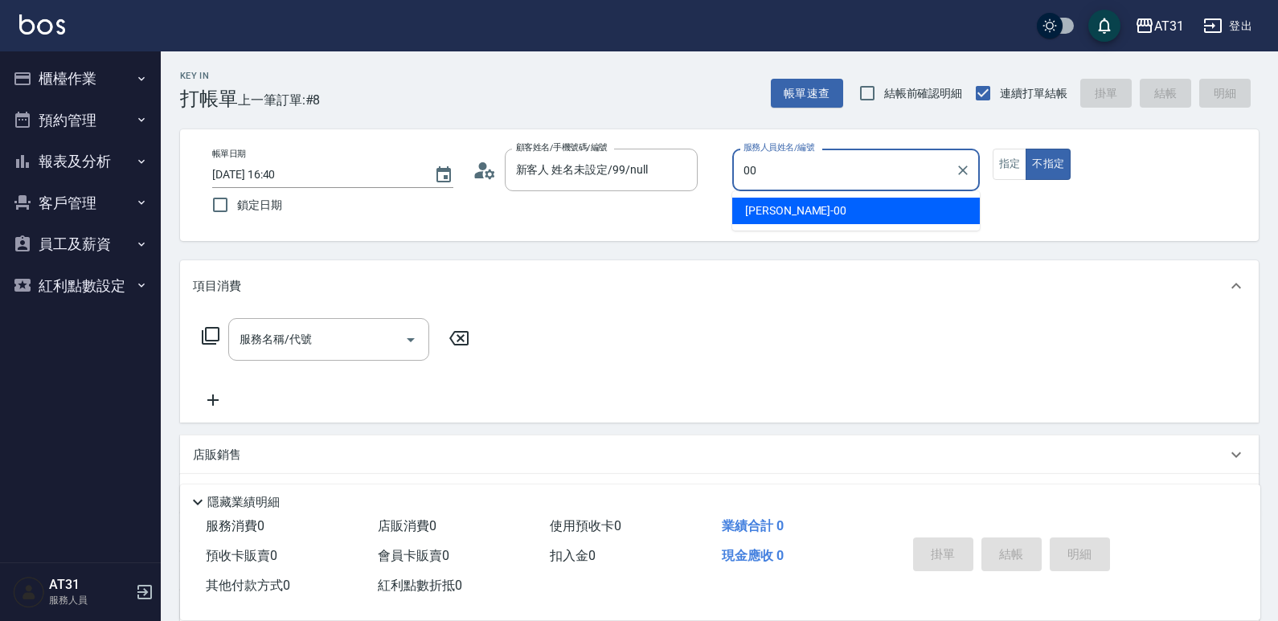
type input "[PERSON_NAME]-00"
type button "false"
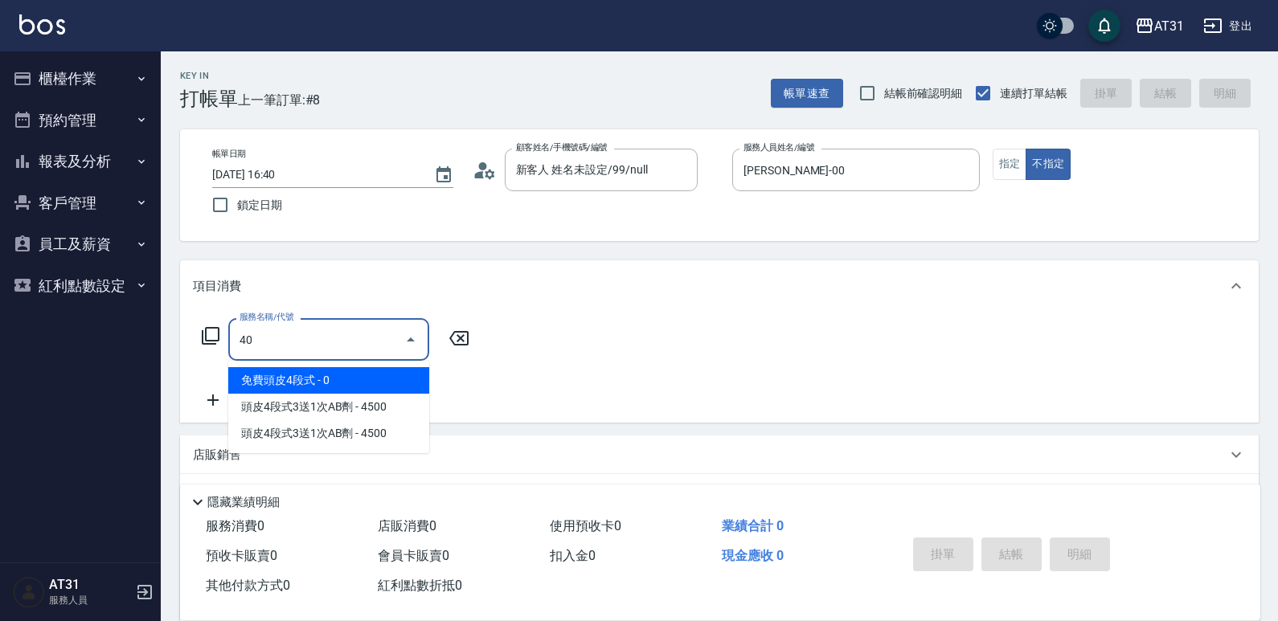
type input "401"
type input "20"
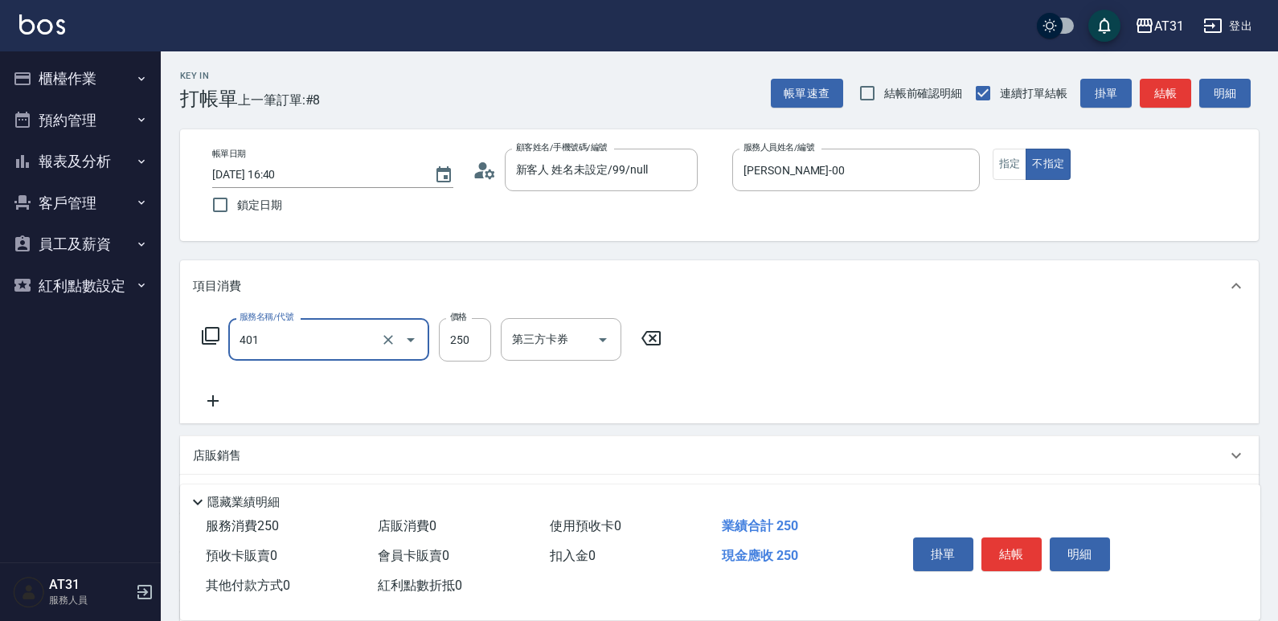
type input "剪髮(401)"
type input "0"
type input "29"
type input "20"
type input "299"
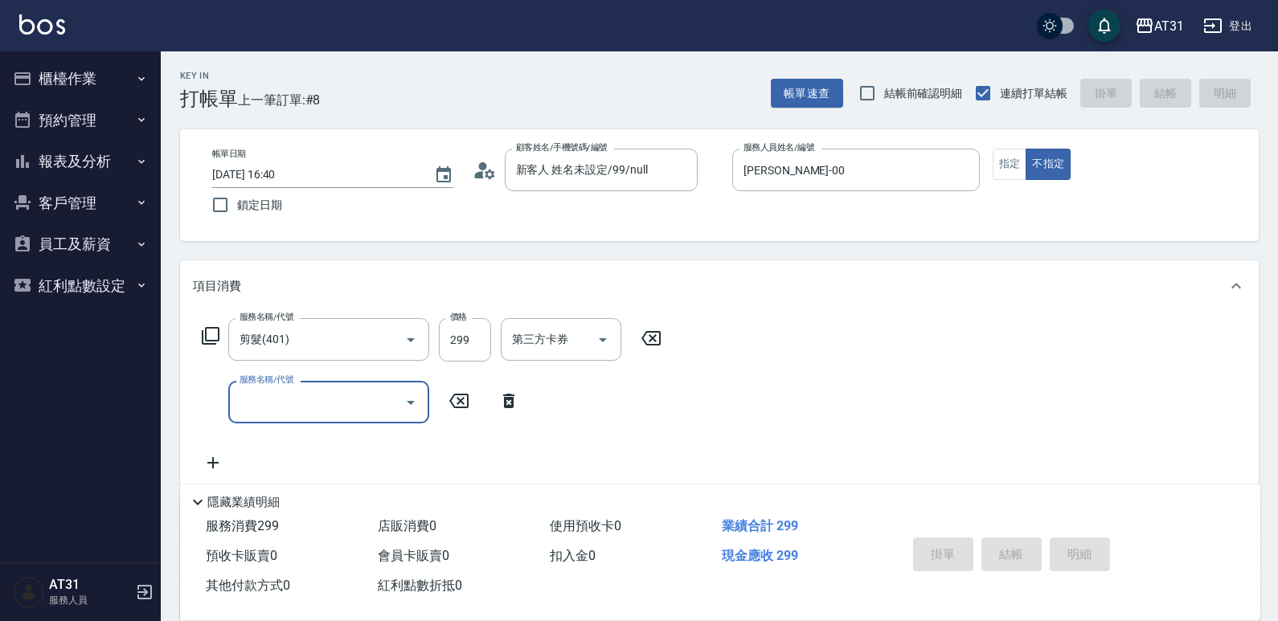
type input "0"
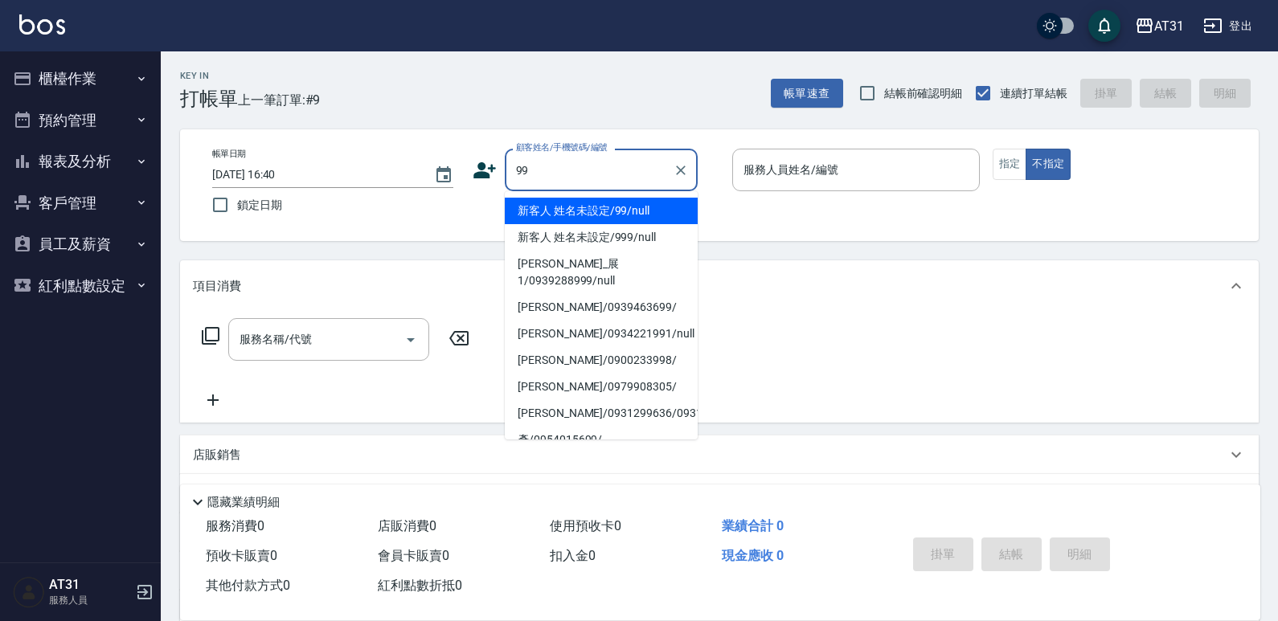
type input "新客人 姓名未設定/99/null"
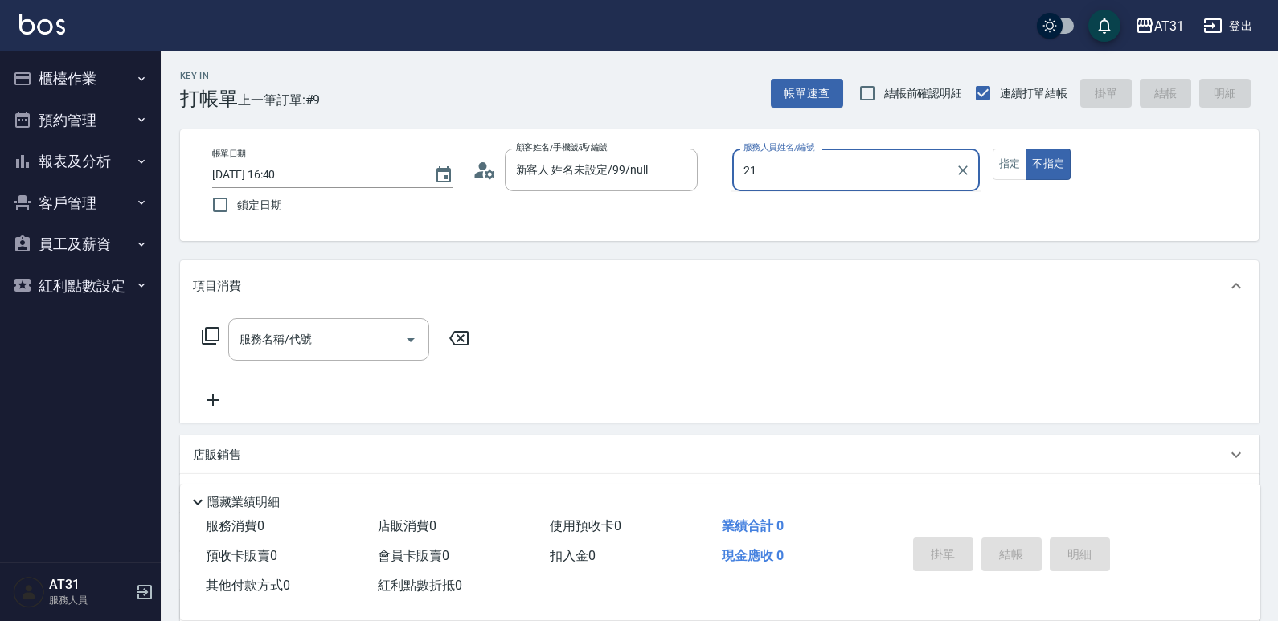
type input "湯湯-21"
click at [1016, 173] on button "指定" at bounding box center [1009, 164] width 35 height 31
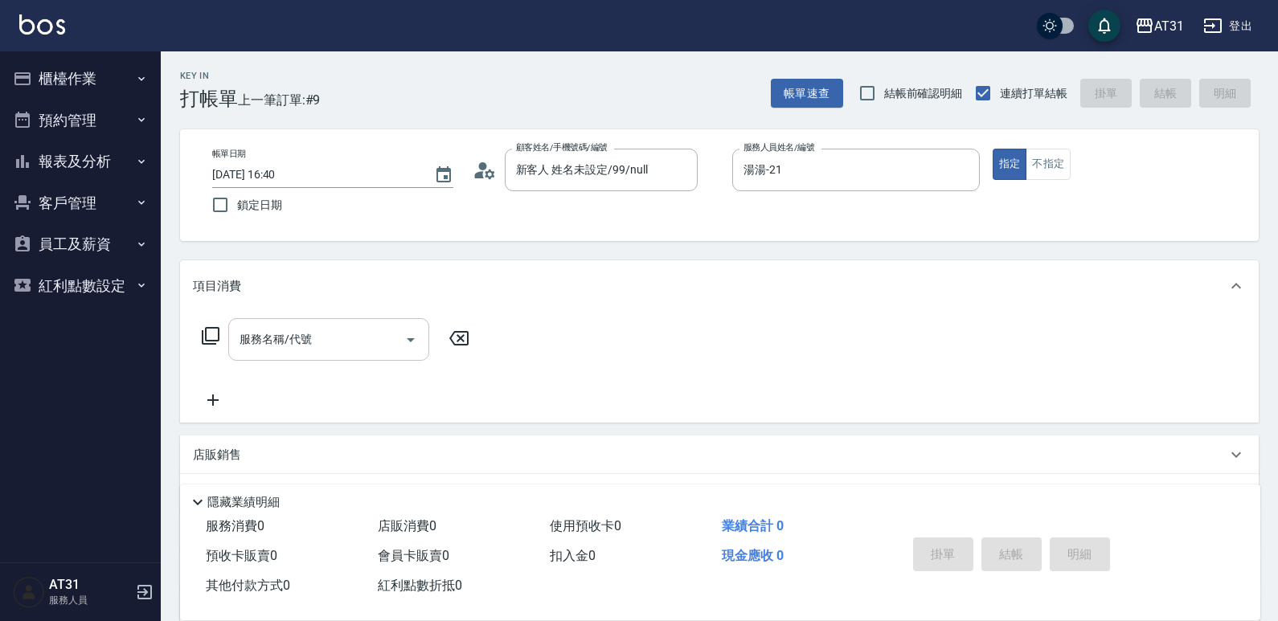
click at [265, 349] on input "服務名稱/代號" at bounding box center [316, 339] width 162 height 28
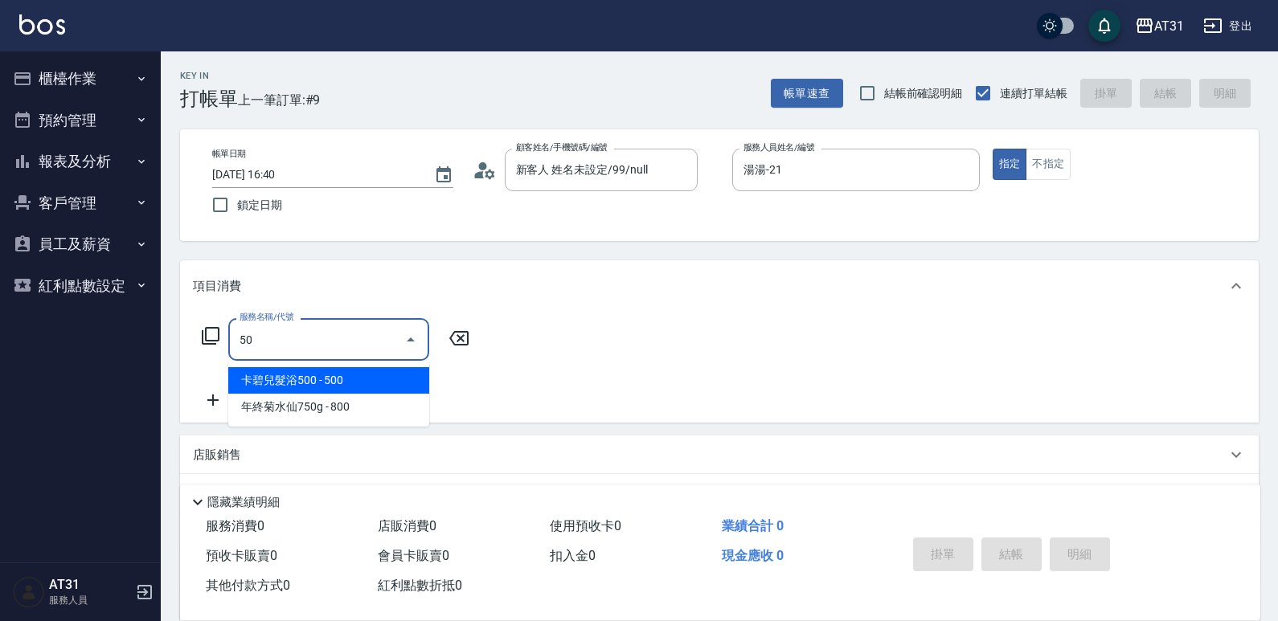
type input "501"
type input "160"
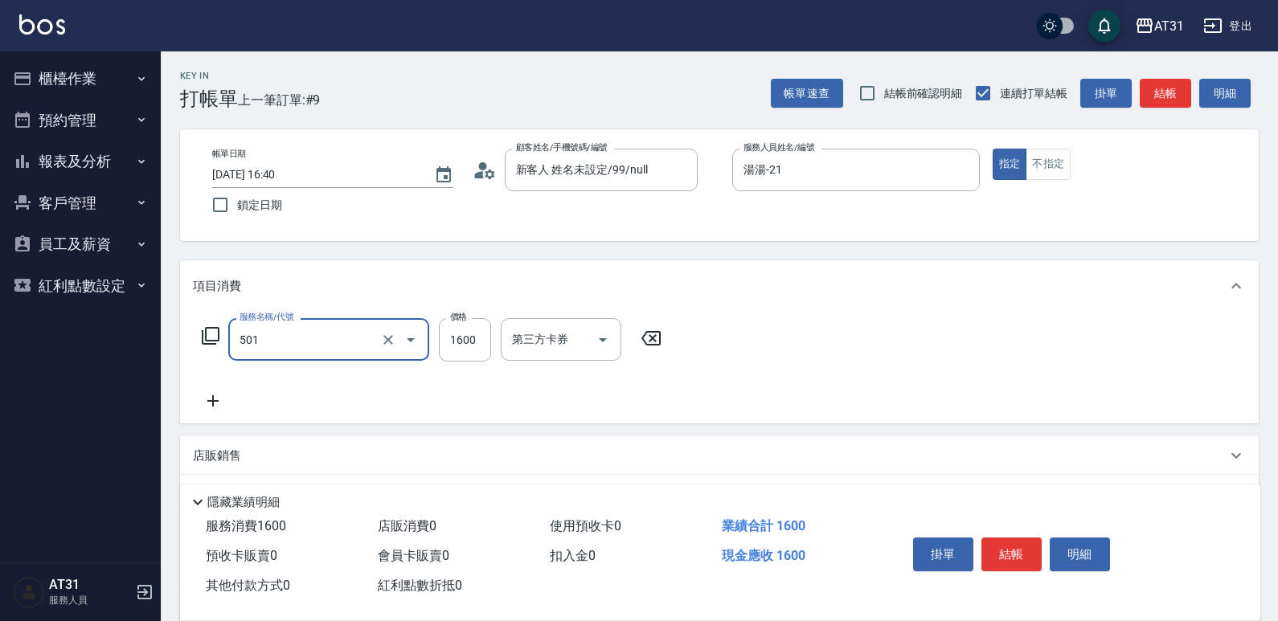
type input "染髮(501)"
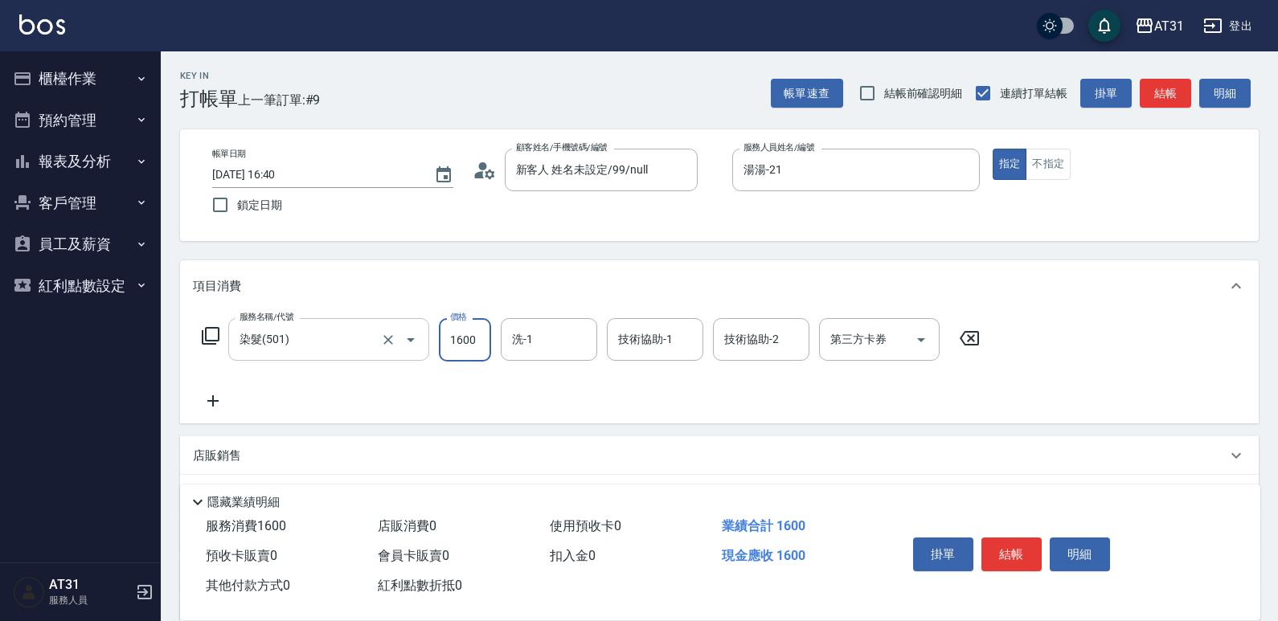
type input "0"
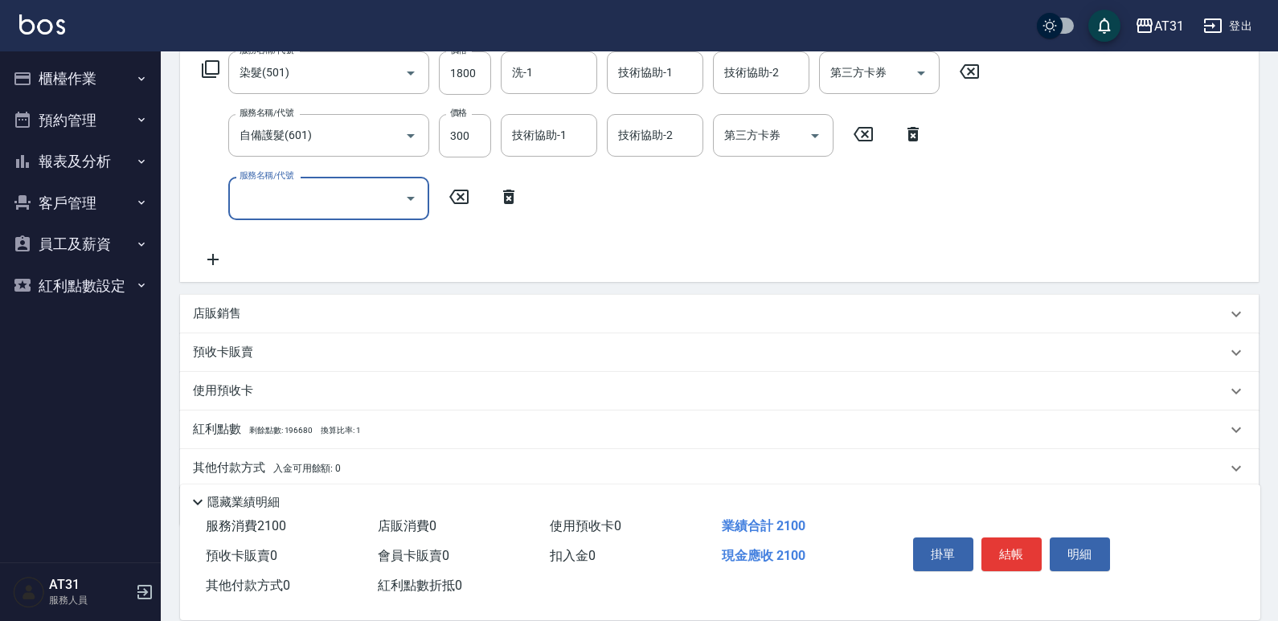
scroll to position [321, 0]
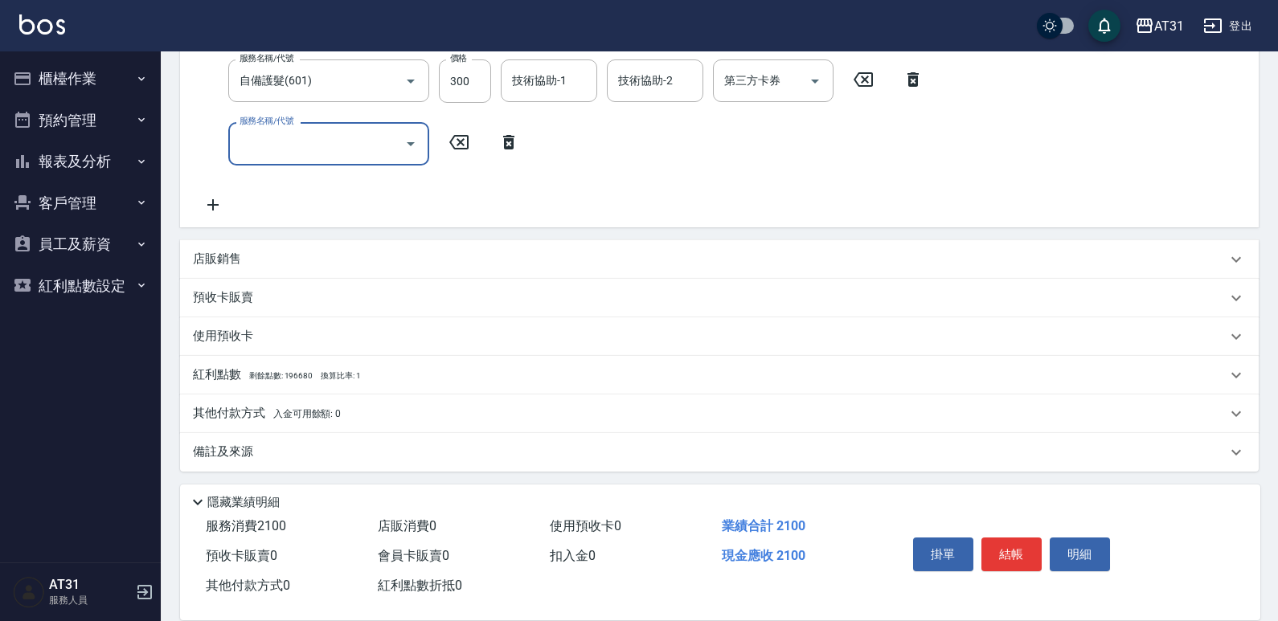
click at [230, 267] on p "店販銷售" at bounding box center [217, 259] width 48 height 17
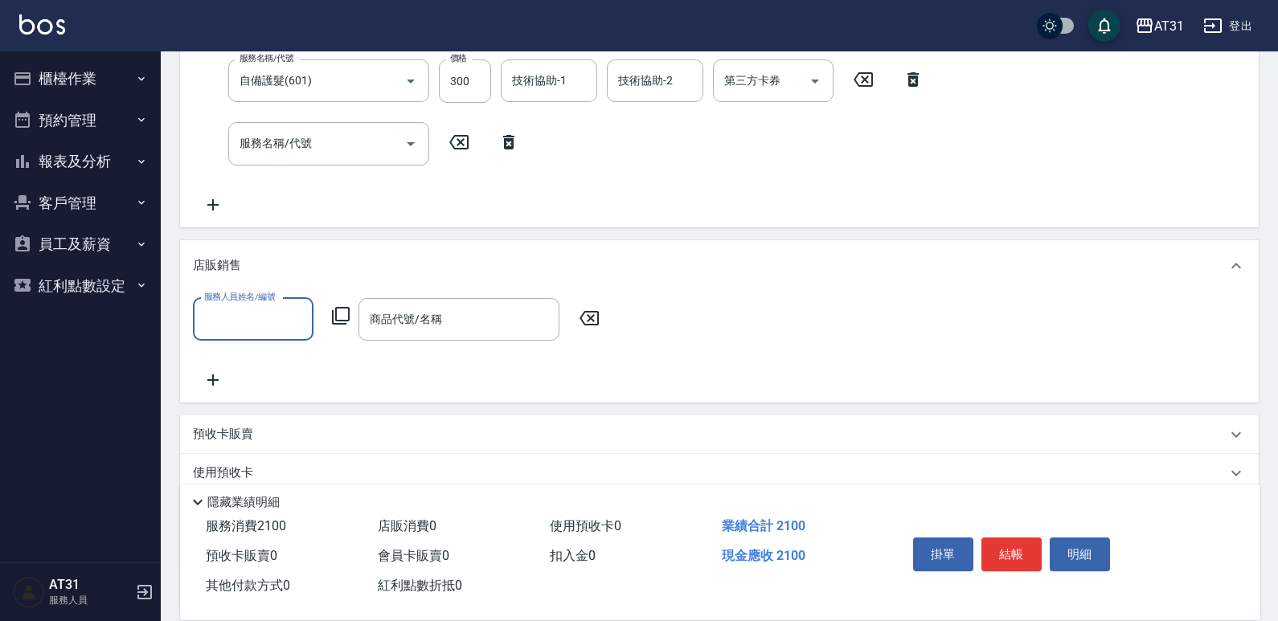
scroll to position [0, 0]
click at [254, 321] on input "服務人員姓名/編號" at bounding box center [253, 319] width 106 height 28
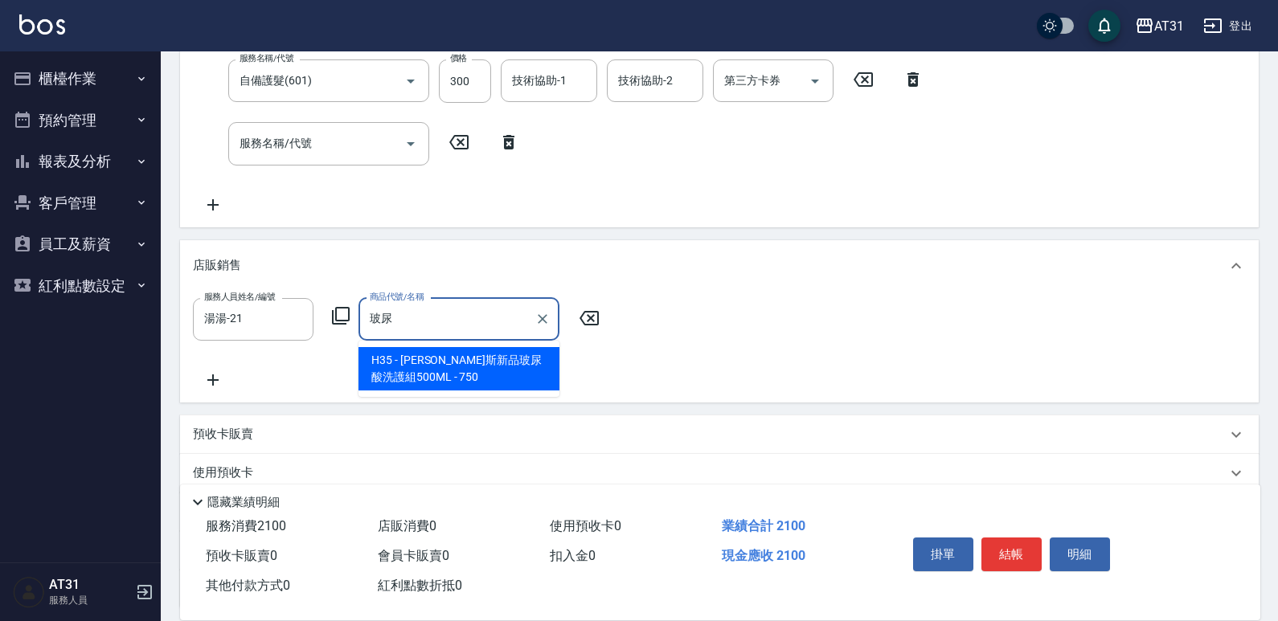
click at [432, 324] on input "玻尿" at bounding box center [447, 319] width 162 height 28
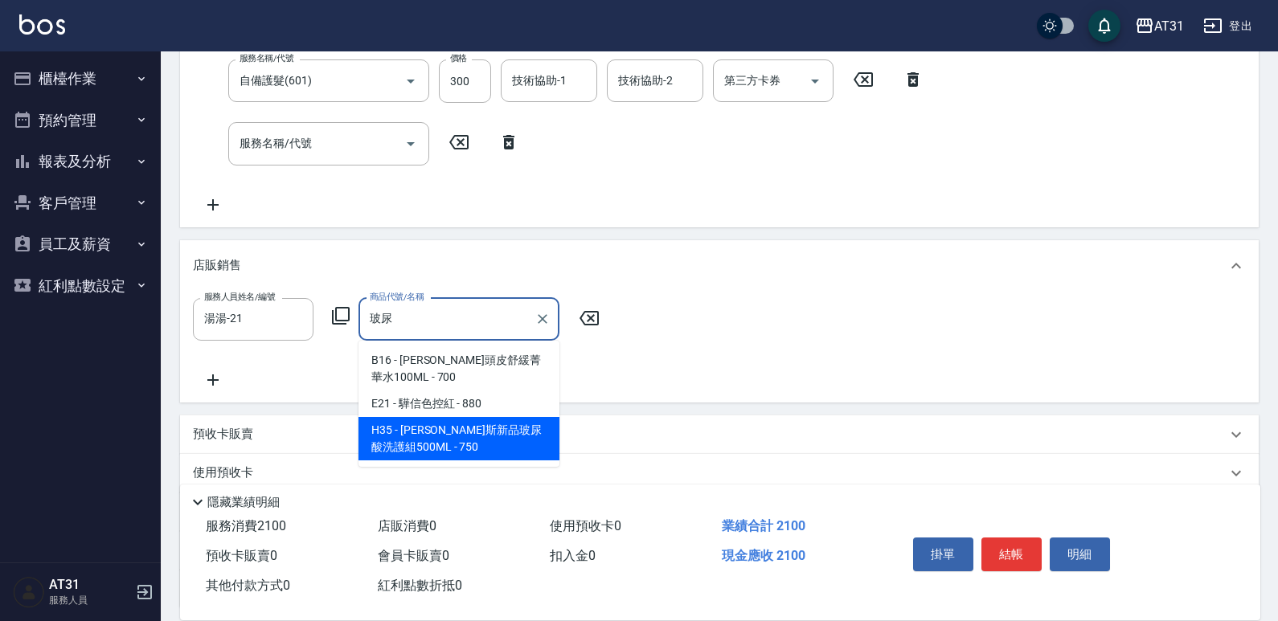
click at [448, 428] on span "H35 - [PERSON_NAME]斯新品玻尿酸洗護組500ML - 750" at bounding box center [458, 438] width 201 height 43
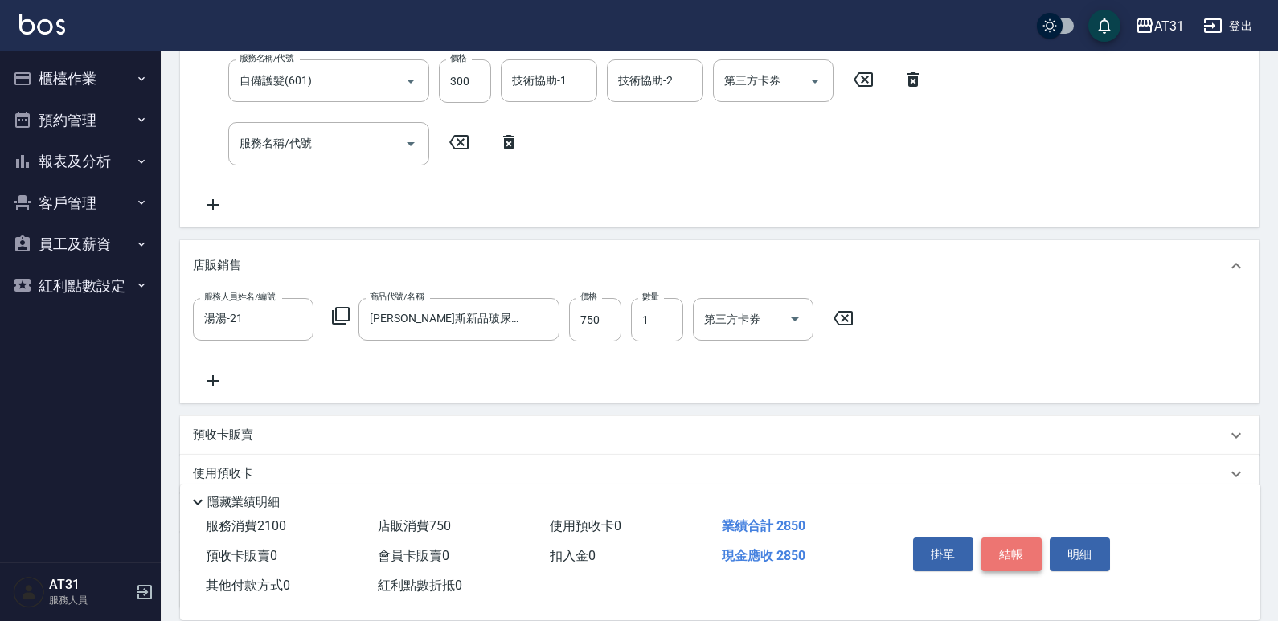
click at [1029, 541] on button "結帳" at bounding box center [1011, 555] width 60 height 34
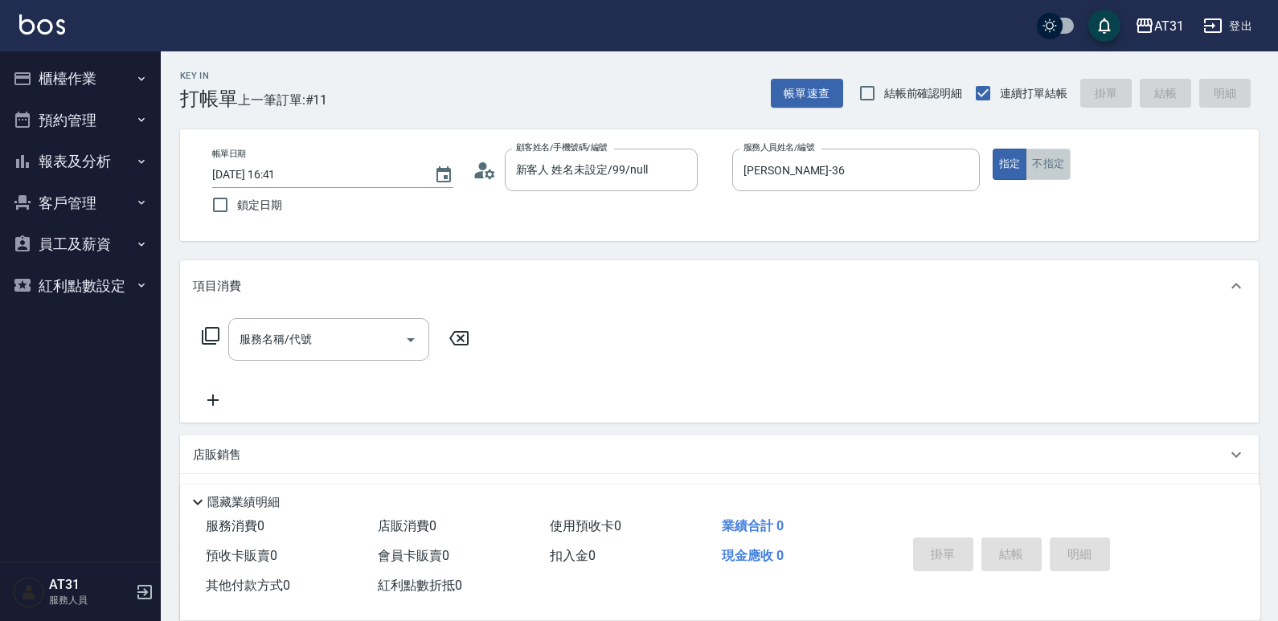
click at [1044, 170] on button "不指定" at bounding box center [1047, 164] width 45 height 31
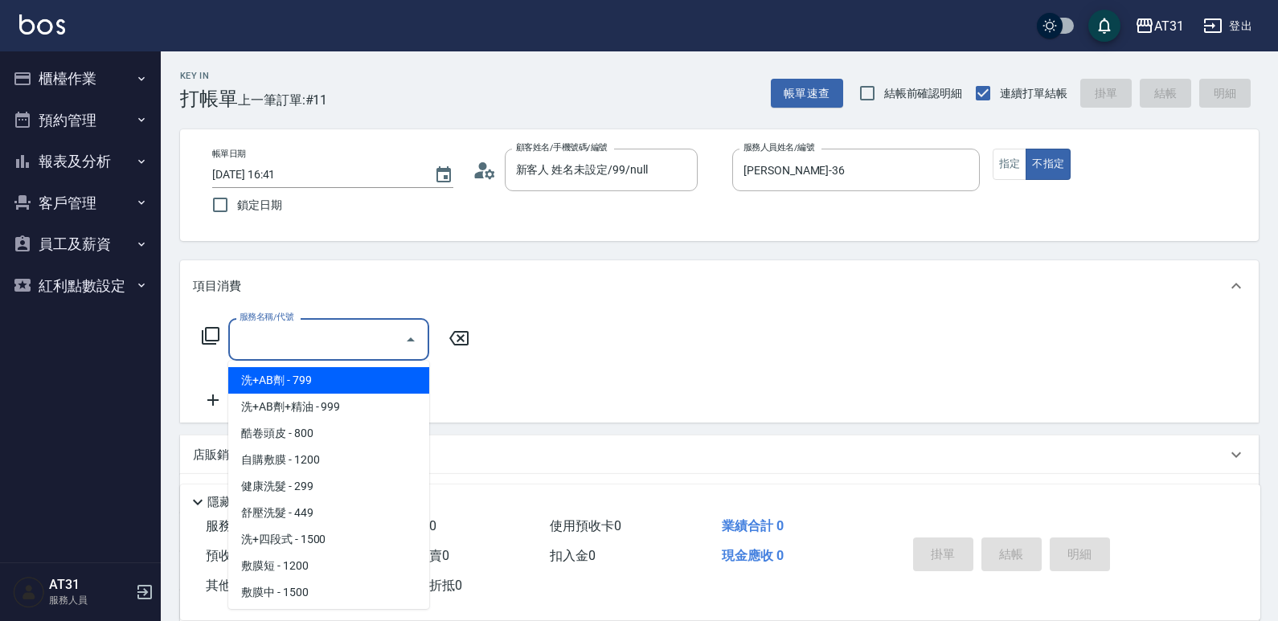
click at [354, 337] on input "服務名稱/代號" at bounding box center [316, 339] width 162 height 28
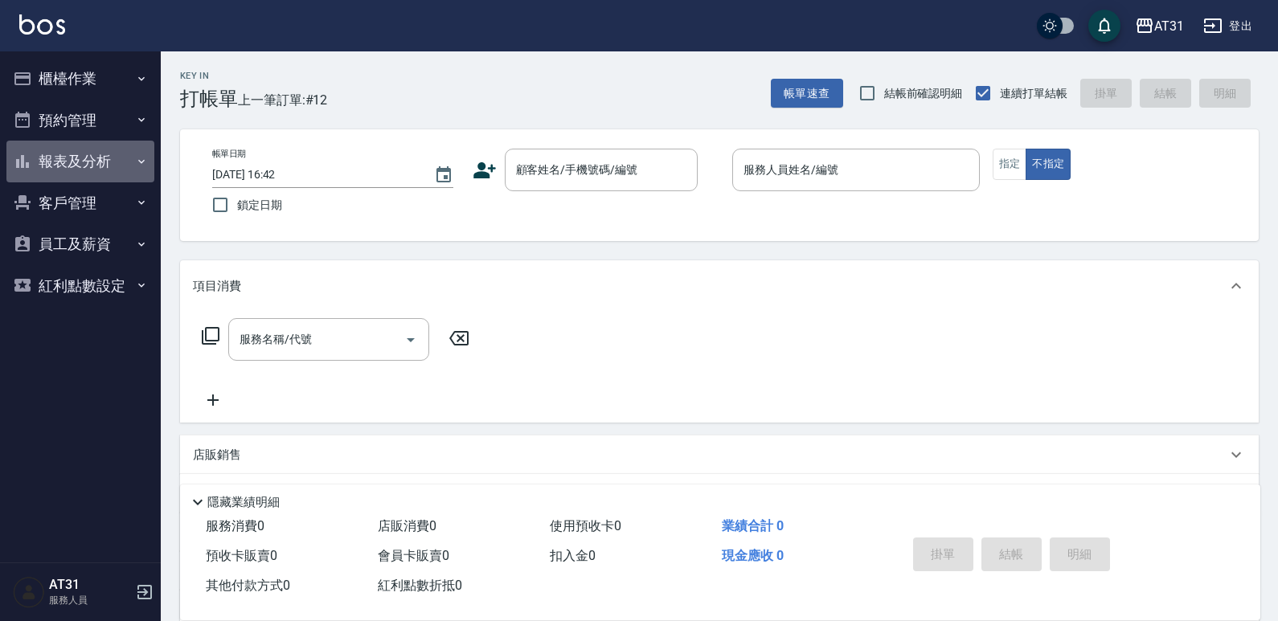
click at [61, 172] on button "報表及分析" at bounding box center [80, 162] width 148 height 42
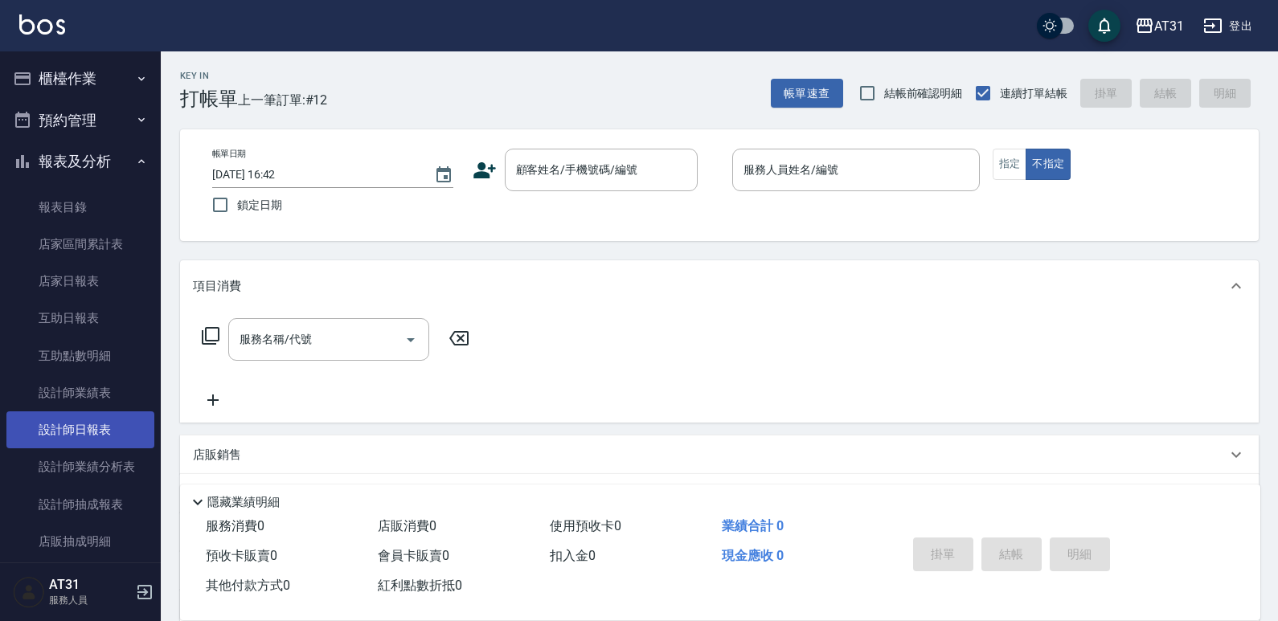
click at [84, 432] on link "設計師日報表" at bounding box center [80, 429] width 148 height 37
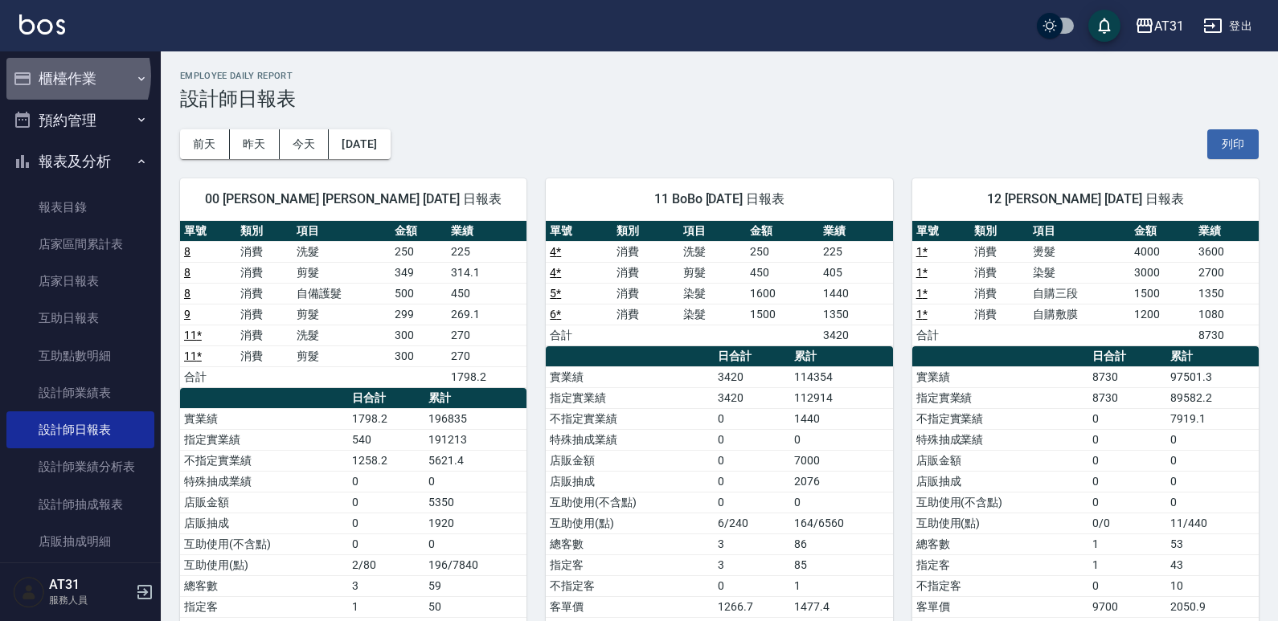
click at [64, 76] on button "櫃檯作業" at bounding box center [80, 79] width 148 height 42
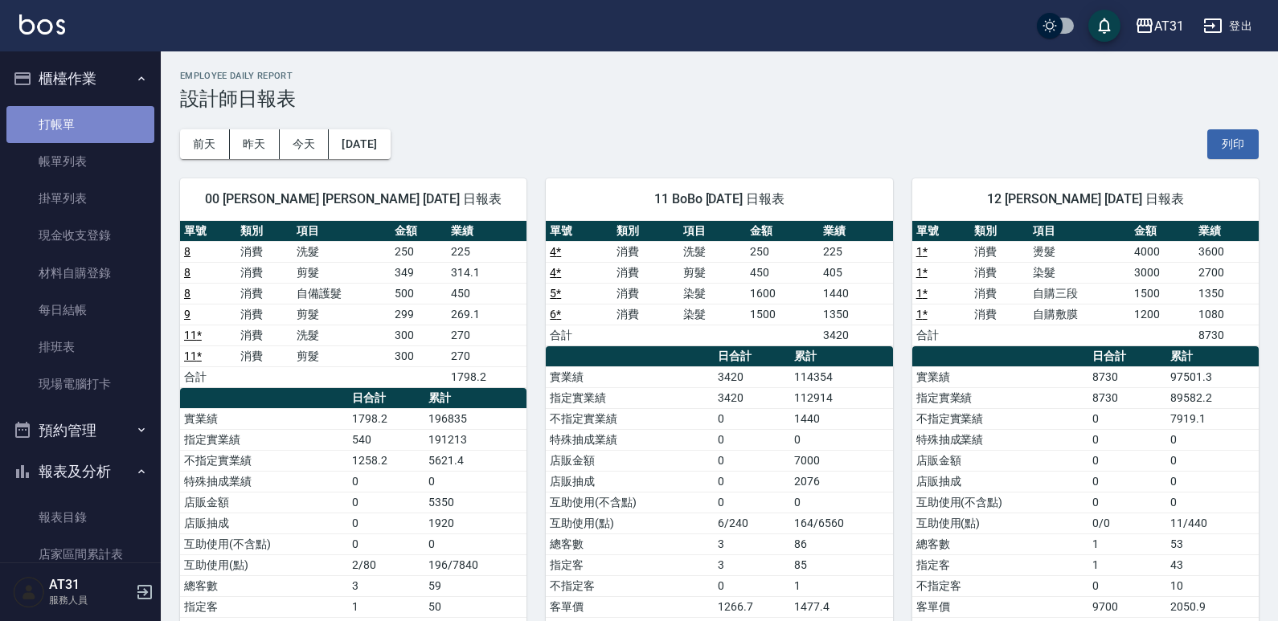
click at [84, 123] on link "打帳單" at bounding box center [80, 124] width 148 height 37
